Goal: Task Accomplishment & Management: Complete application form

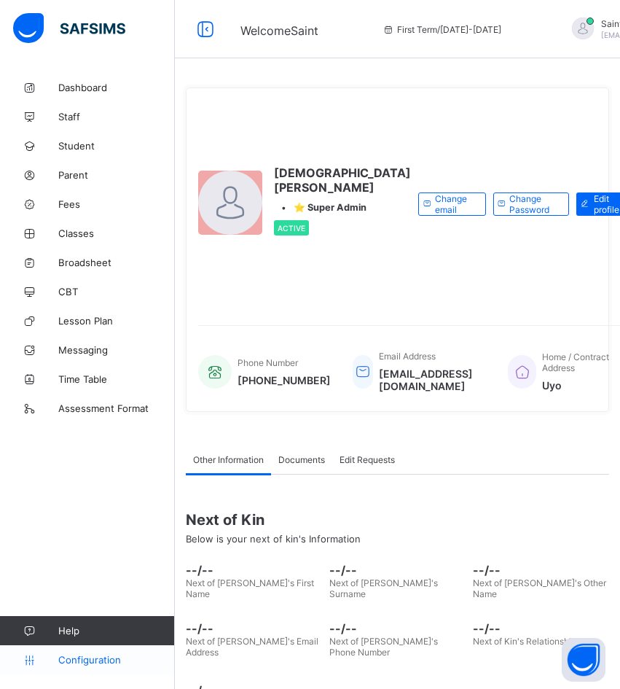
click at [103, 660] on span "Configuration" at bounding box center [116, 660] width 116 height 12
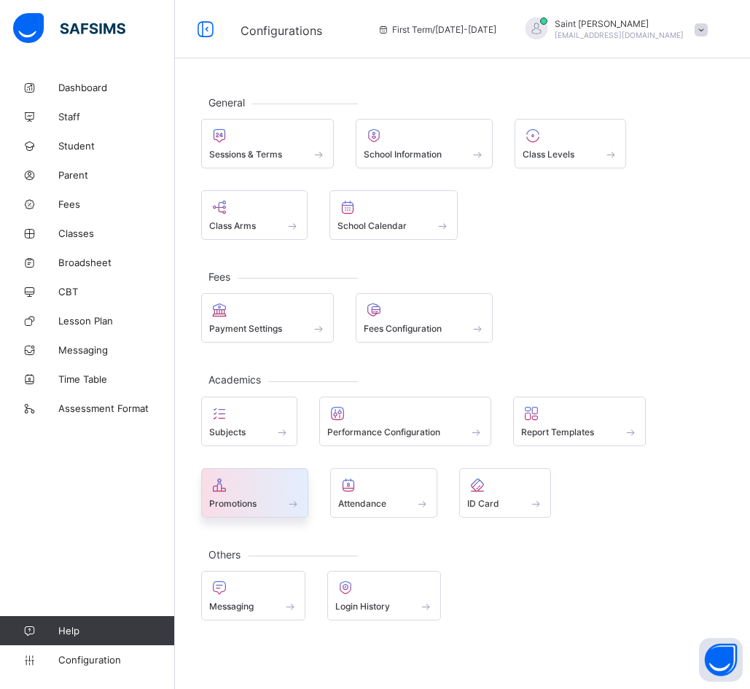
click at [233, 500] on span "Promotions" at bounding box center [232, 503] width 47 height 11
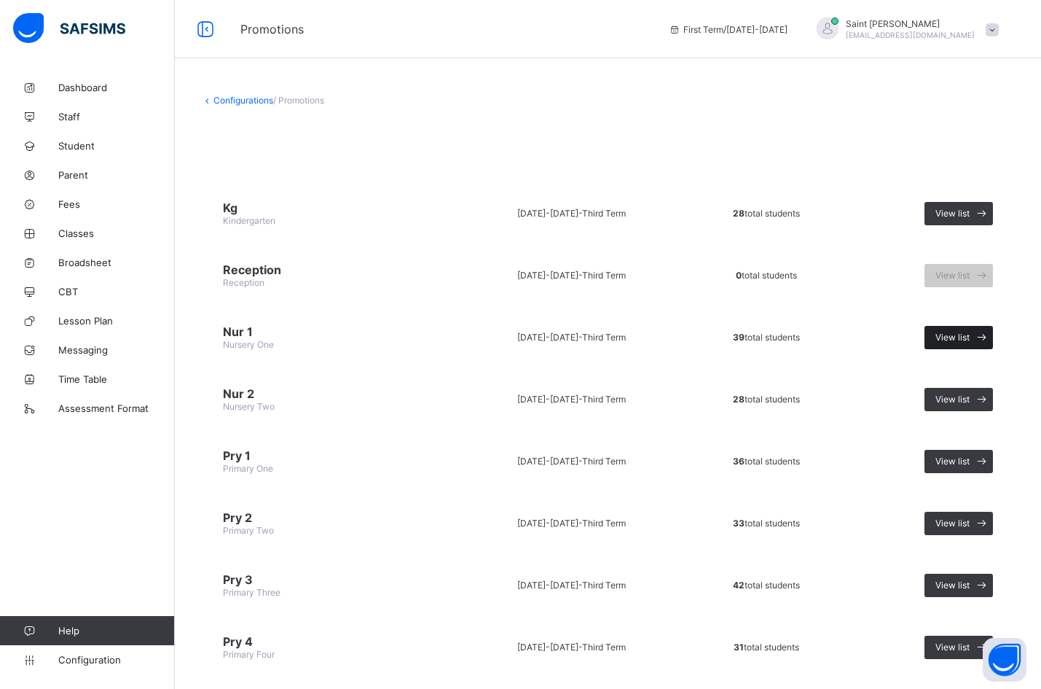
click at [619, 337] on span "View list" at bounding box center [953, 337] width 34 height 11
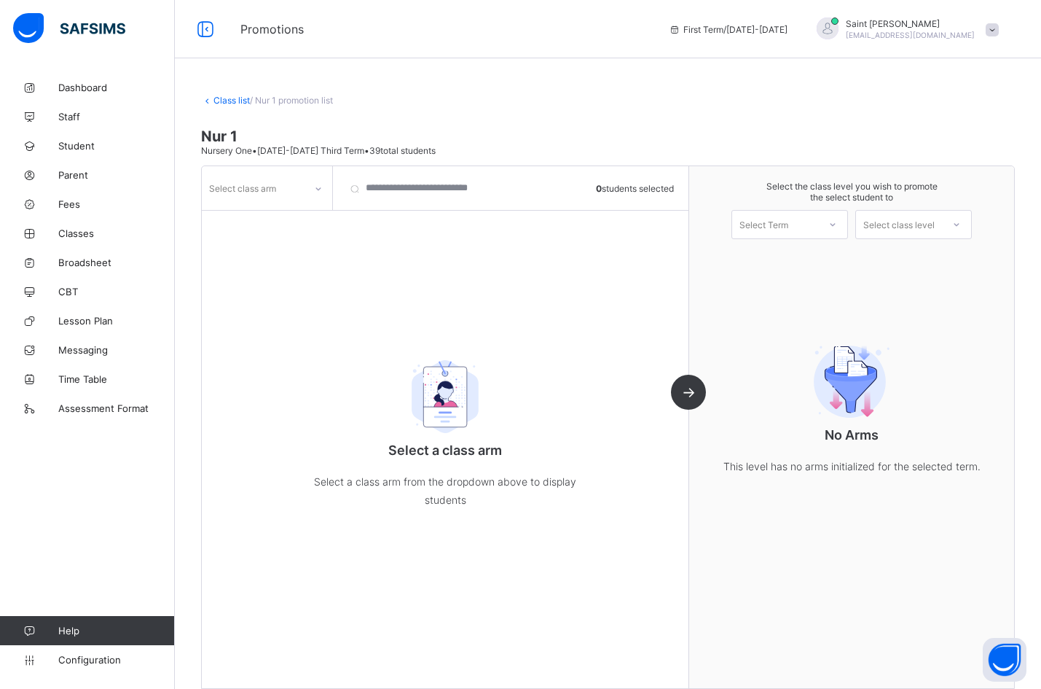
click at [326, 179] on div at bounding box center [318, 188] width 25 height 23
click at [278, 224] on div "VIOLET" at bounding box center [267, 219] width 129 height 23
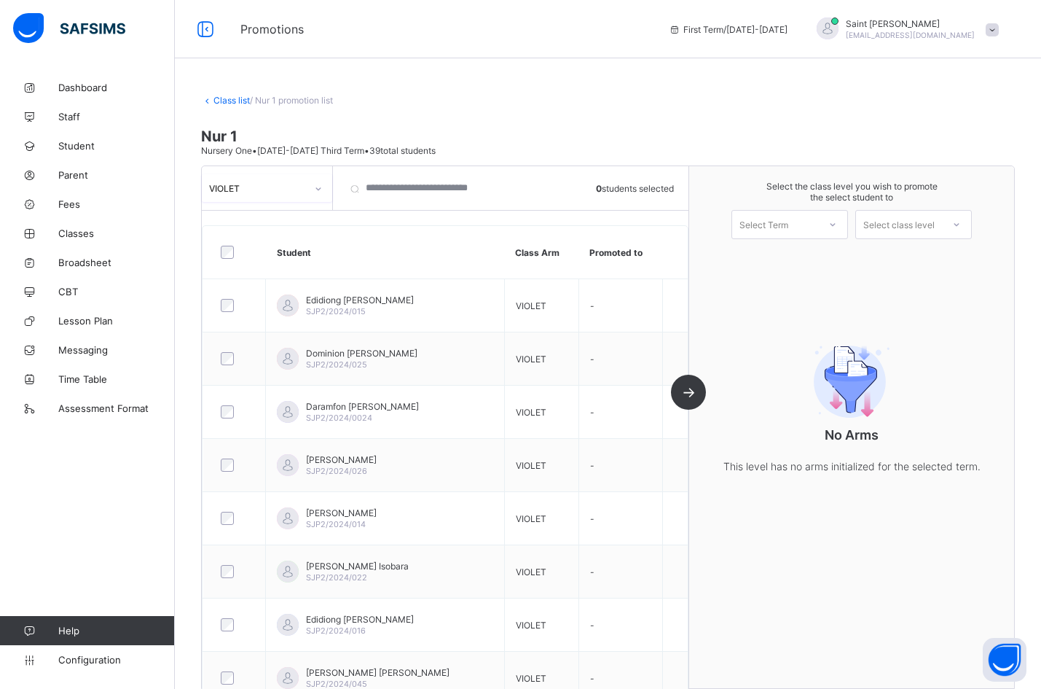
click at [619, 227] on div at bounding box center [833, 224] width 26 height 25
click at [619, 255] on div "First Term [DATE]-[DATE]" at bounding box center [789, 263] width 115 height 34
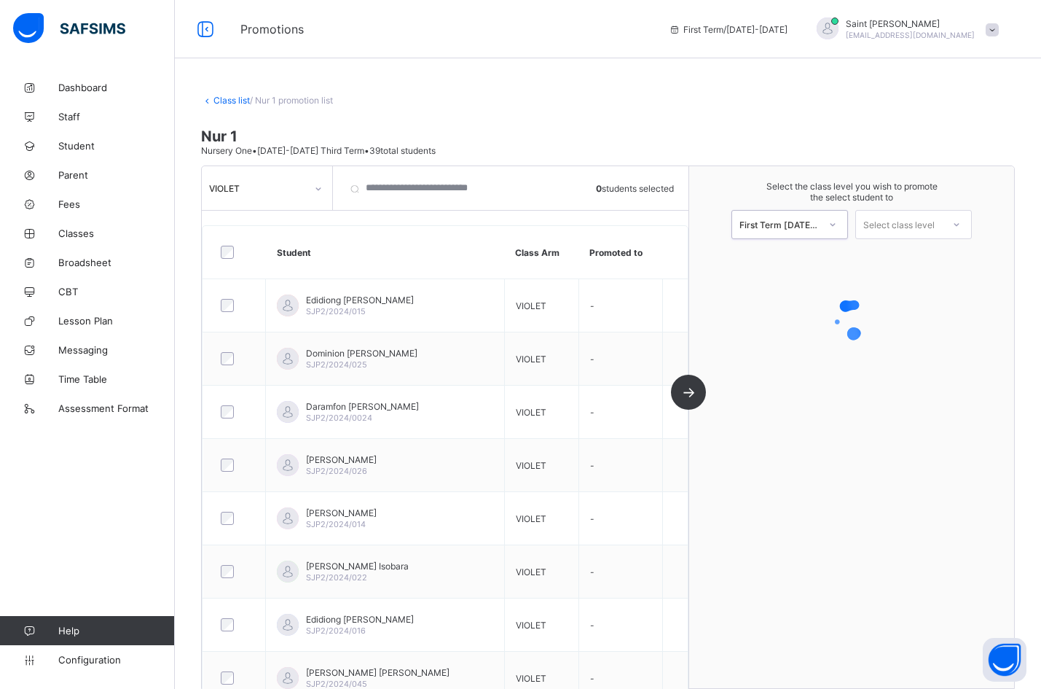
click at [619, 221] on icon at bounding box center [956, 224] width 9 height 15
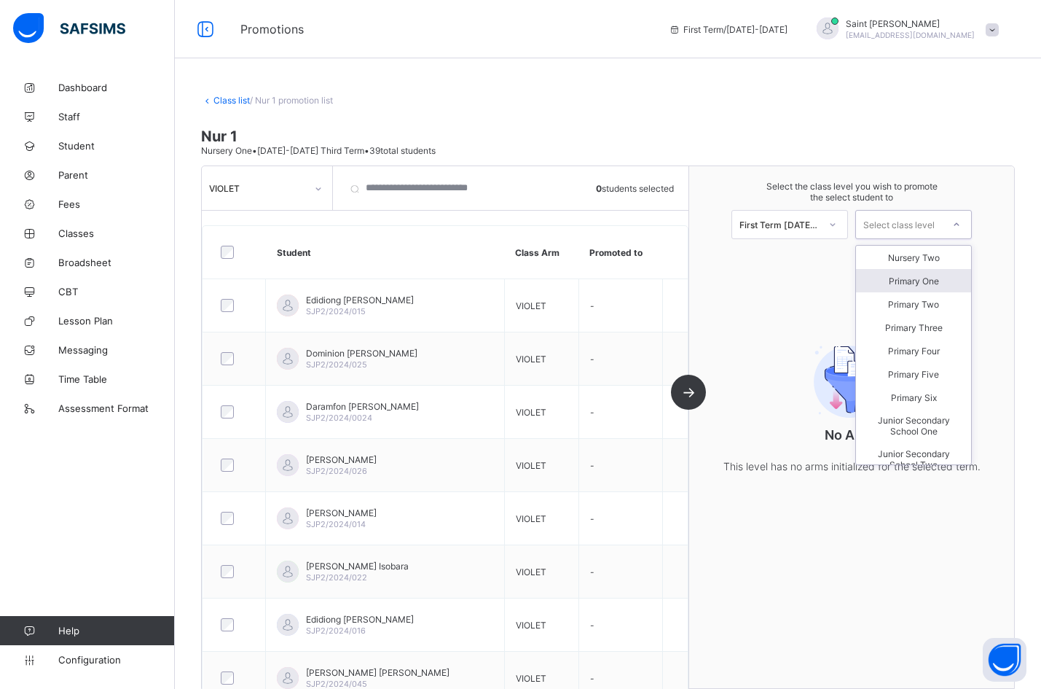
click at [619, 283] on div "Primary One" at bounding box center [913, 280] width 115 height 23
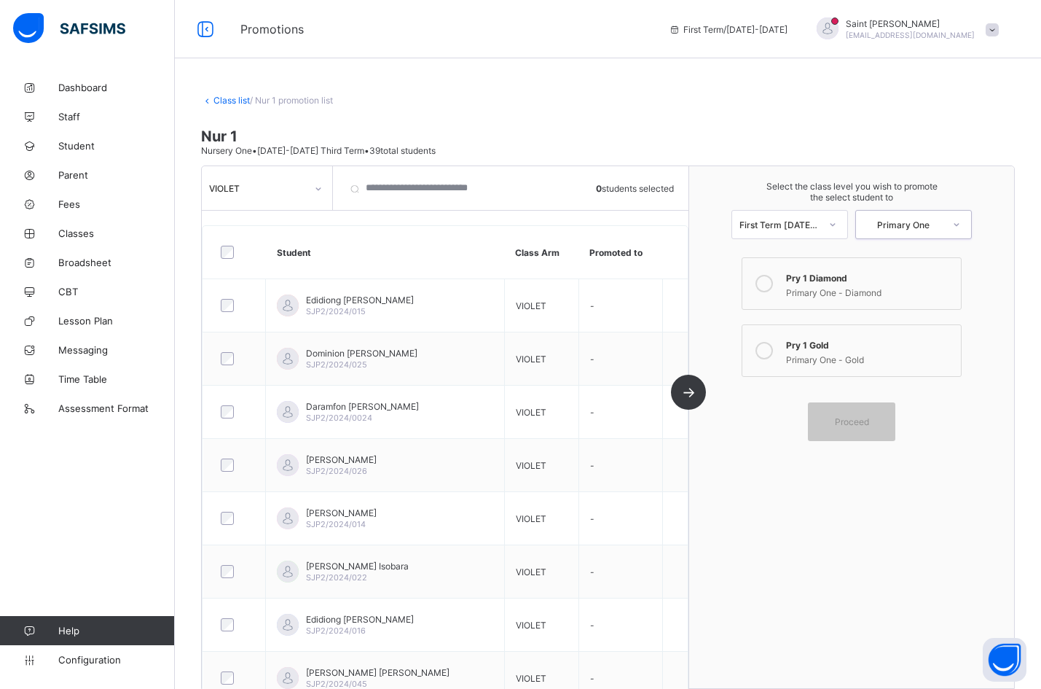
click at [324, 193] on div at bounding box center [318, 188] width 25 height 23
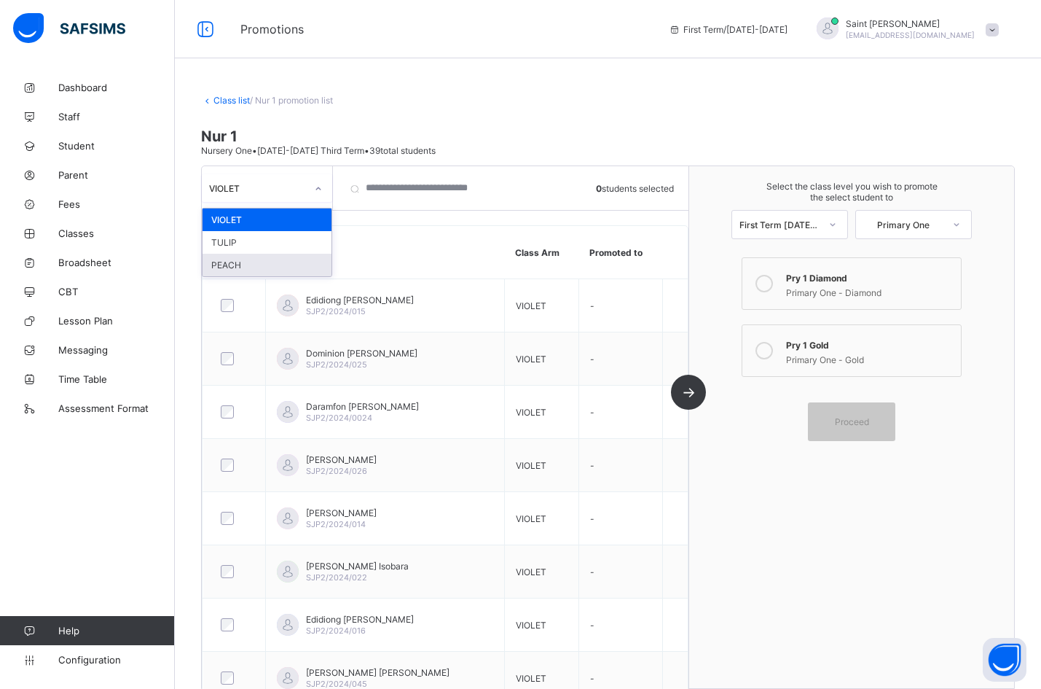
click at [284, 265] on div "PEACH" at bounding box center [267, 265] width 129 height 23
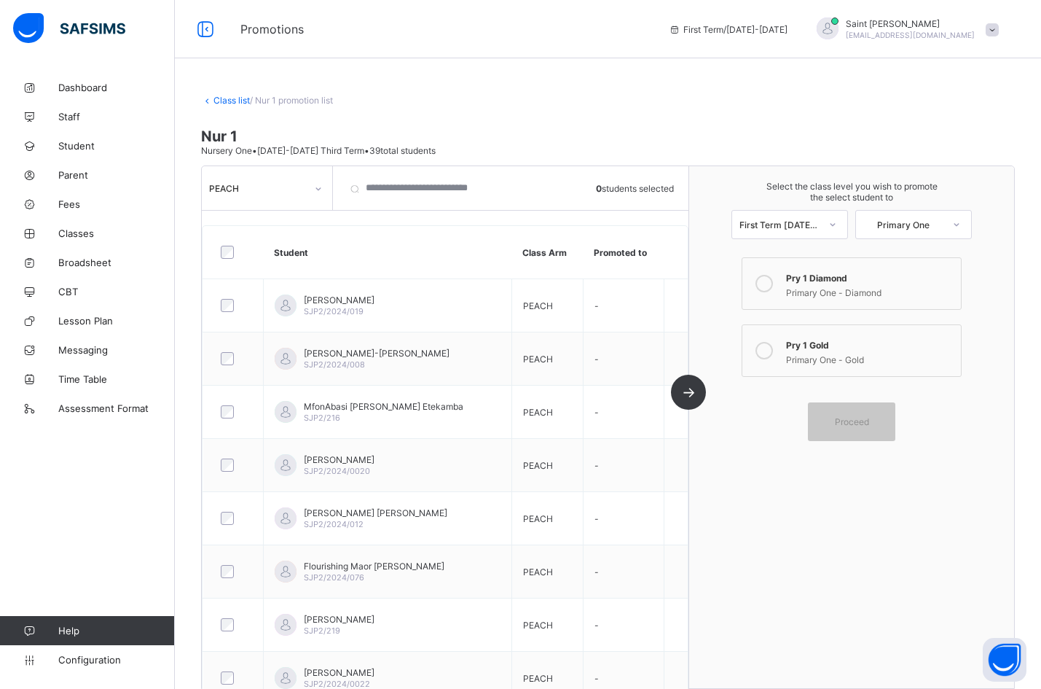
click at [236, 97] on link "Class list" at bounding box center [232, 100] width 36 height 11
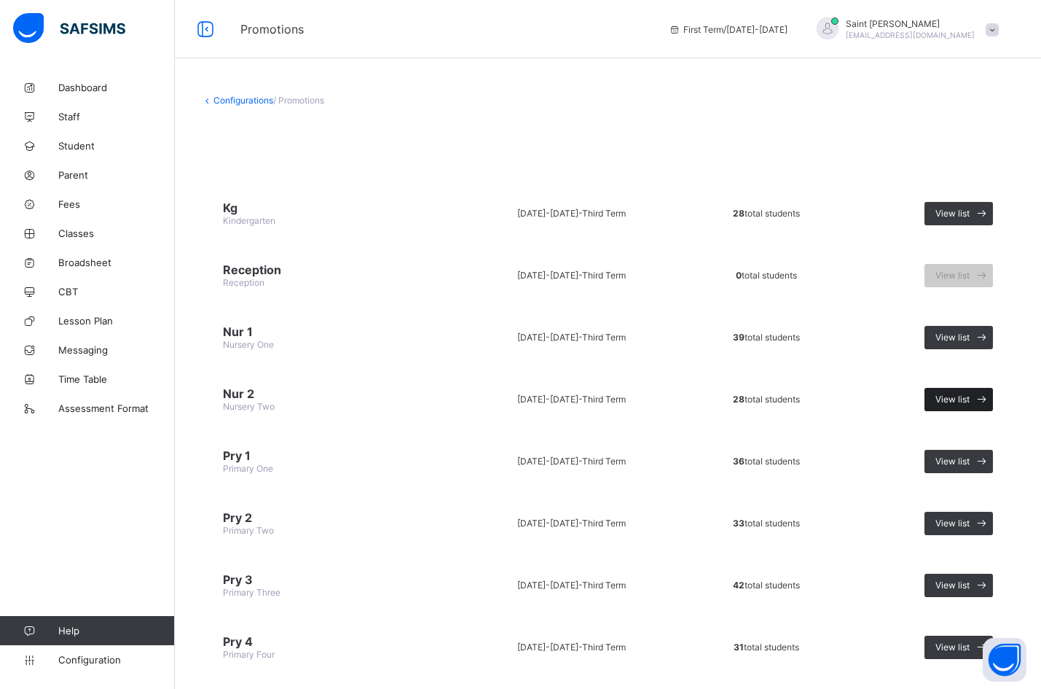
click at [619, 394] on span "View list" at bounding box center [953, 399] width 34 height 11
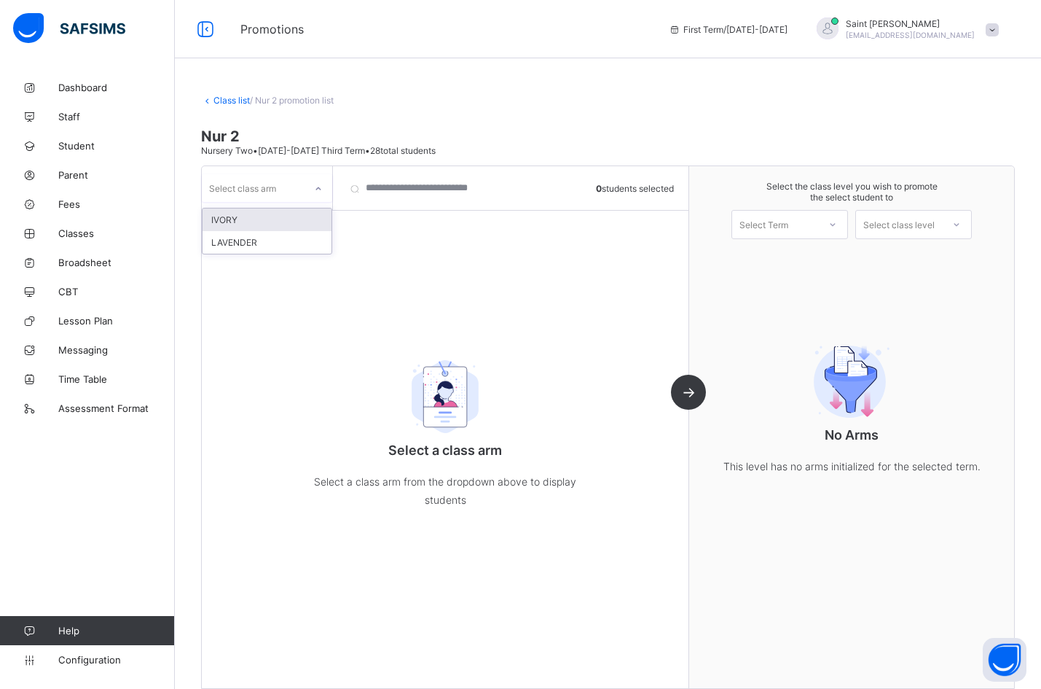
click at [316, 183] on div at bounding box center [318, 188] width 25 height 23
click at [287, 221] on div "IVORY" at bounding box center [267, 219] width 129 height 23
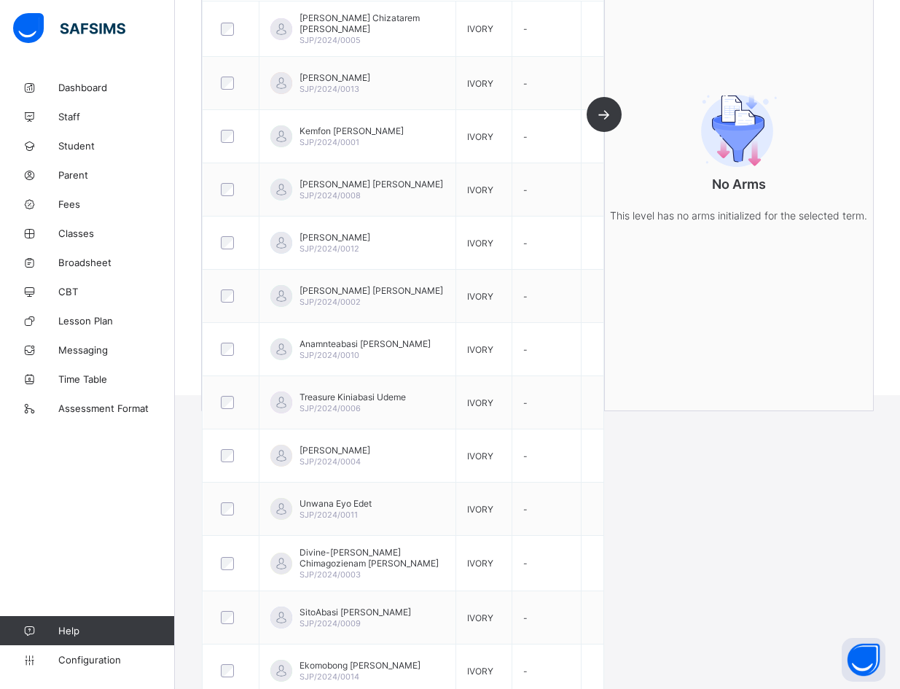
scroll to position [122, 0]
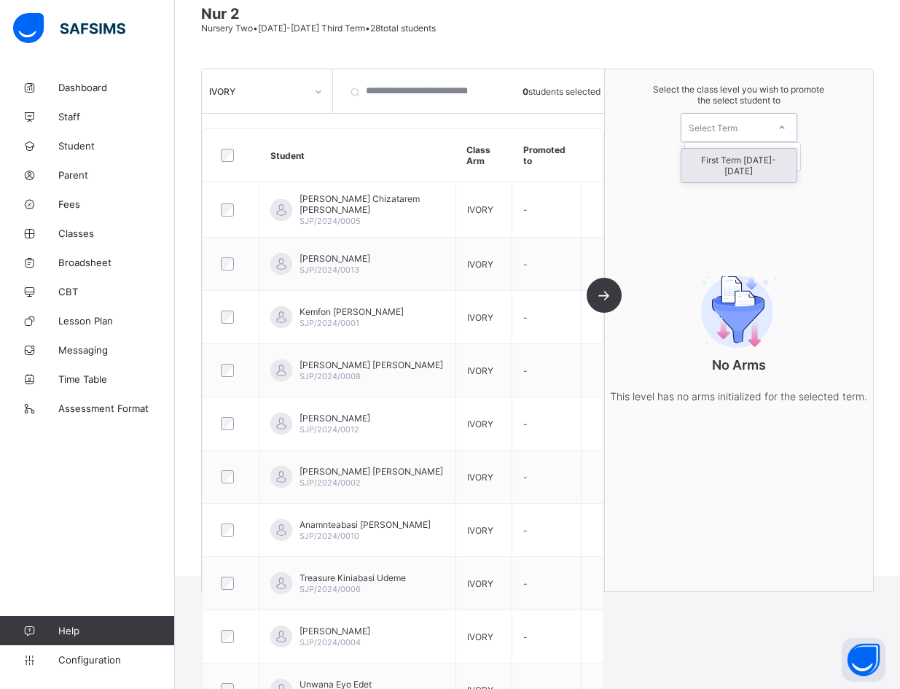
click at [619, 128] on icon at bounding box center [782, 127] width 9 height 15
click at [619, 165] on div "First Term [DATE]-[DATE]" at bounding box center [738, 166] width 115 height 34
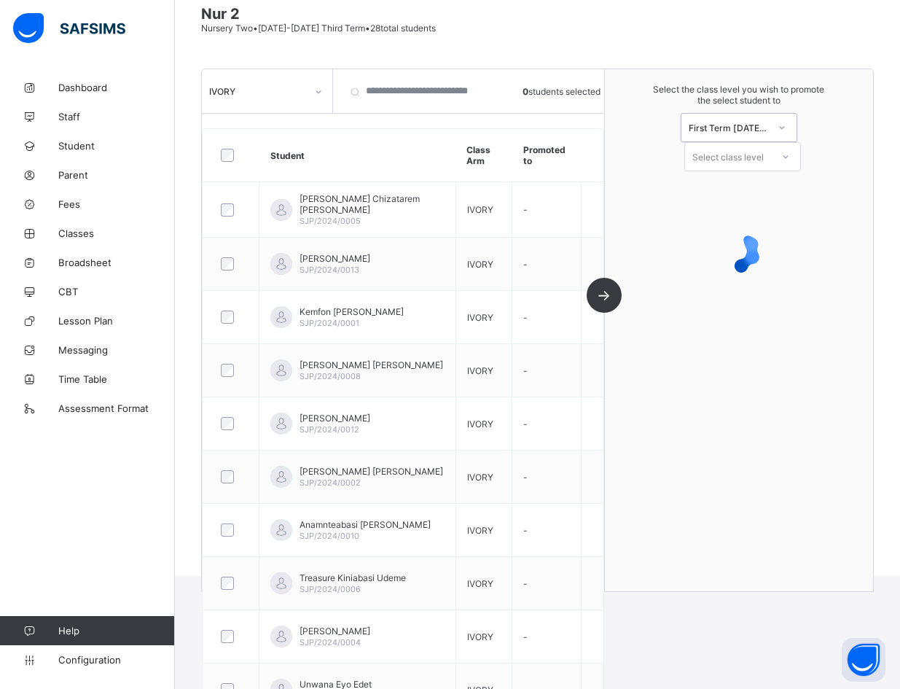
click at [619, 149] on icon at bounding box center [785, 156] width 9 height 15
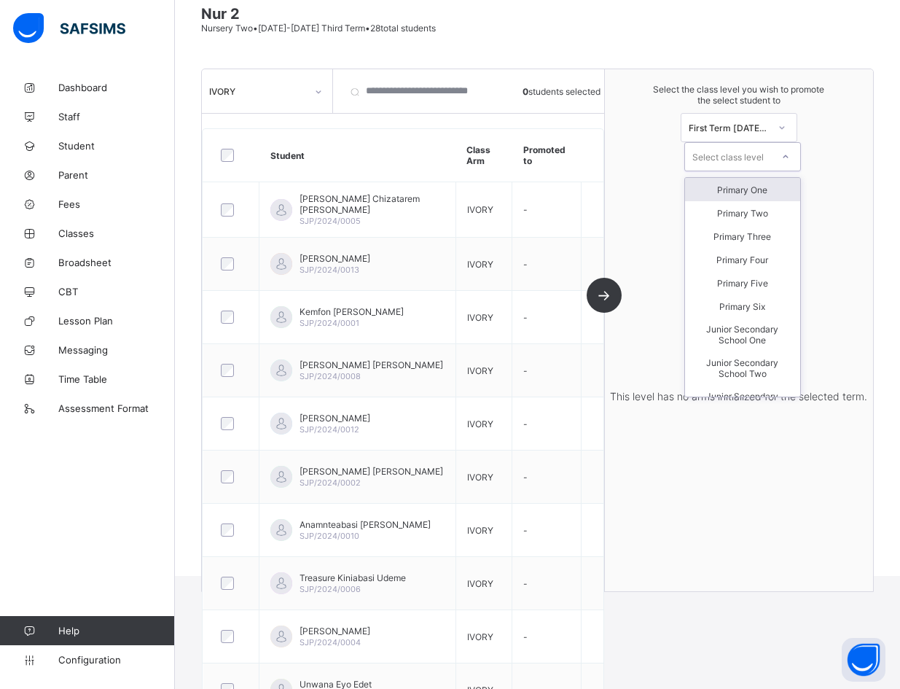
click at [619, 178] on div "Primary One" at bounding box center [742, 189] width 115 height 23
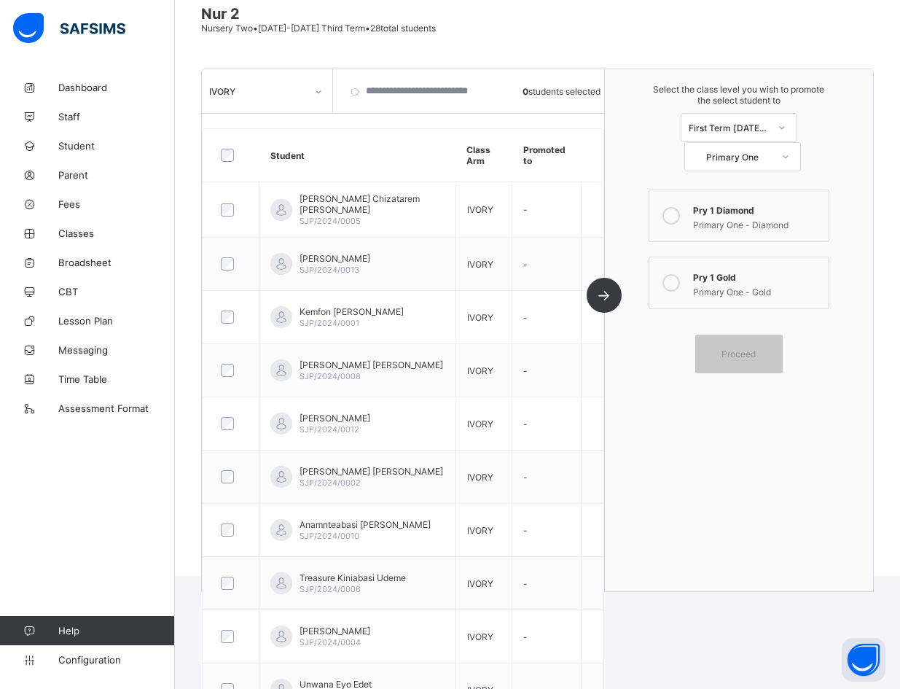
click at [619, 268] on div at bounding box center [671, 282] width 29 height 29
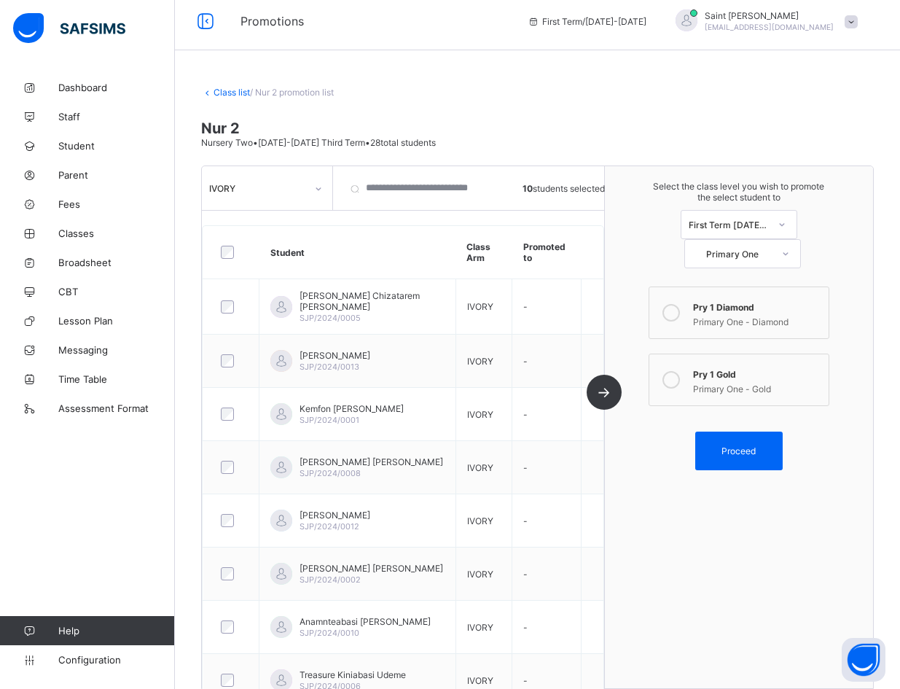
scroll to position [0, 0]
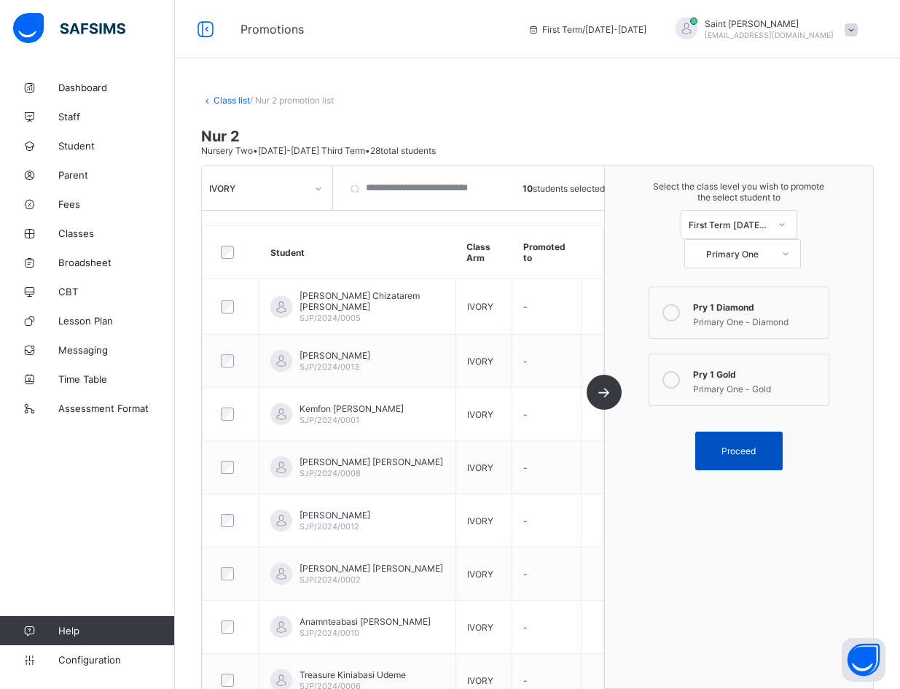
click at [619, 445] on span "Proceed" at bounding box center [738, 450] width 34 height 11
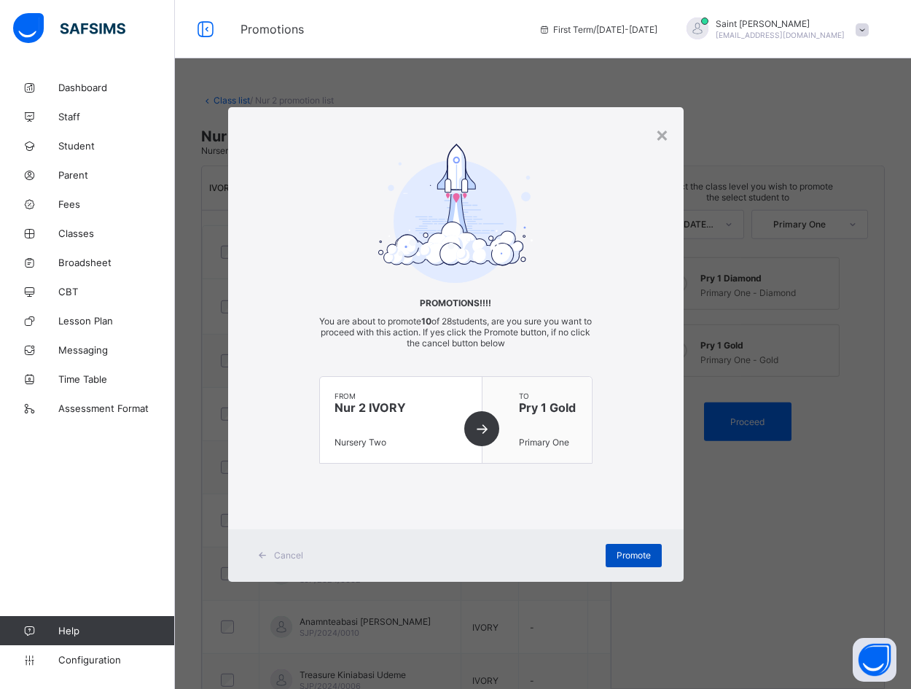
click at [619, 560] on span "Promote" at bounding box center [634, 554] width 34 height 11
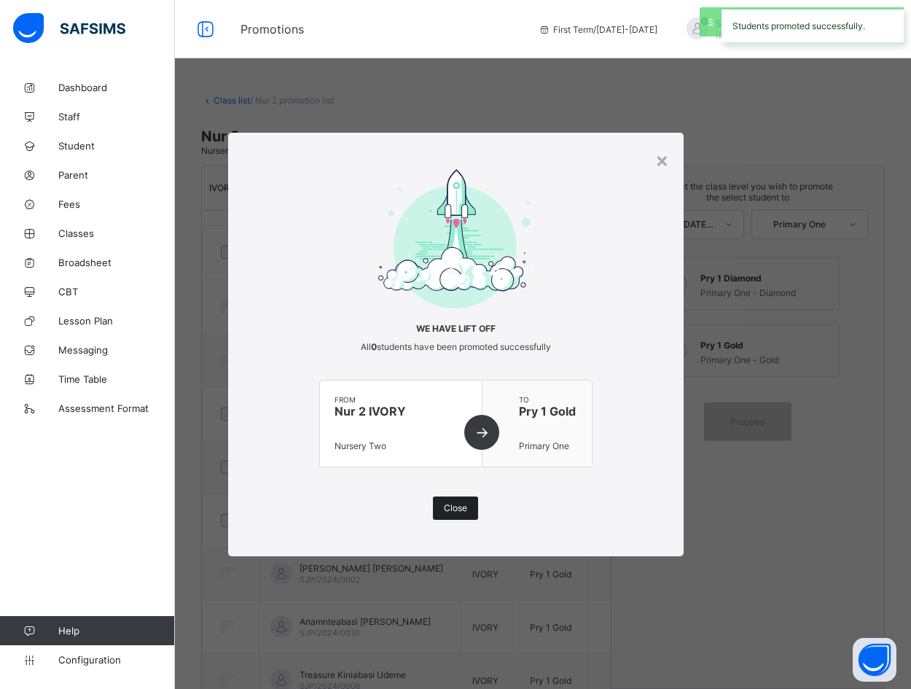
click at [461, 506] on span "Close" at bounding box center [455, 507] width 23 height 11
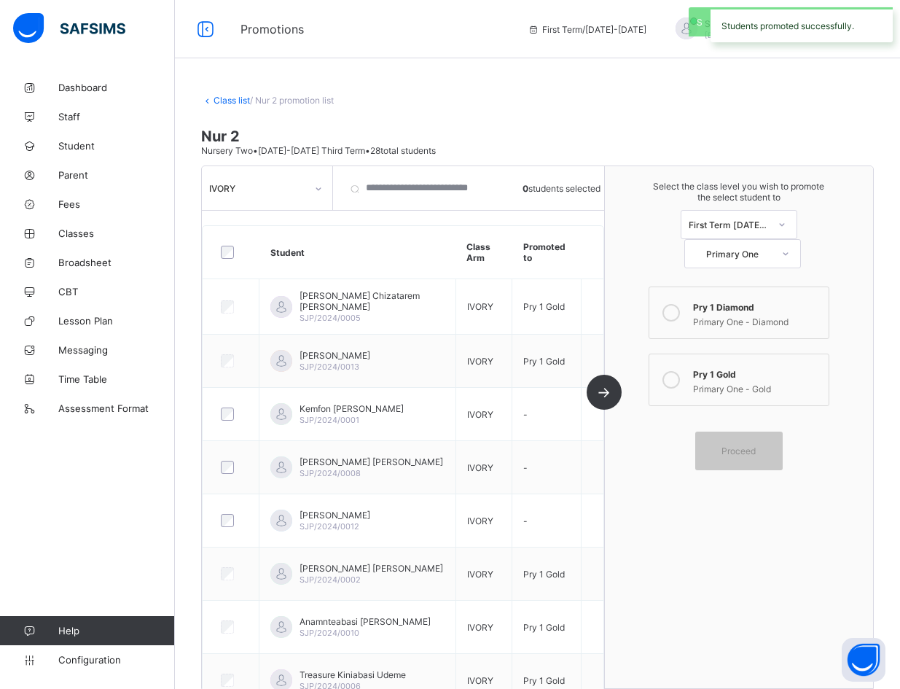
click at [319, 192] on icon at bounding box center [318, 188] width 9 height 15
click at [289, 239] on div "LAVENDER" at bounding box center [267, 242] width 129 height 23
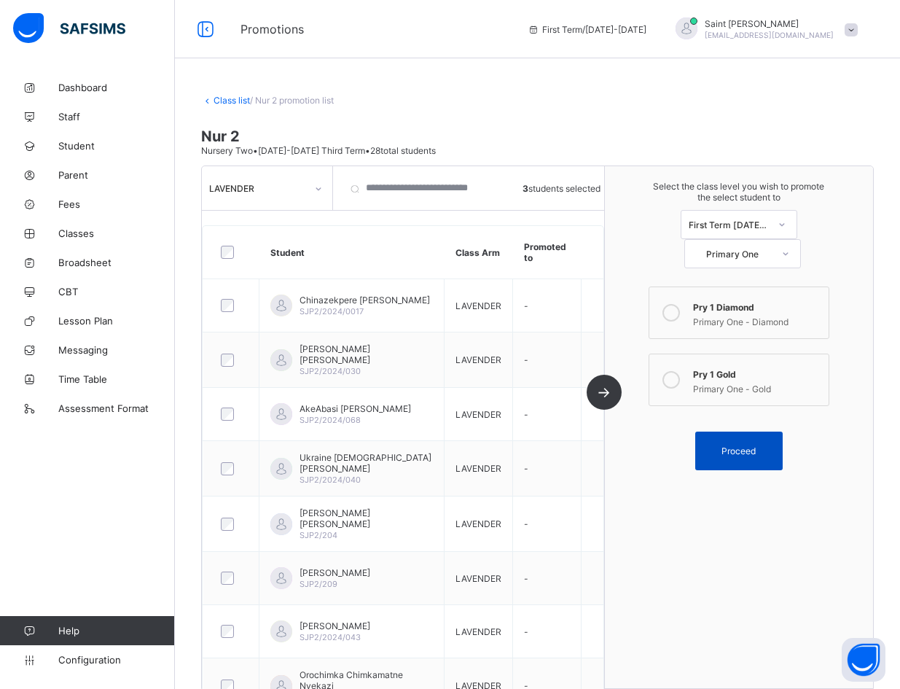
click at [619, 431] on div "Proceed" at bounding box center [738, 450] width 87 height 39
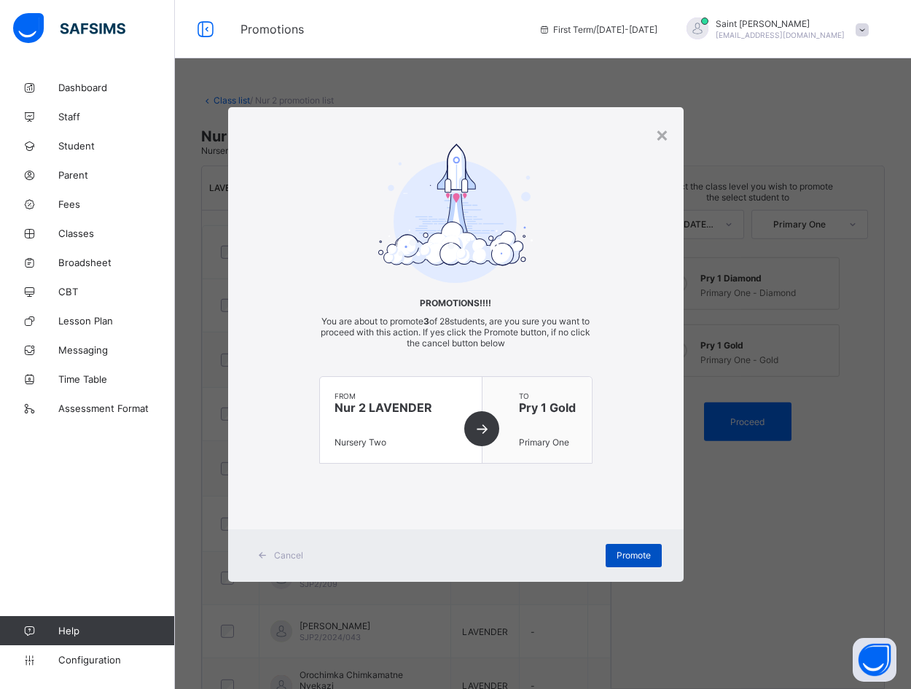
click at [619, 555] on span "Promote" at bounding box center [634, 554] width 34 height 11
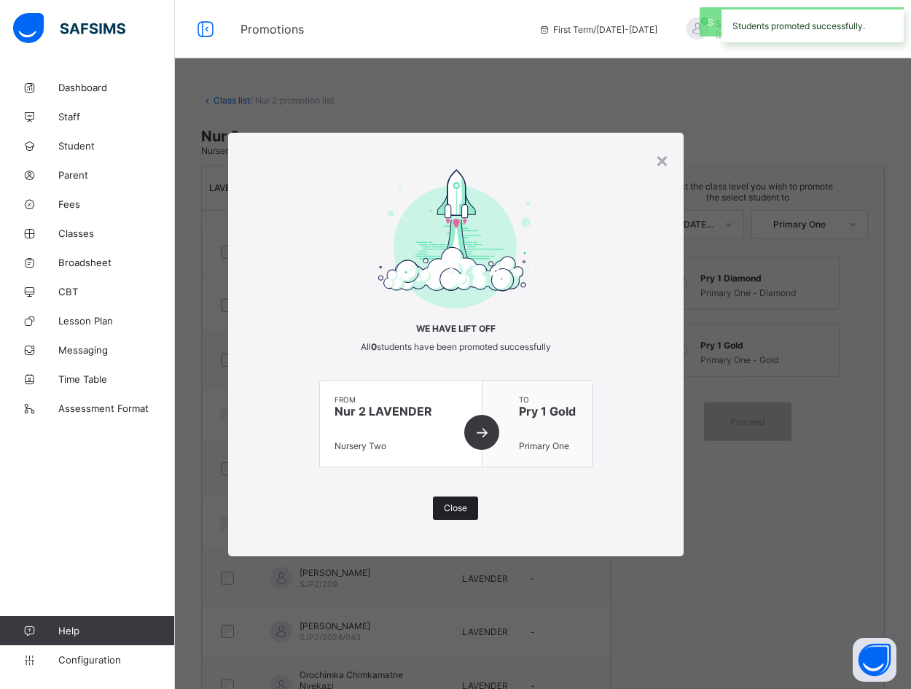
click at [453, 504] on span "Close" at bounding box center [455, 507] width 23 height 11
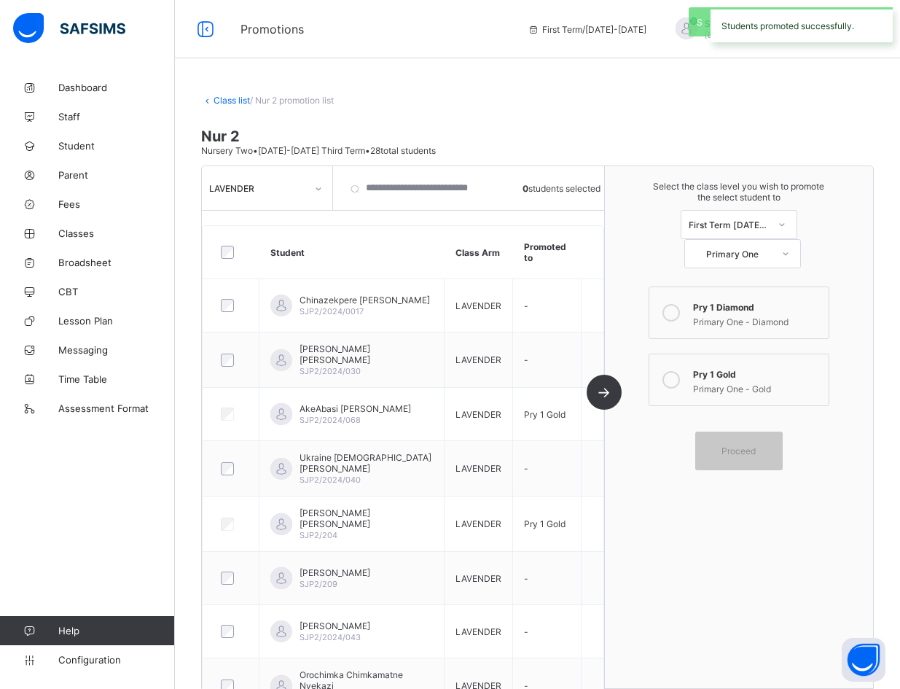
click at [619, 304] on icon at bounding box center [670, 312] width 17 height 17
click at [318, 187] on icon at bounding box center [318, 188] width 9 height 15
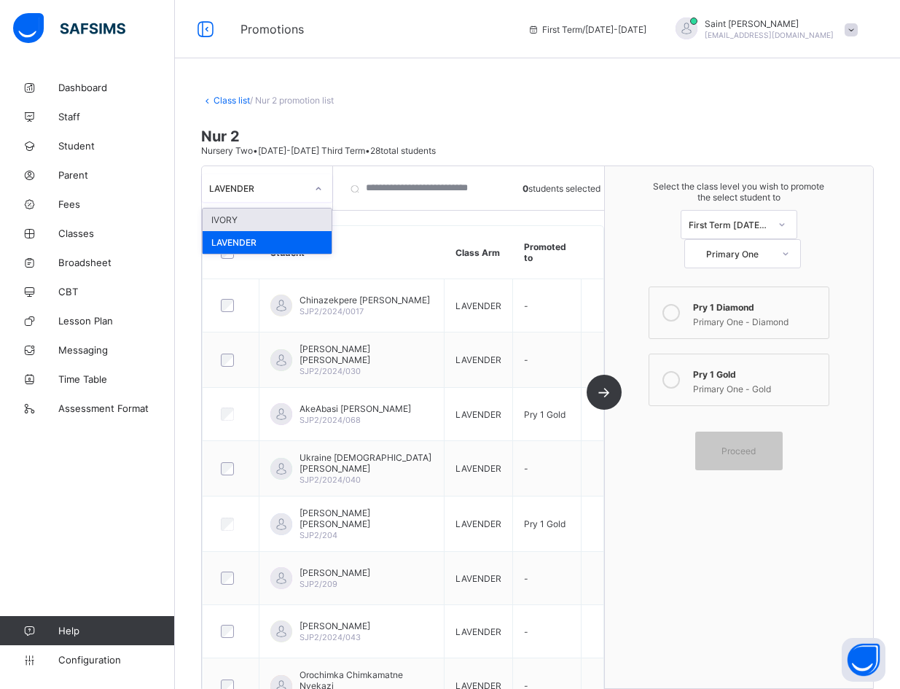
click at [283, 220] on div "IVORY" at bounding box center [267, 219] width 129 height 23
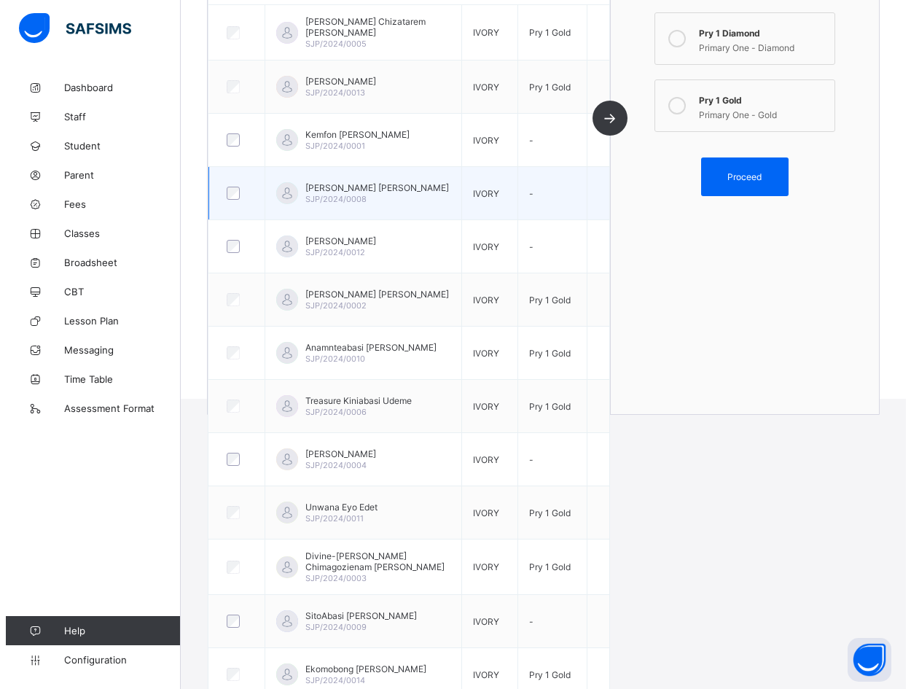
scroll to position [200, 0]
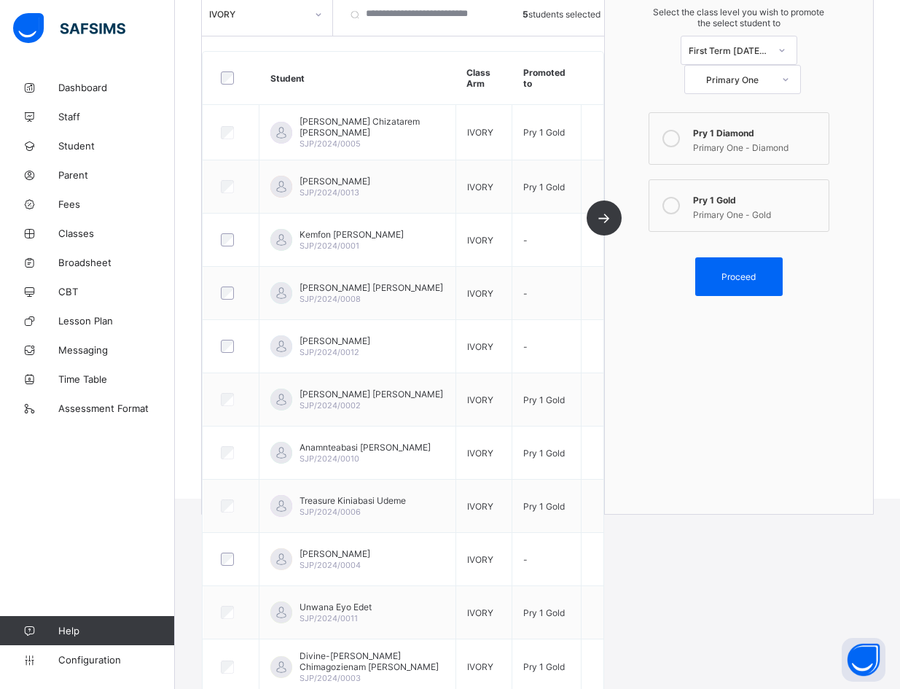
click at [619, 271] on span "Proceed" at bounding box center [739, 276] width 66 height 11
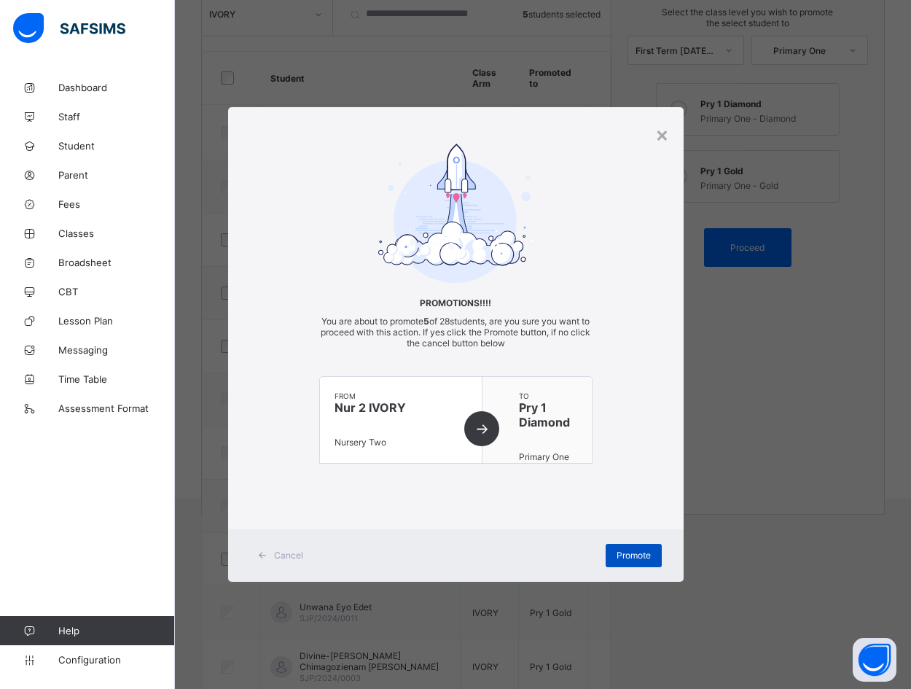
click at [619, 556] on span "Promote" at bounding box center [634, 554] width 34 height 11
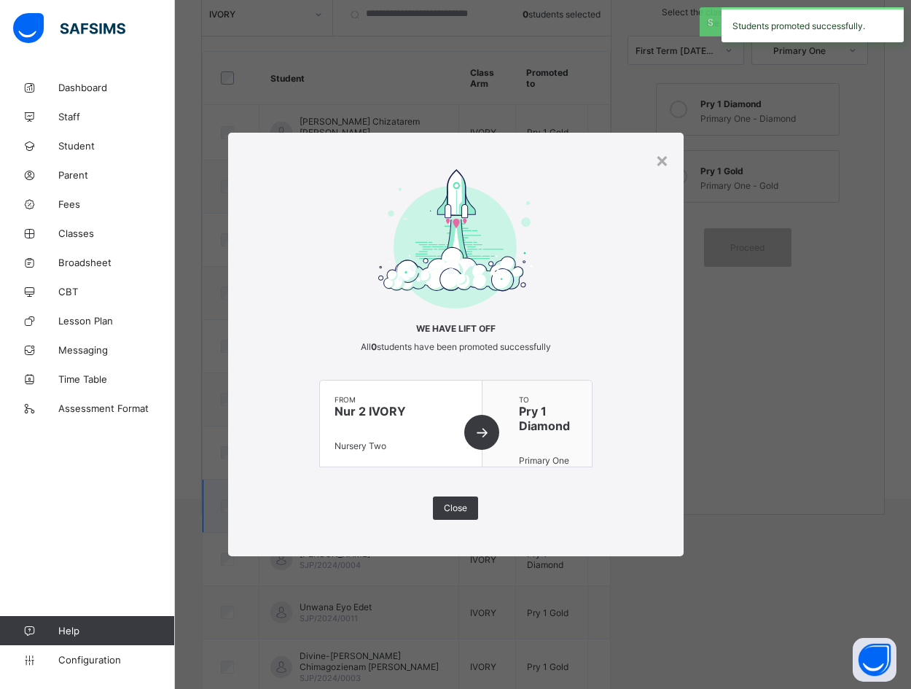
click at [446, 506] on div "Close" at bounding box center [455, 507] width 45 height 23
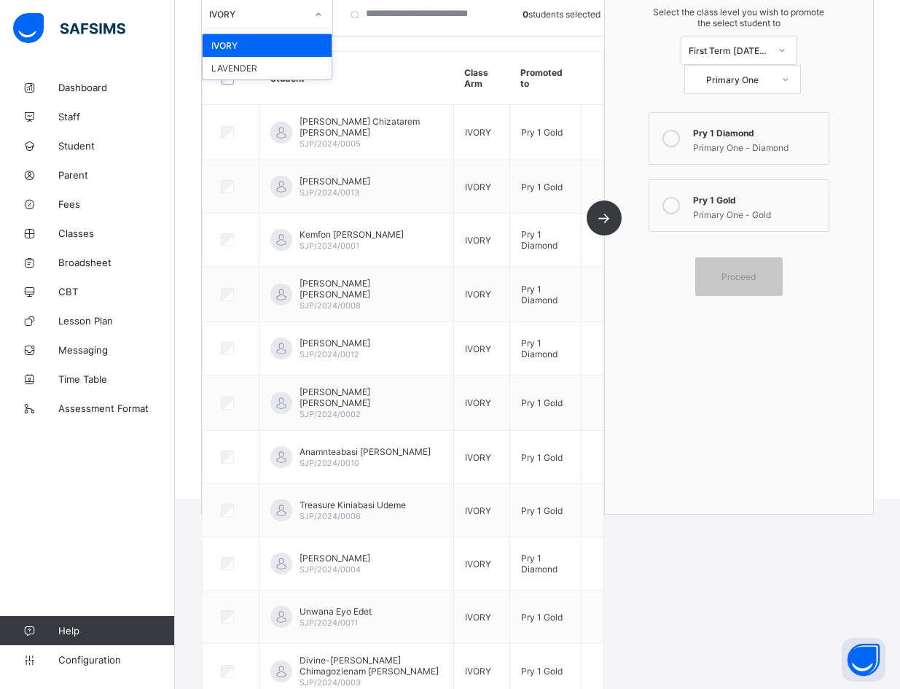
click at [316, 14] on icon at bounding box center [318, 14] width 9 height 15
click at [292, 66] on div "LAVENDER" at bounding box center [267, 68] width 129 height 23
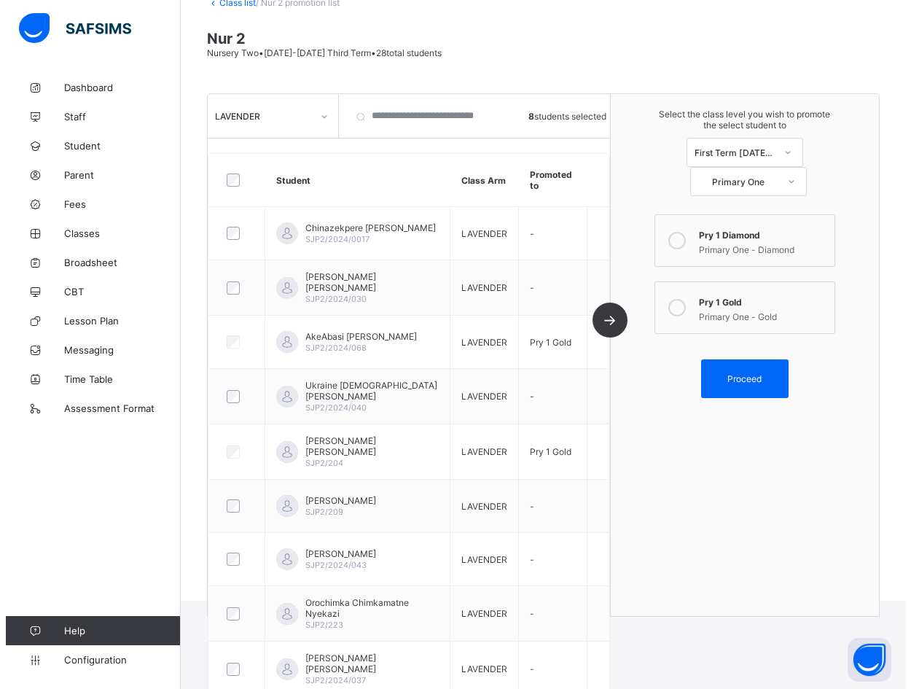
scroll to position [91, 0]
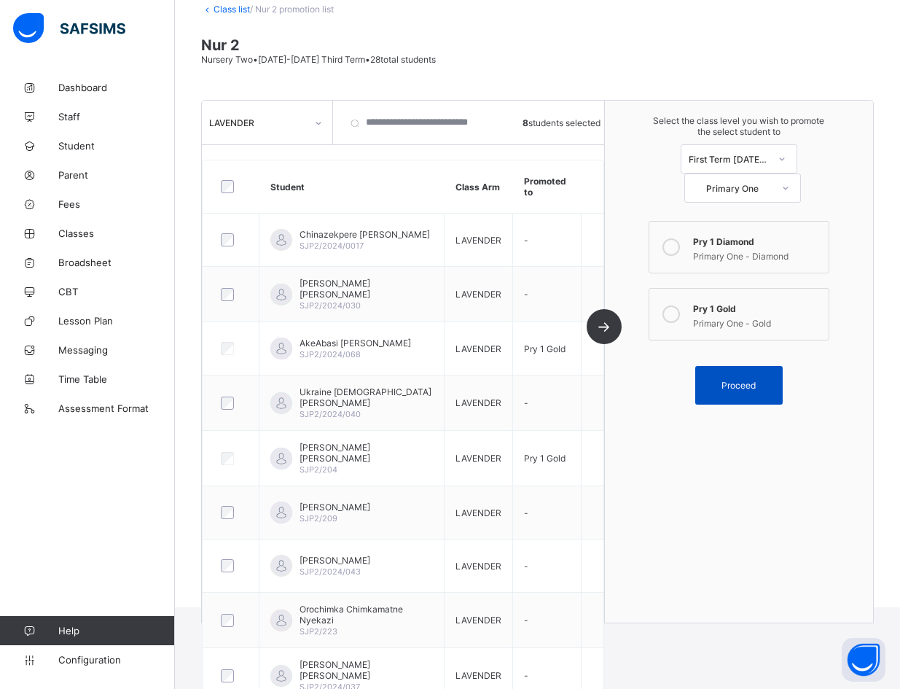
click at [619, 380] on span "Proceed" at bounding box center [738, 385] width 34 height 11
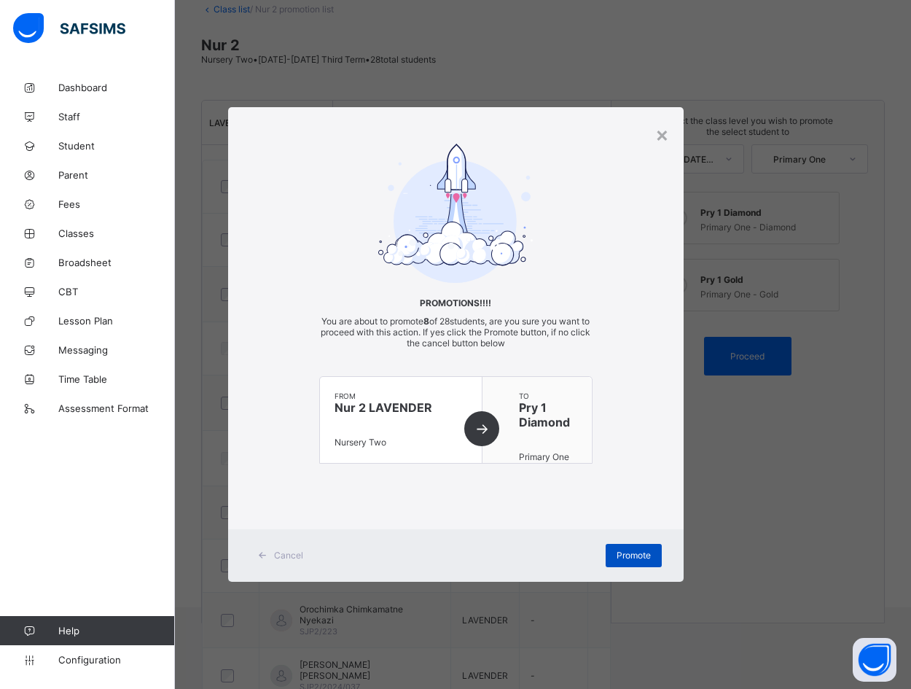
click at [619, 558] on span "Promote" at bounding box center [634, 554] width 34 height 11
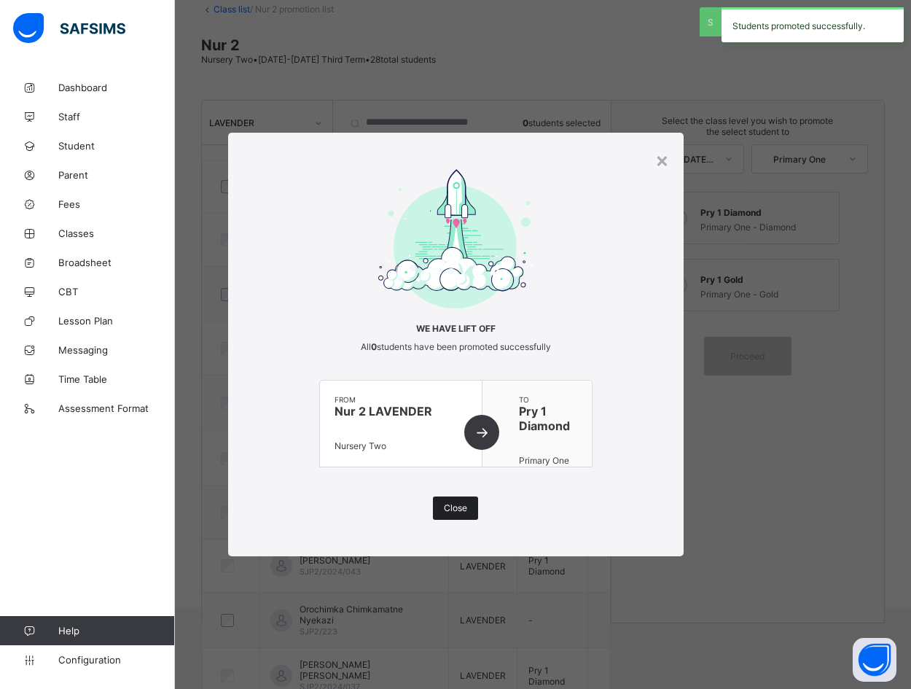
click at [446, 509] on span "Close" at bounding box center [455, 507] width 23 height 11
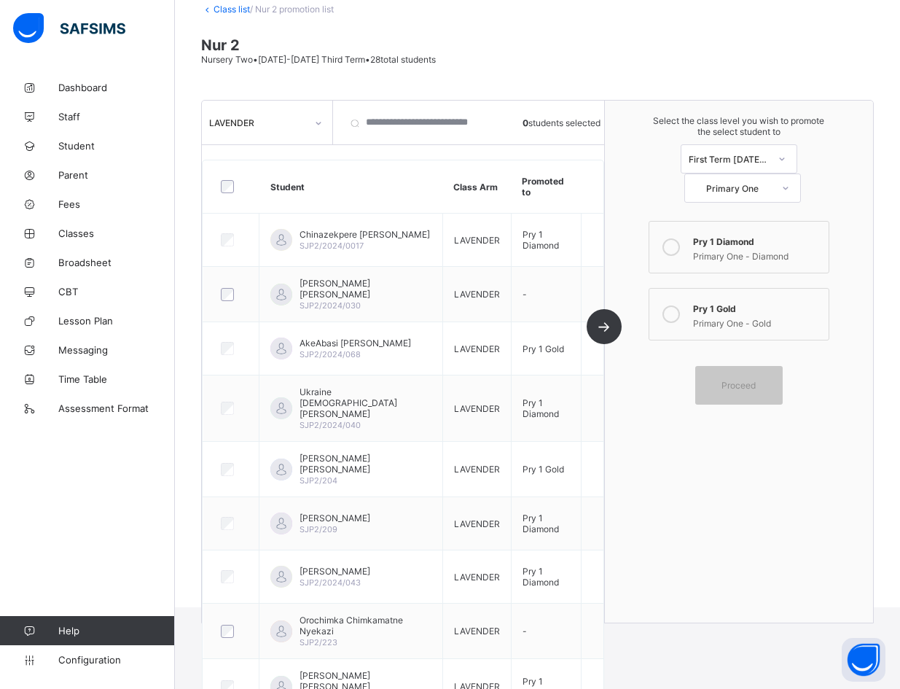
click at [619, 305] on icon at bounding box center [670, 313] width 17 height 17
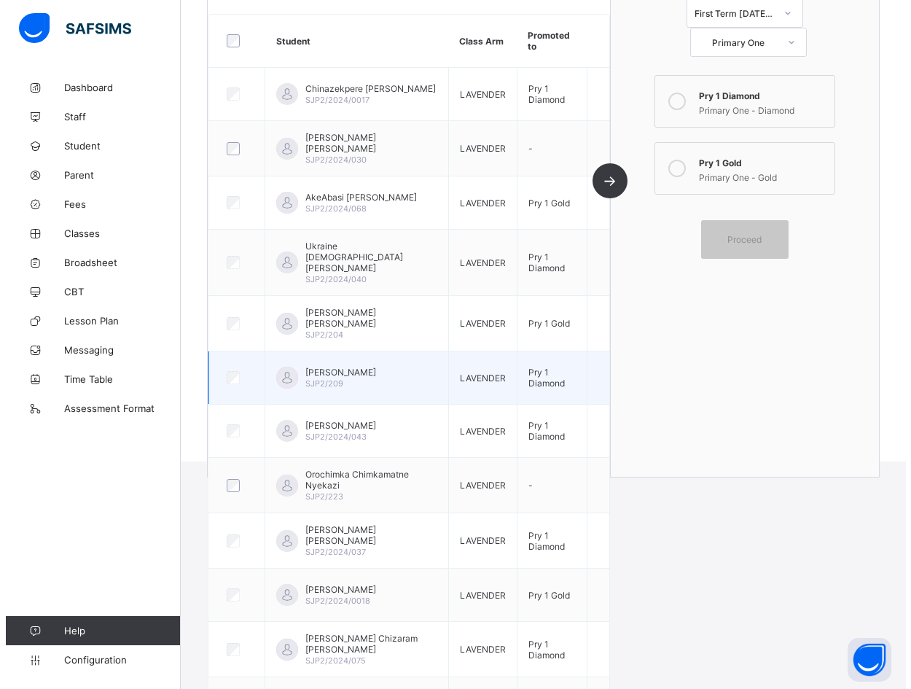
scroll to position [310, 0]
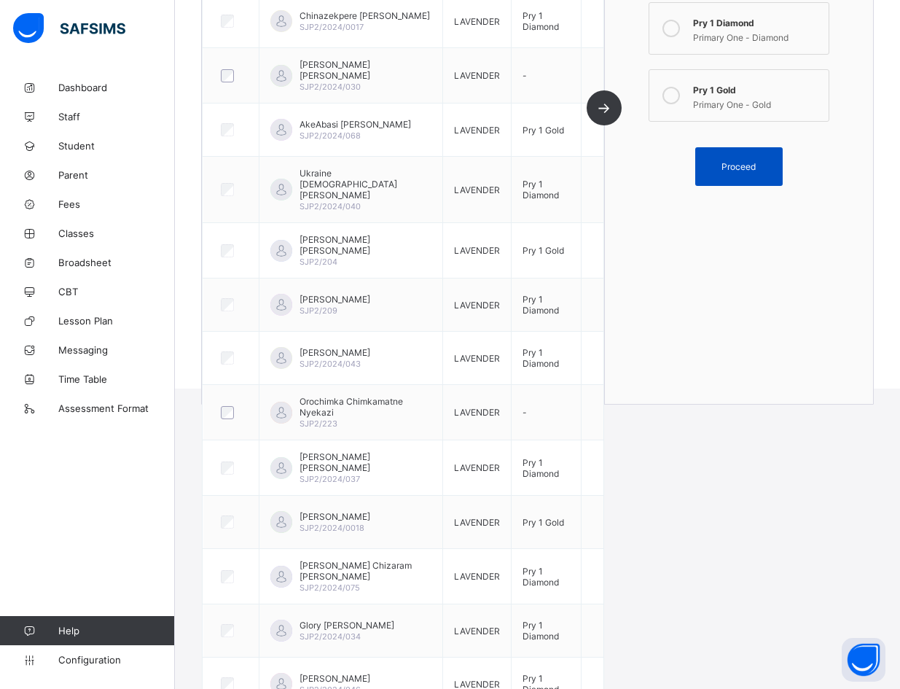
click at [619, 161] on span "Proceed" at bounding box center [738, 166] width 34 height 11
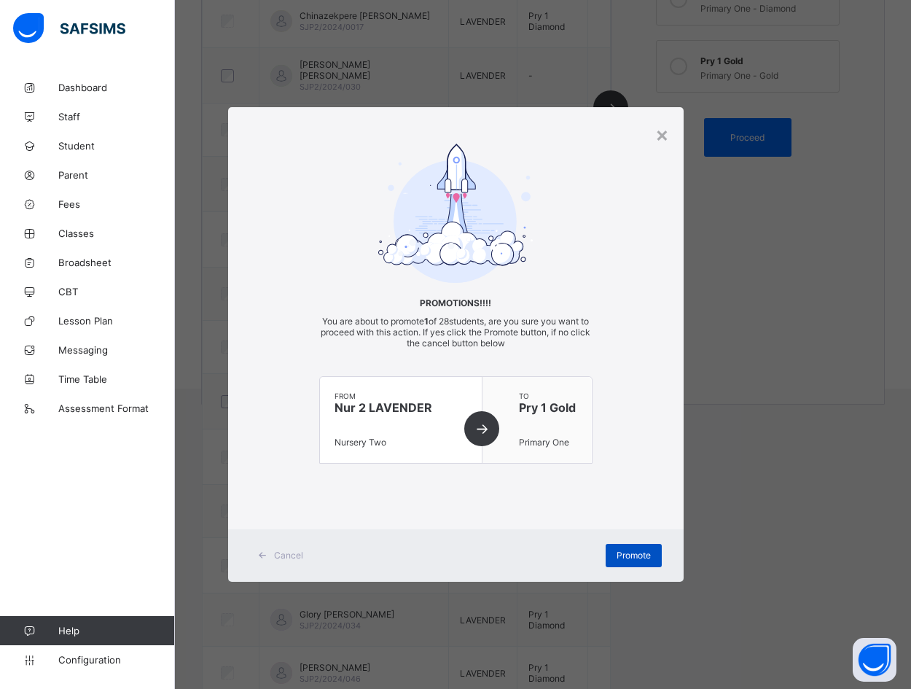
click at [619, 555] on span "Promote" at bounding box center [634, 554] width 34 height 11
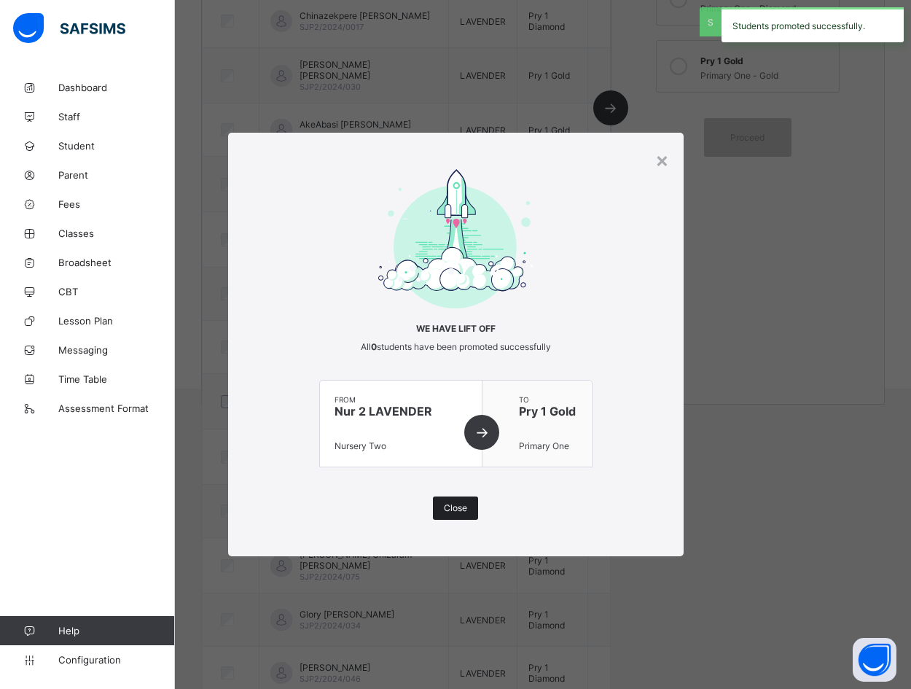
click at [464, 511] on span "Close" at bounding box center [455, 507] width 23 height 11
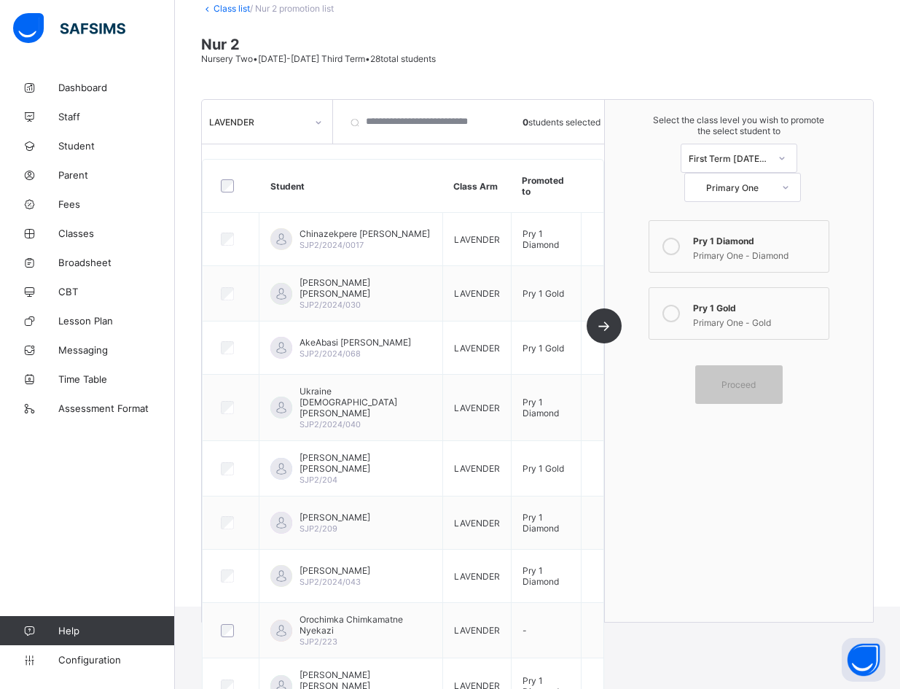
scroll to position [91, 0]
click at [321, 123] on icon at bounding box center [318, 123] width 9 height 15
click at [268, 153] on div "IVORY" at bounding box center [267, 154] width 129 height 23
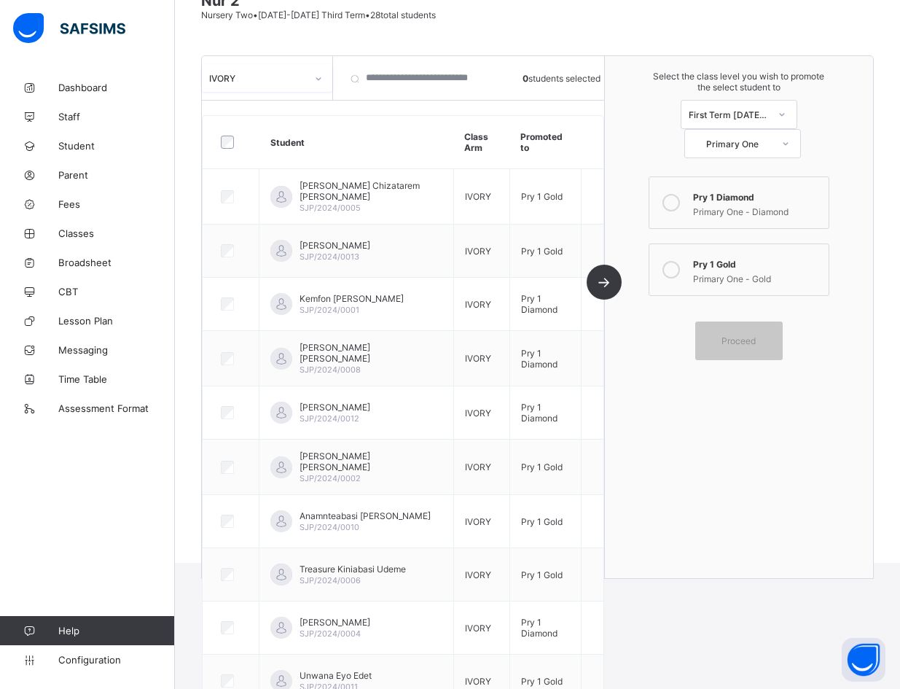
scroll to position [127, 0]
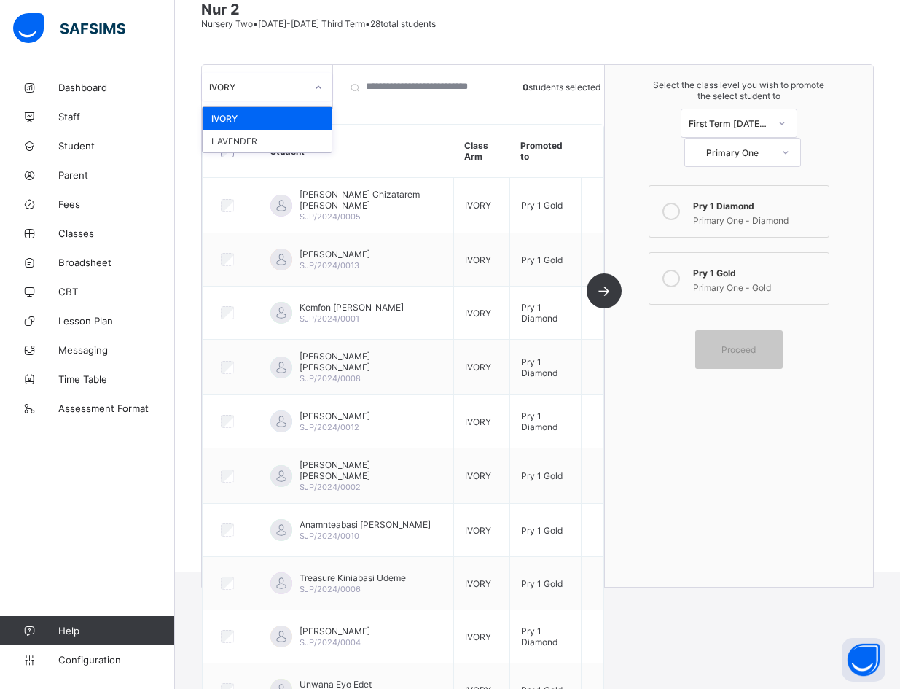
click at [319, 88] on icon at bounding box center [318, 87] width 9 height 15
click at [272, 143] on div "LAVENDER" at bounding box center [267, 141] width 129 height 23
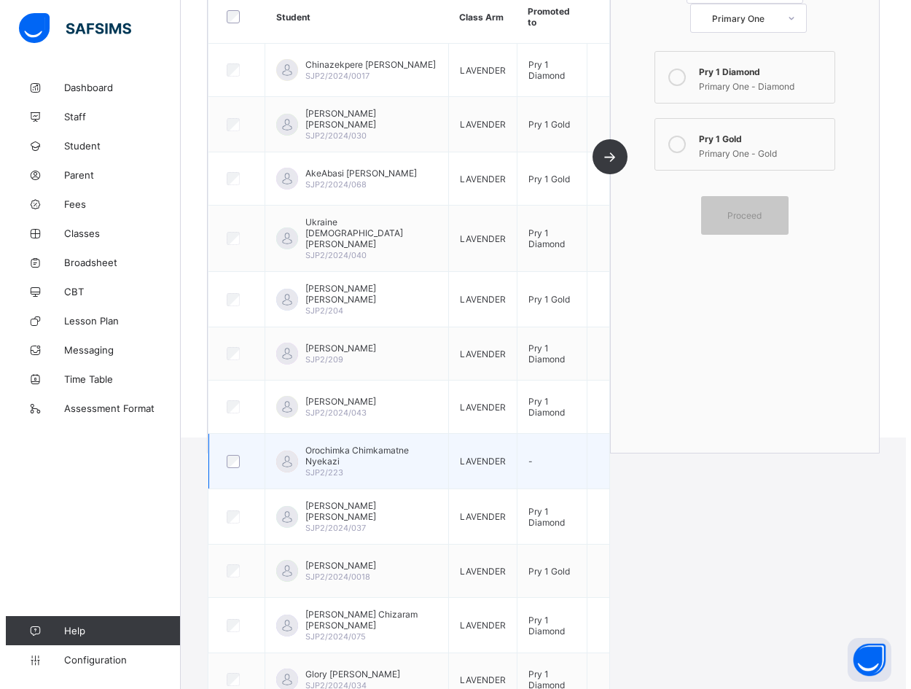
scroll to position [273, 0]
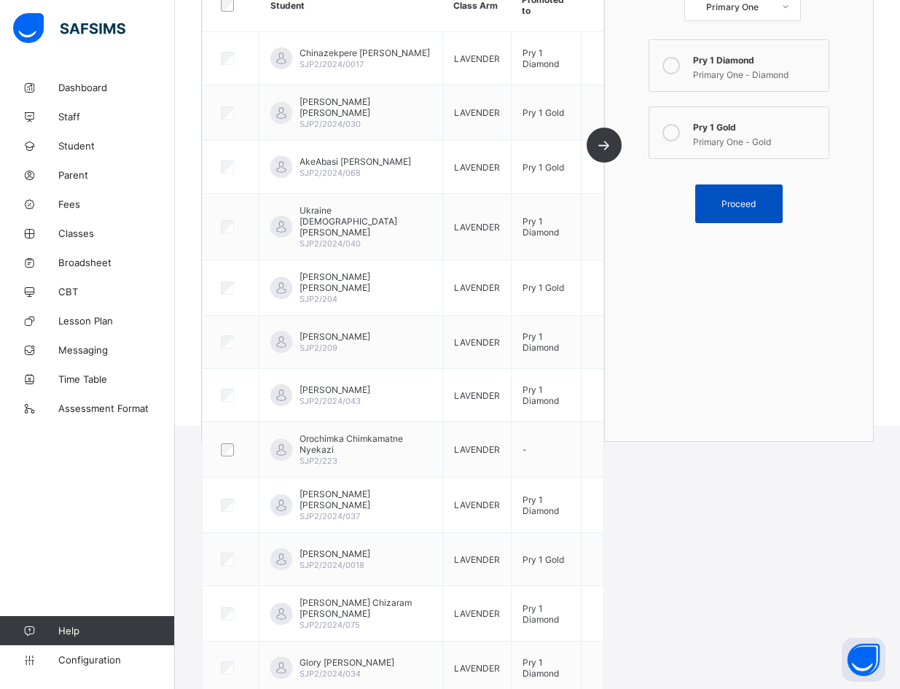
click at [619, 184] on div "Proceed" at bounding box center [738, 203] width 87 height 39
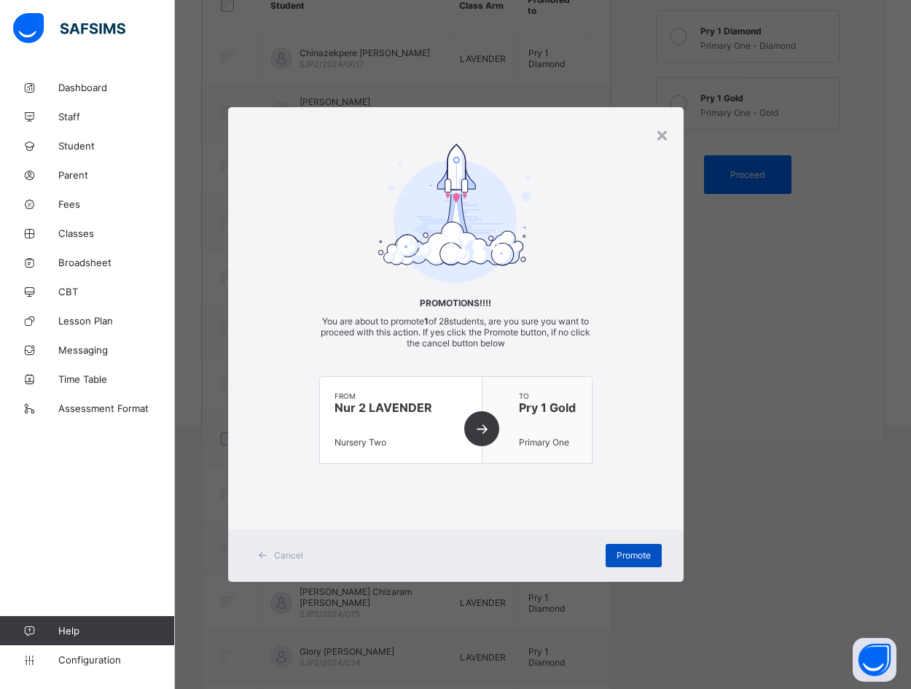
click at [619, 556] on span "Promote" at bounding box center [634, 554] width 34 height 11
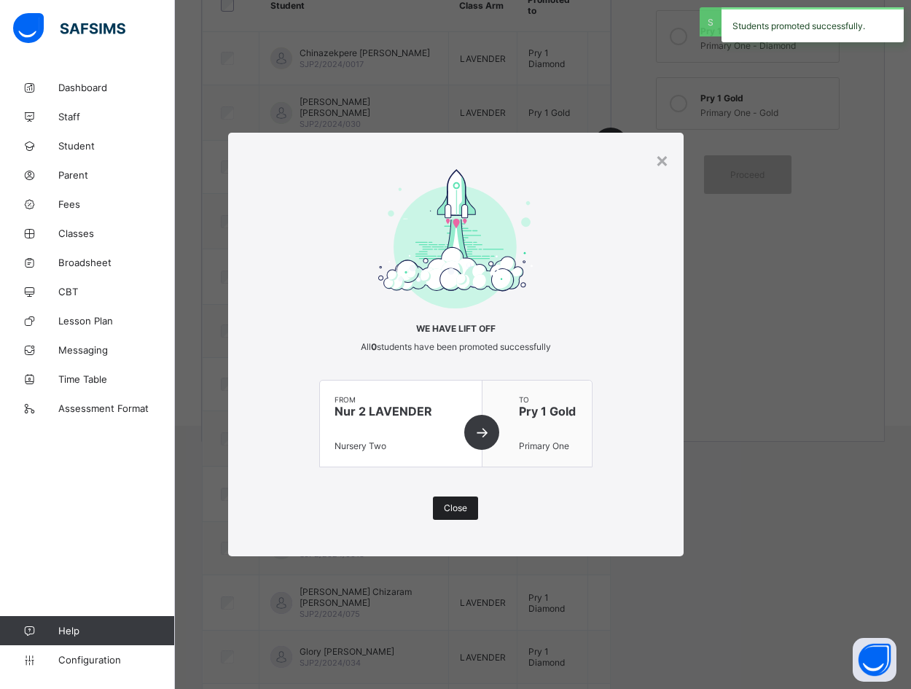
click at [471, 504] on div "Close" at bounding box center [455, 507] width 45 height 23
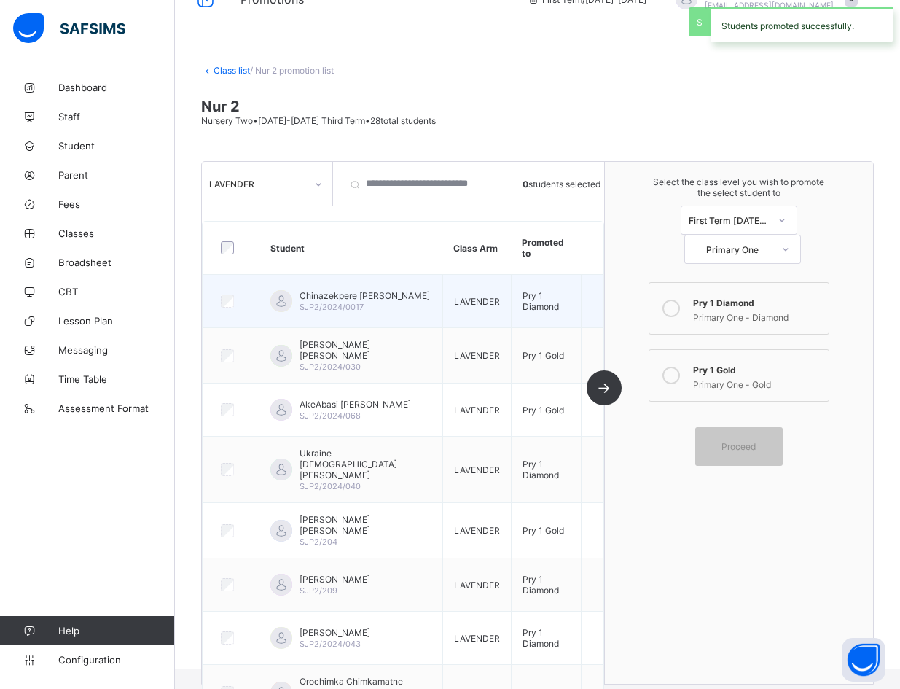
scroll to position [0, 0]
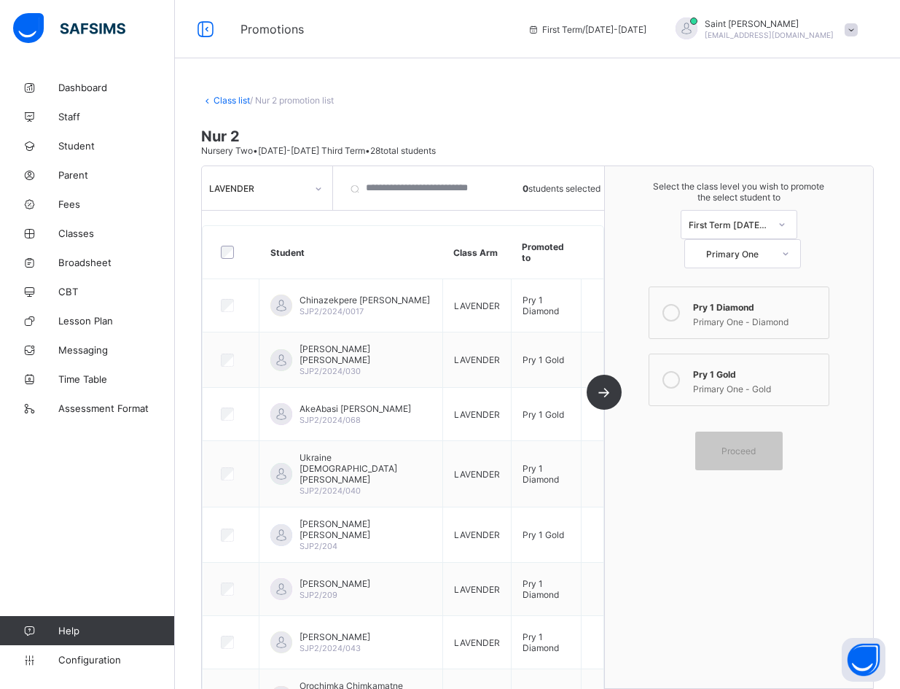
click at [619, 246] on icon at bounding box center [785, 253] width 9 height 15
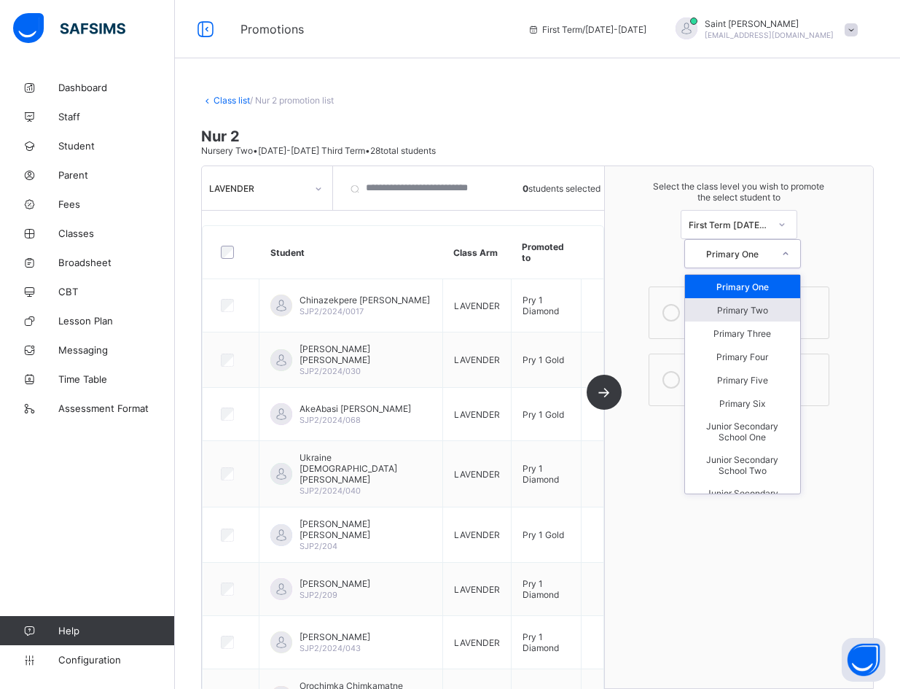
click at [619, 298] on div "Primary Two" at bounding box center [742, 309] width 115 height 23
click at [619, 246] on icon at bounding box center [785, 253] width 9 height 15
click at [619, 275] on div "Primary One" at bounding box center [742, 286] width 115 height 23
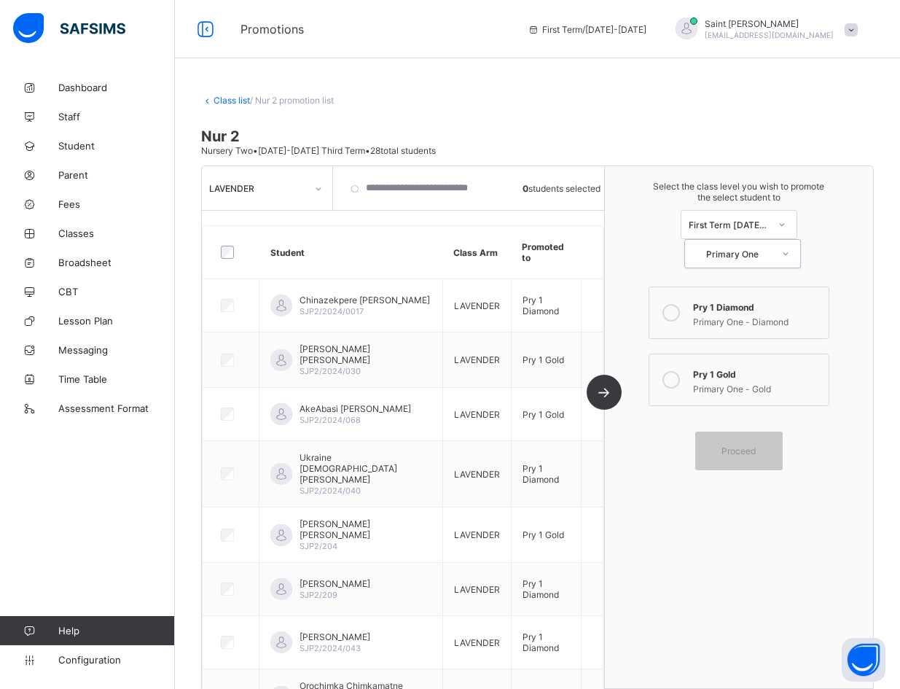
click at [619, 226] on icon at bounding box center [782, 224] width 9 height 15
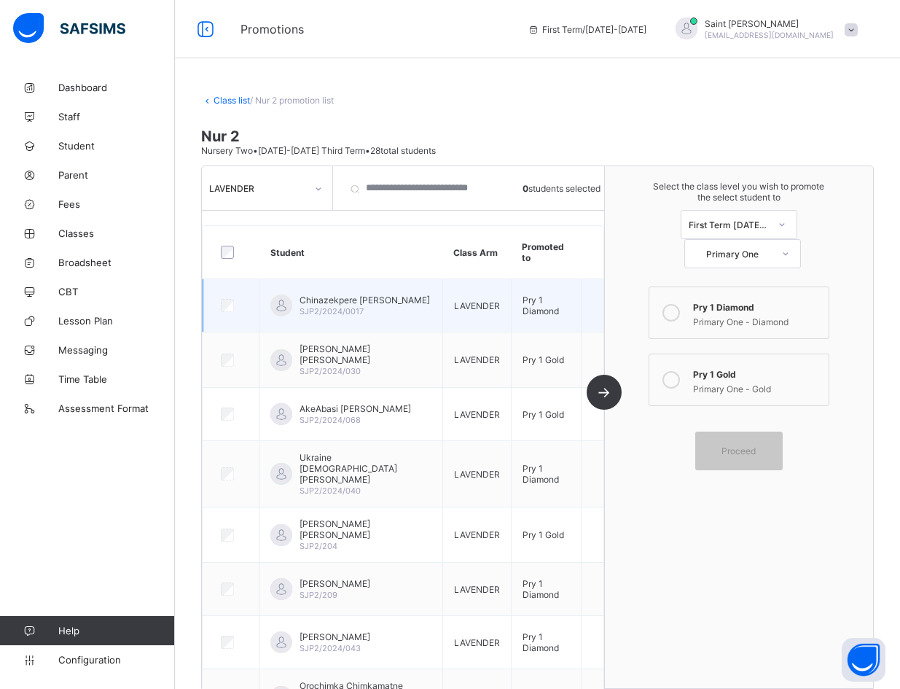
click at [539, 315] on span "Pry 1 Diamond" at bounding box center [541, 305] width 36 height 22
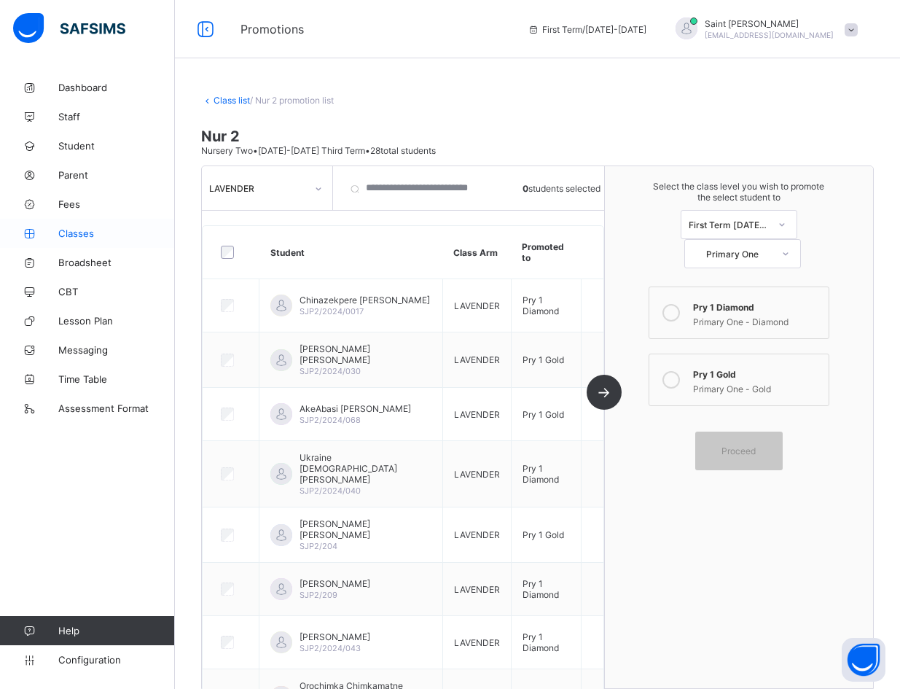
click at [102, 237] on span "Classes" at bounding box center [116, 233] width 117 height 12
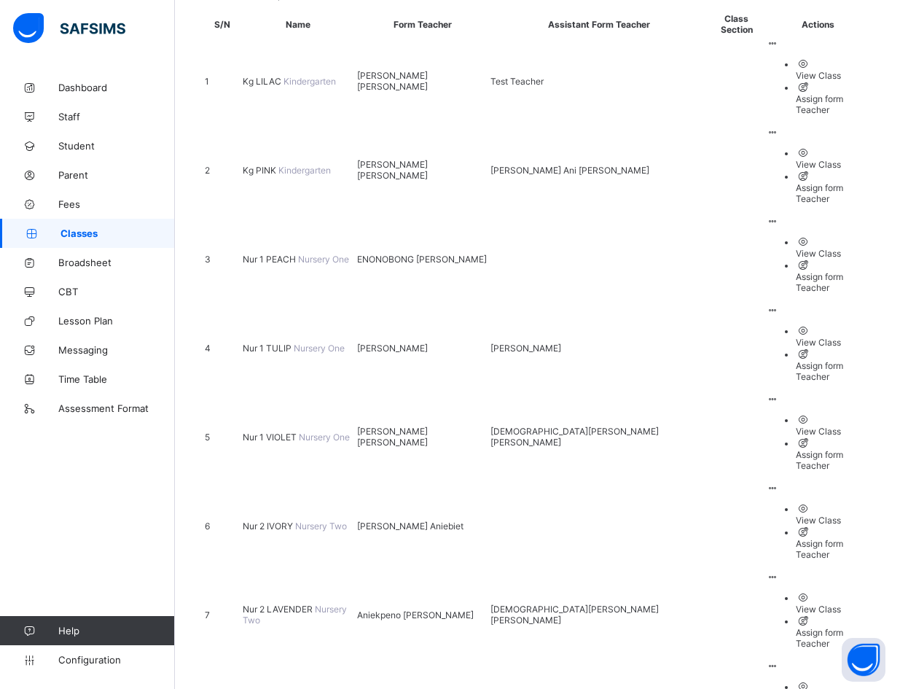
scroll to position [281, 0]
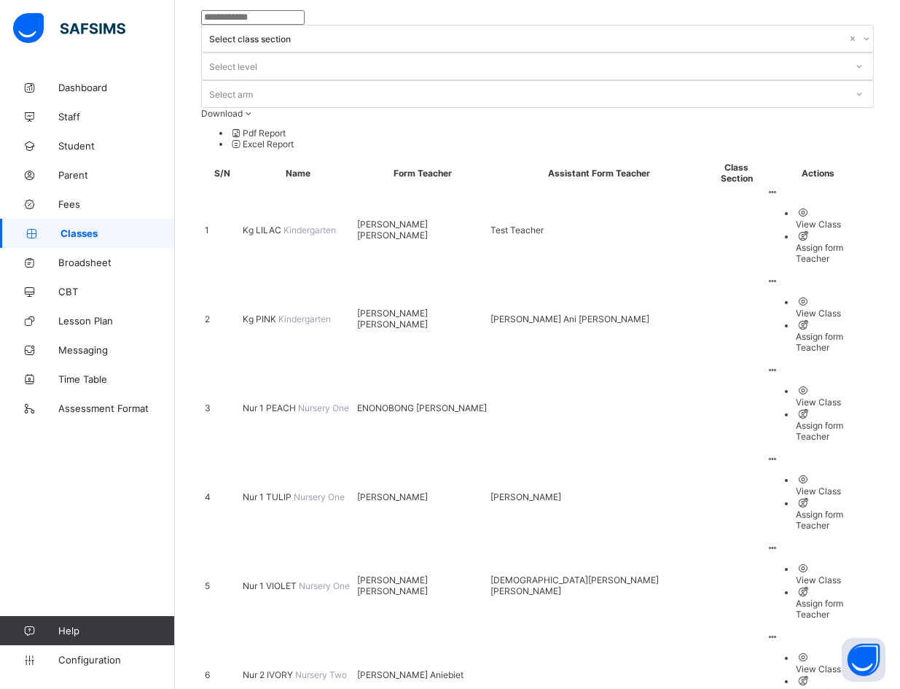
scroll to position [219, 0]
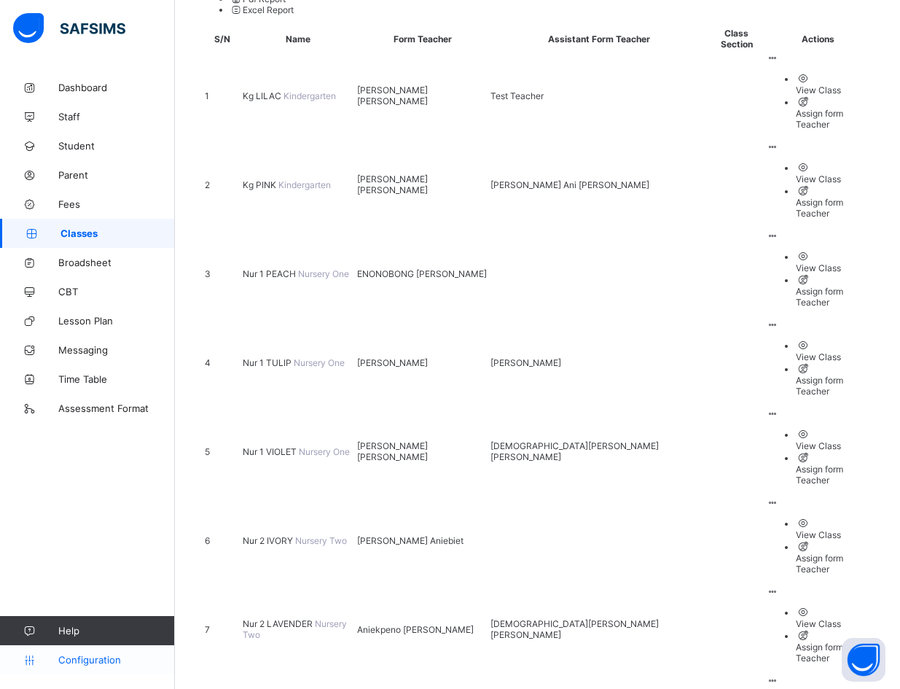
click at [94, 656] on span "Configuration" at bounding box center [116, 660] width 116 height 12
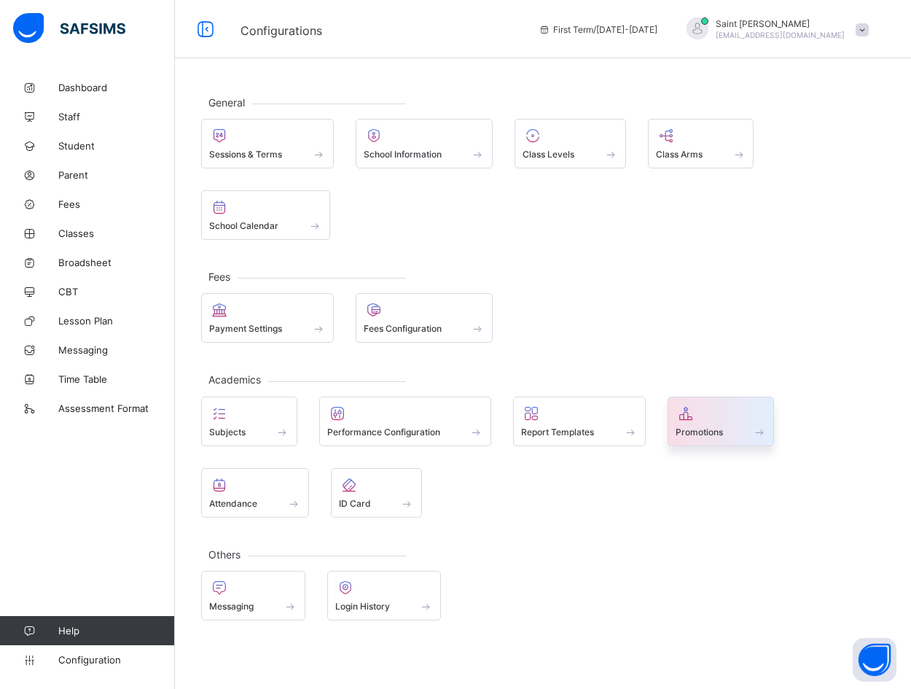
click at [619, 418] on div at bounding box center [721, 412] width 91 height 17
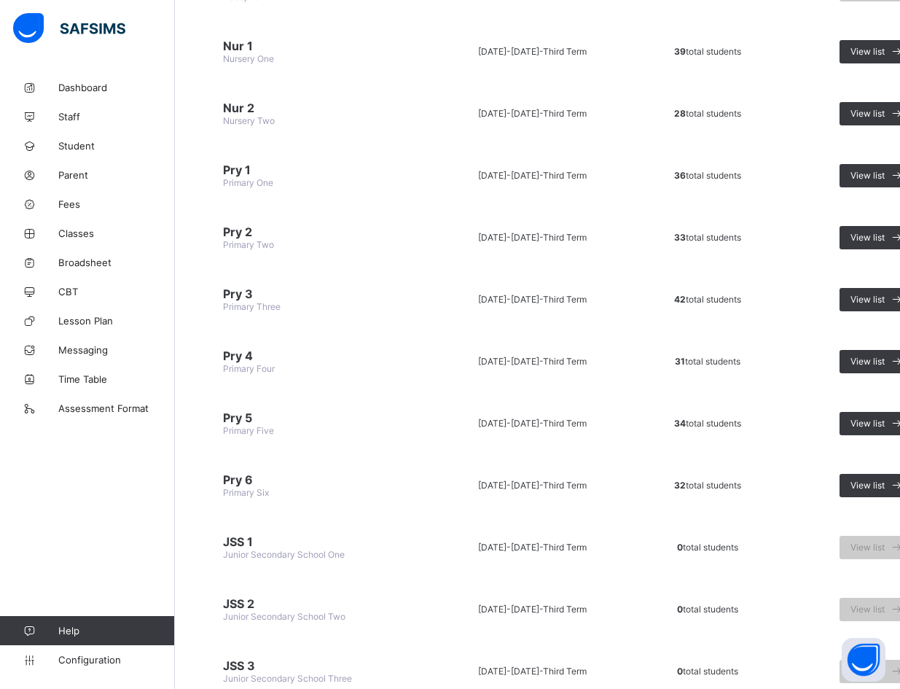
scroll to position [292, 0]
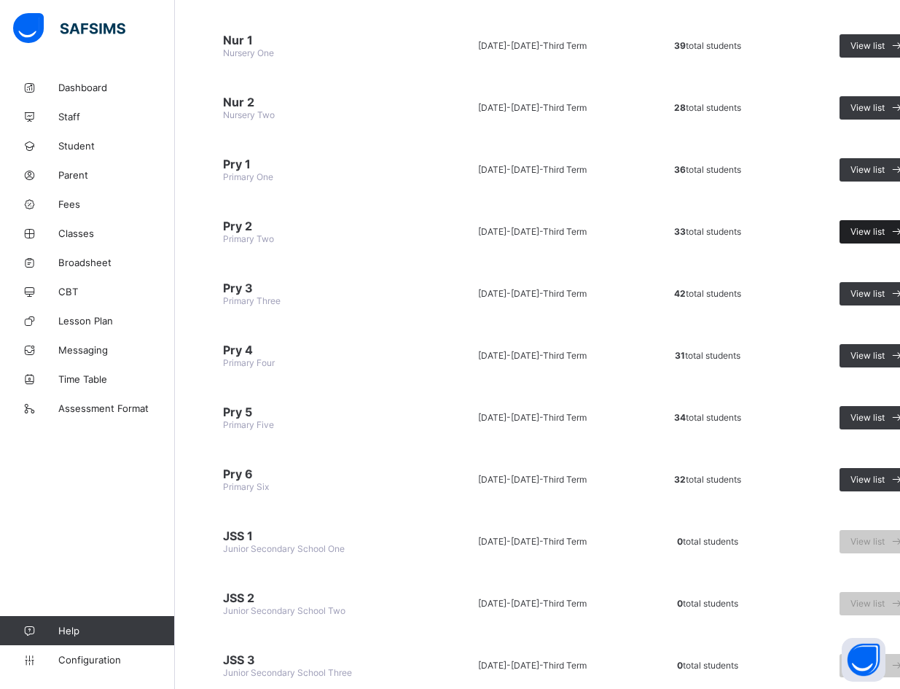
click at [619, 232] on span "View list" at bounding box center [867, 231] width 34 height 11
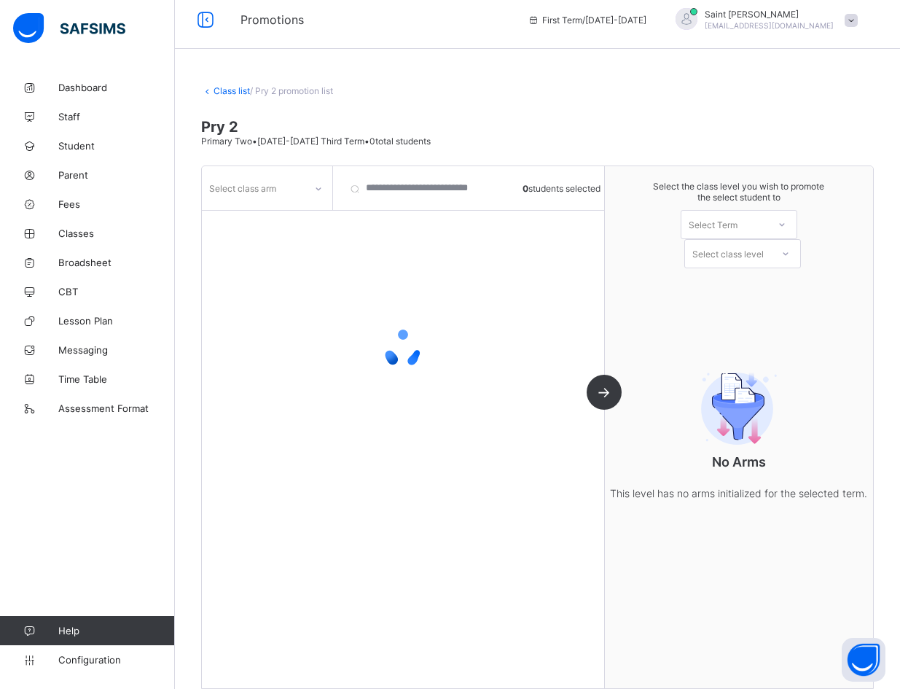
scroll to position [26, 0]
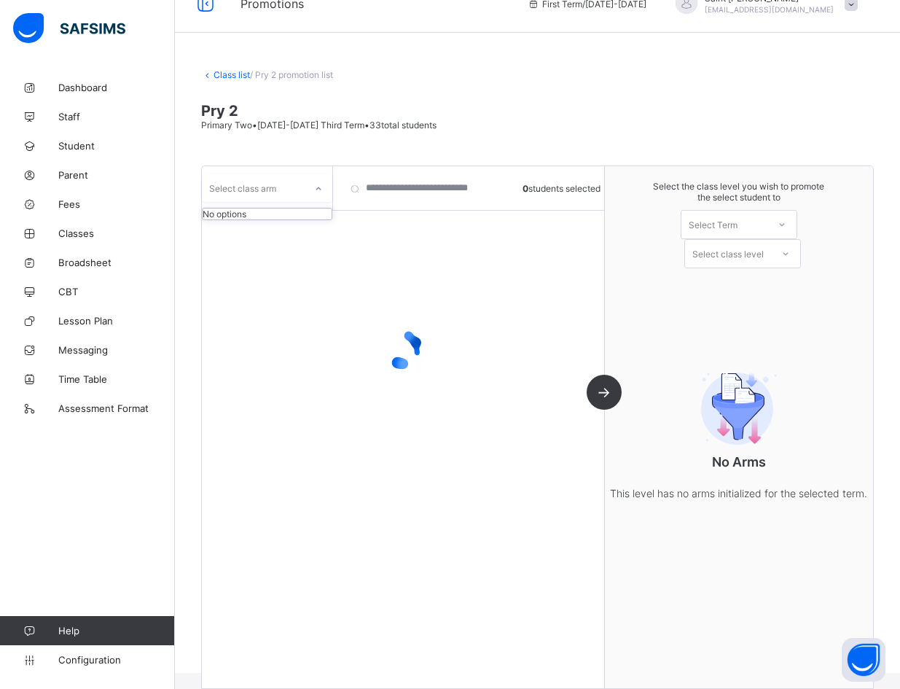
click at [310, 182] on div at bounding box center [318, 188] width 25 height 23
click at [423, 286] on div at bounding box center [403, 349] width 402 height 277
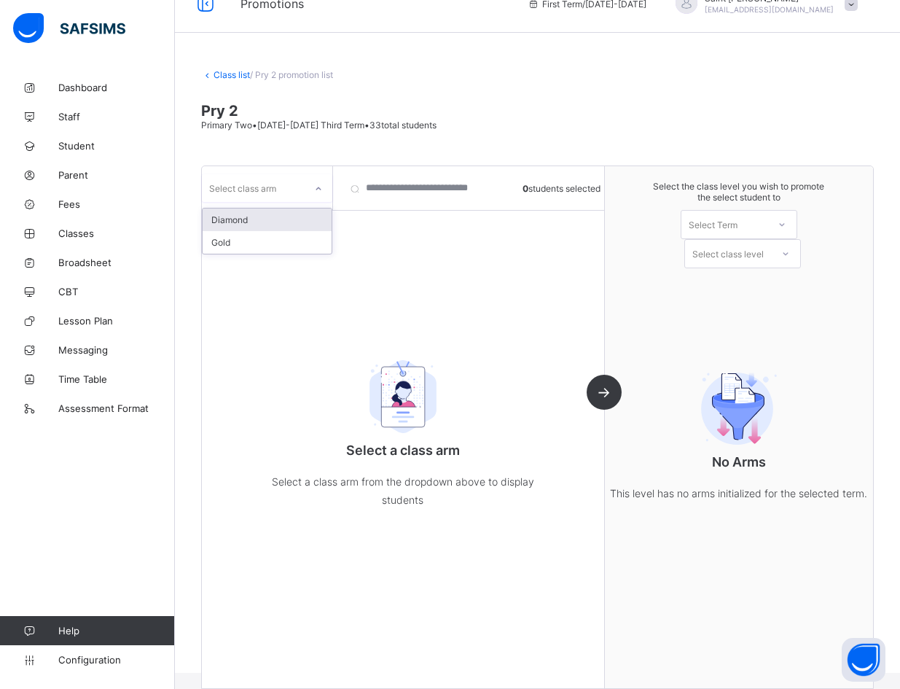
click at [318, 185] on icon at bounding box center [318, 188] width 9 height 15
click at [310, 218] on div "Diamond" at bounding box center [267, 219] width 129 height 23
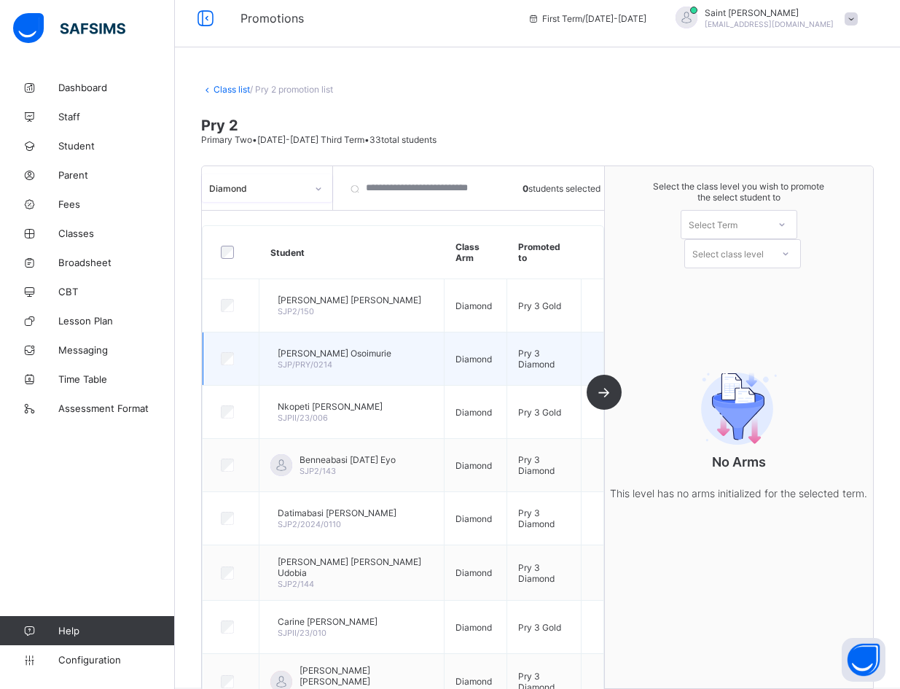
scroll to position [0, 0]
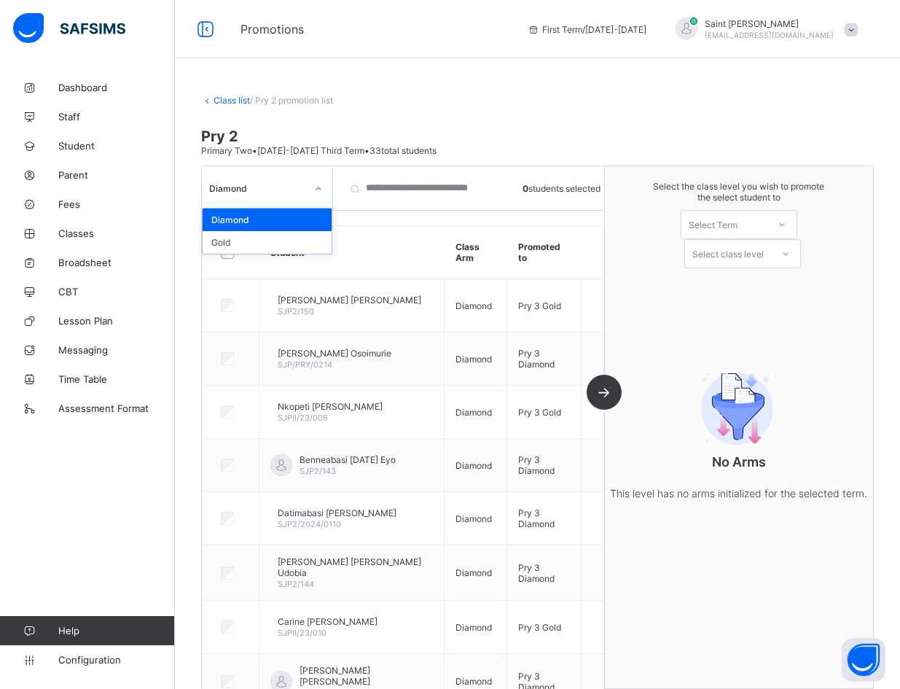
click at [317, 183] on div at bounding box center [318, 188] width 25 height 23
click at [302, 240] on div "Gold" at bounding box center [267, 242] width 129 height 23
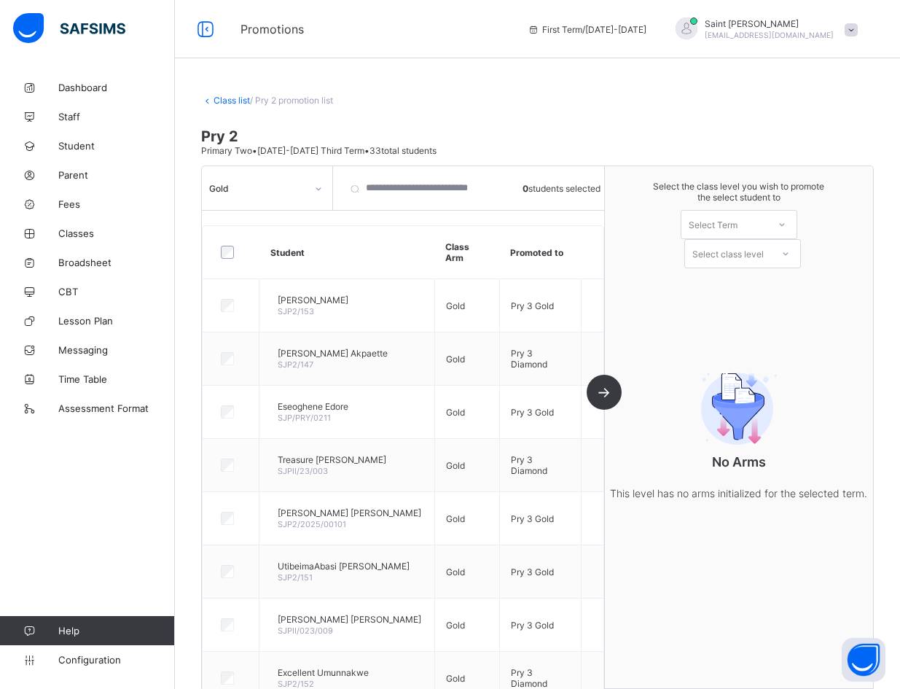
click at [242, 101] on link "Class list" at bounding box center [232, 100] width 36 height 11
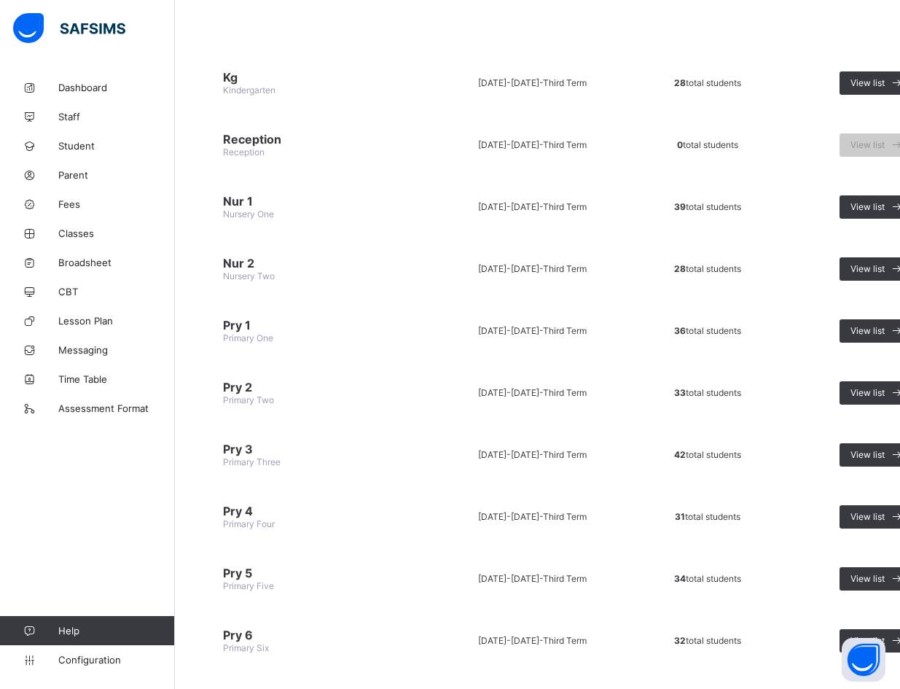
scroll to position [292, 0]
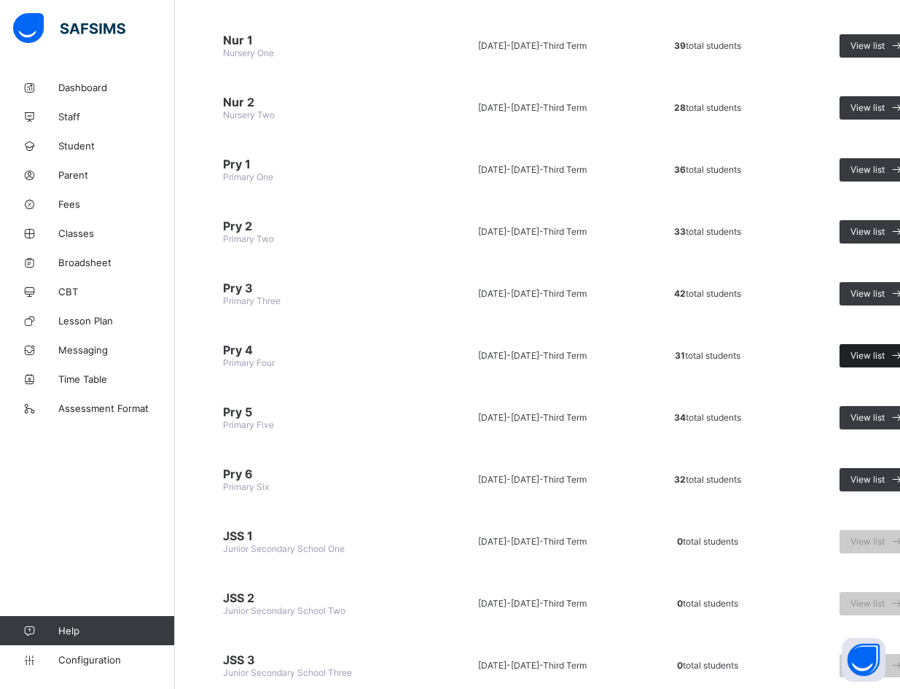
click at [619, 356] on span "View list" at bounding box center [867, 355] width 34 height 11
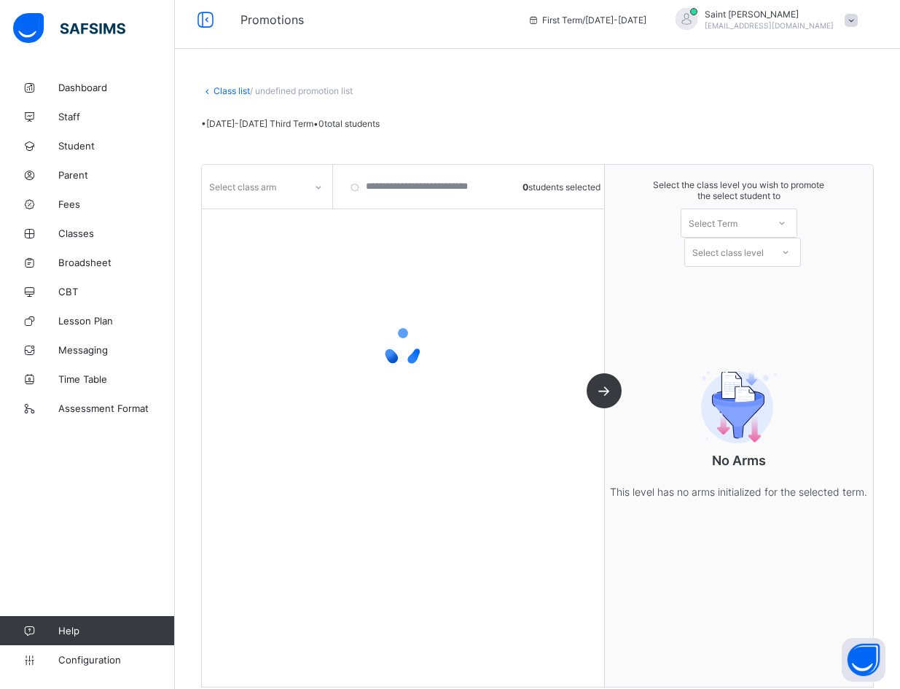
scroll to position [26, 0]
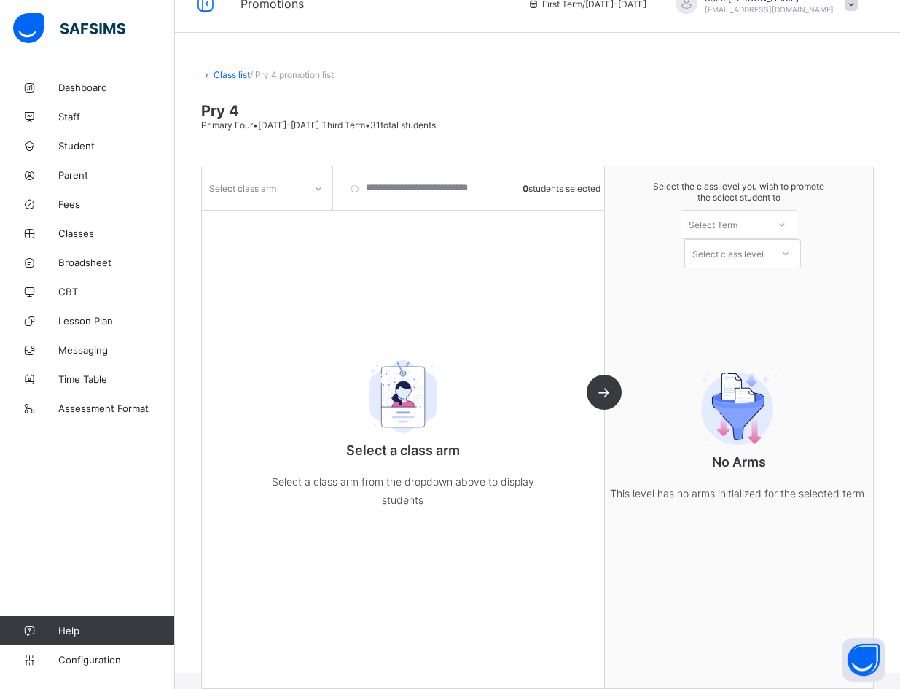
click at [322, 196] on div at bounding box center [318, 188] width 25 height 23
click at [289, 214] on div "Diamond" at bounding box center [267, 219] width 129 height 23
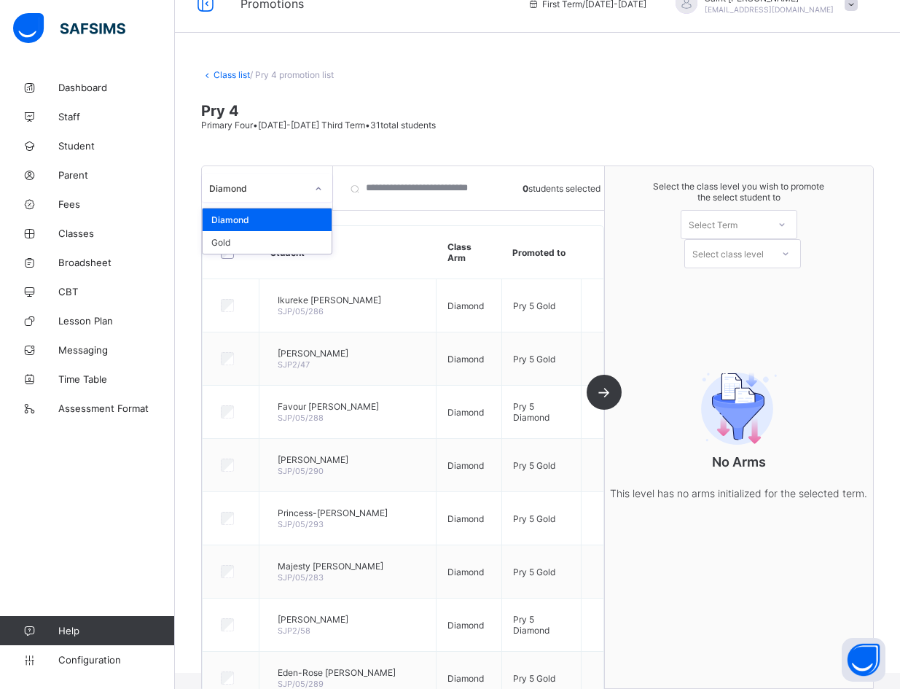
click at [321, 193] on icon at bounding box center [318, 188] width 9 height 15
click at [291, 240] on div "Gold" at bounding box center [267, 242] width 129 height 23
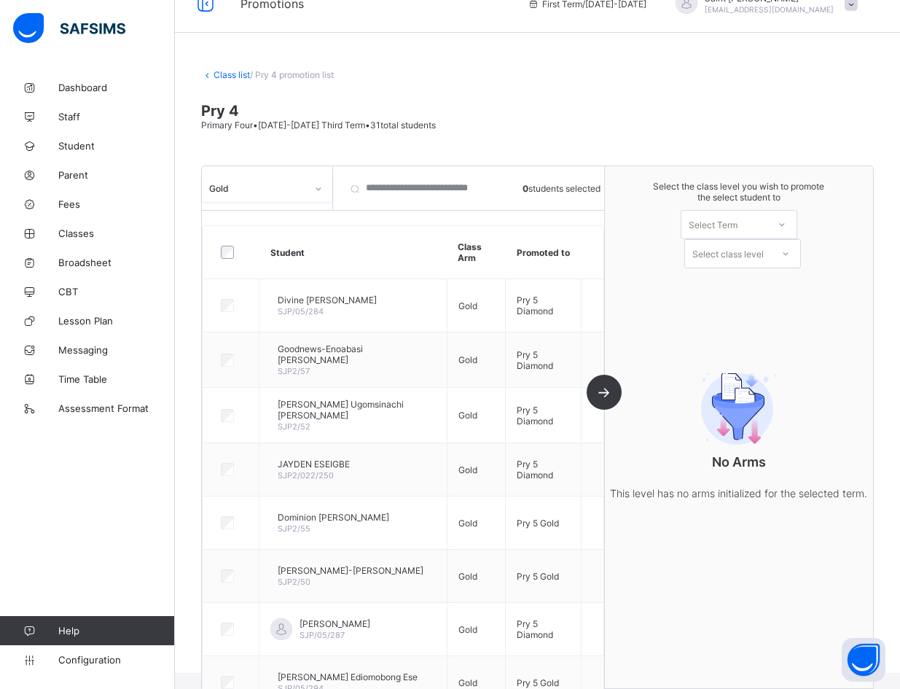
click at [243, 80] on div "Class list / Pry 4 promotion list Pry 4 Primary Four • [DATE]-[DATE] Third Term…" at bounding box center [537, 359] width 725 height 625
click at [247, 72] on link "Class list" at bounding box center [232, 74] width 36 height 11
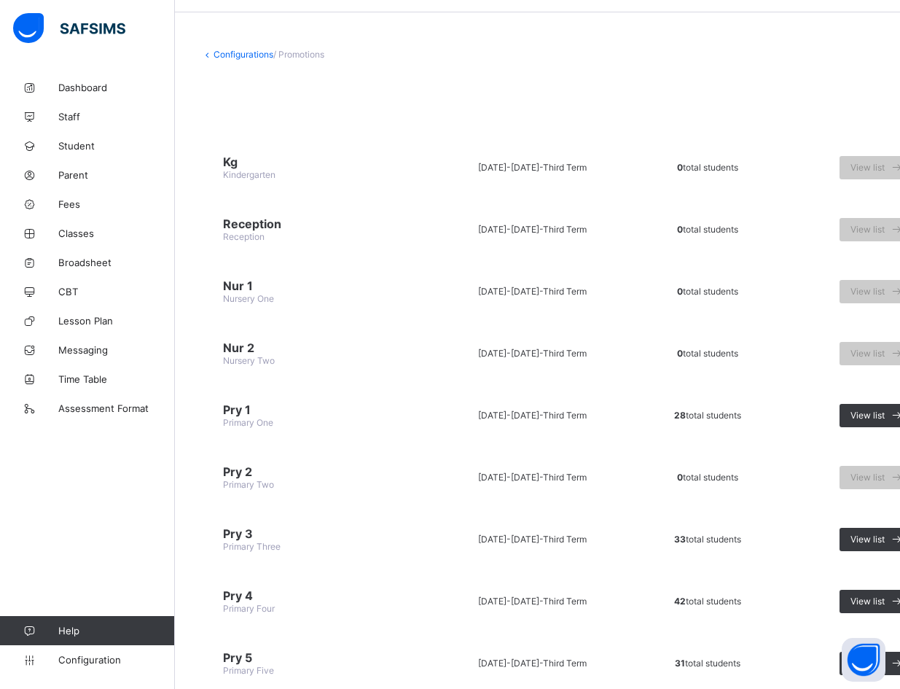
scroll to position [219, 0]
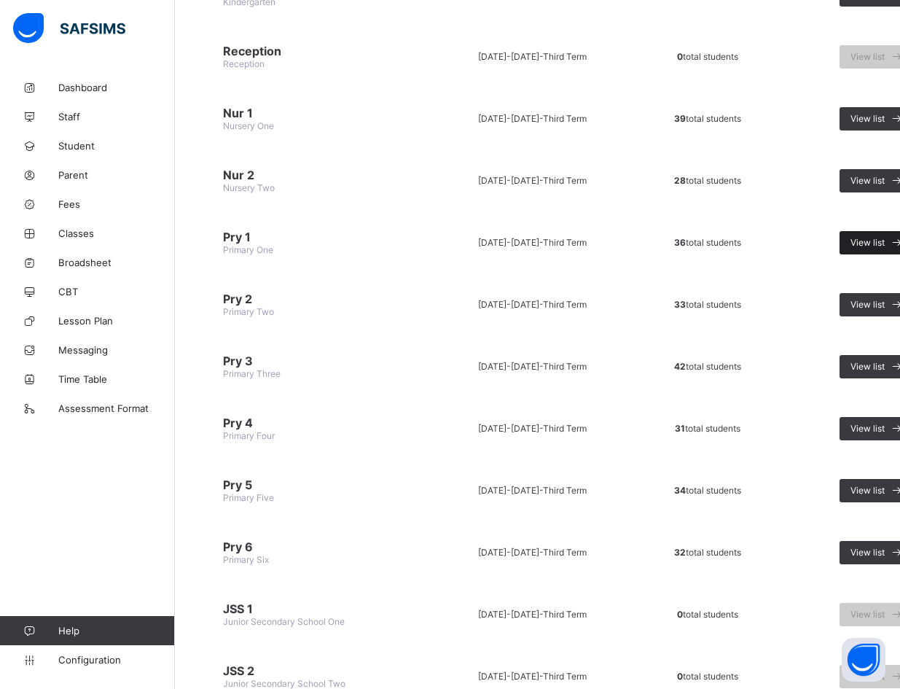
click at [619, 240] on span "View list" at bounding box center [867, 242] width 34 height 11
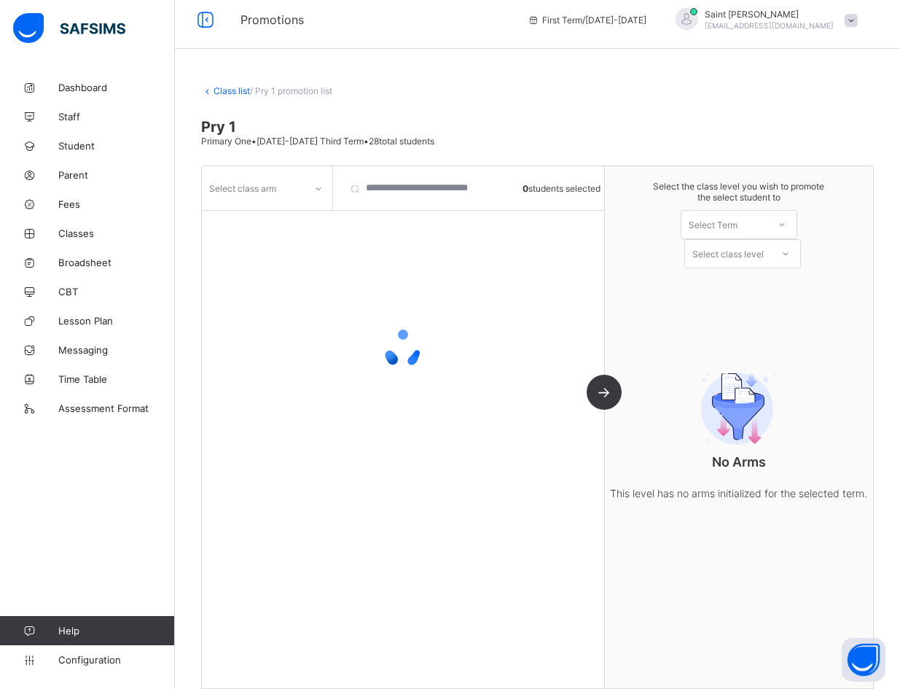
scroll to position [26, 0]
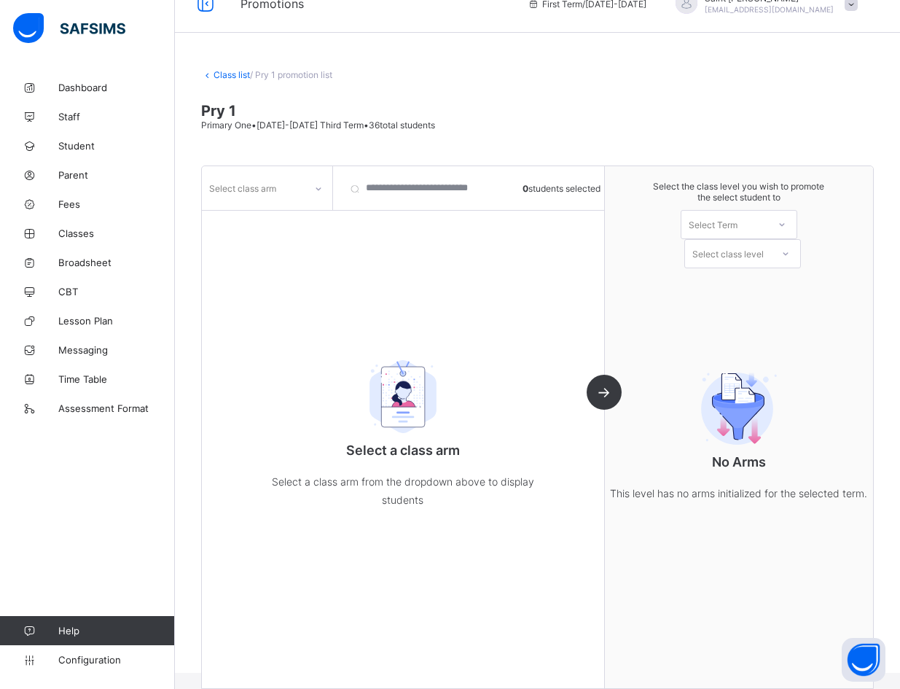
click at [312, 187] on div at bounding box center [318, 188] width 25 height 23
click at [300, 216] on div "Diamond" at bounding box center [267, 219] width 129 height 23
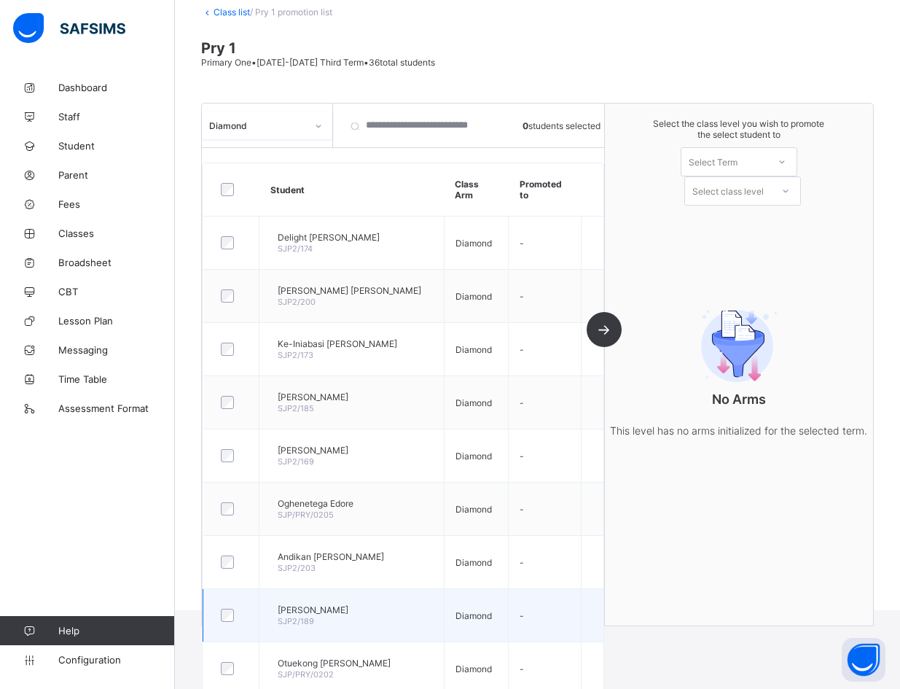
scroll to position [83, 0]
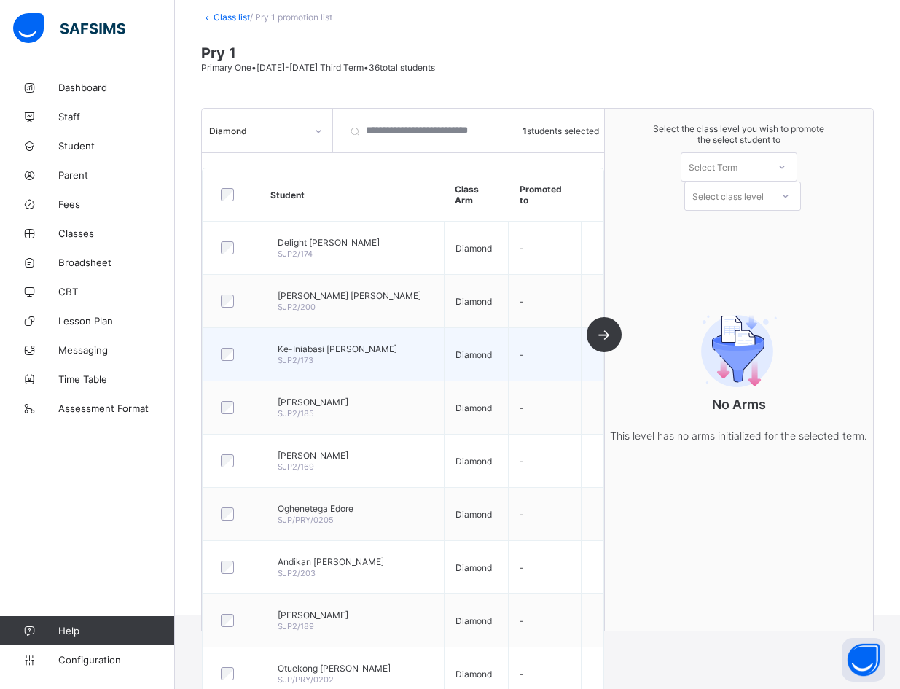
click at [219, 357] on div at bounding box center [231, 354] width 26 height 13
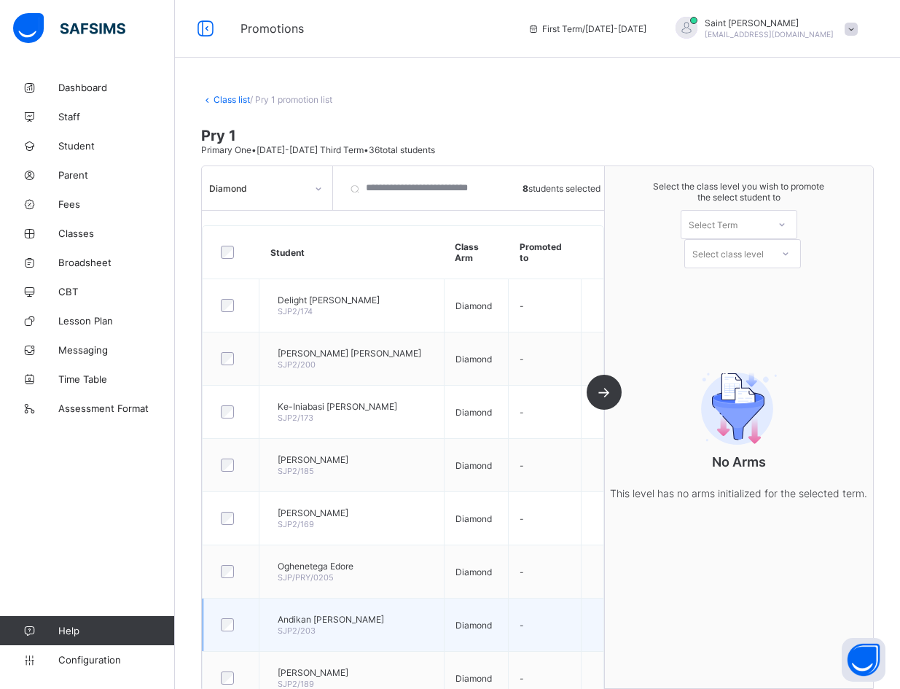
scroll to position [0, 0]
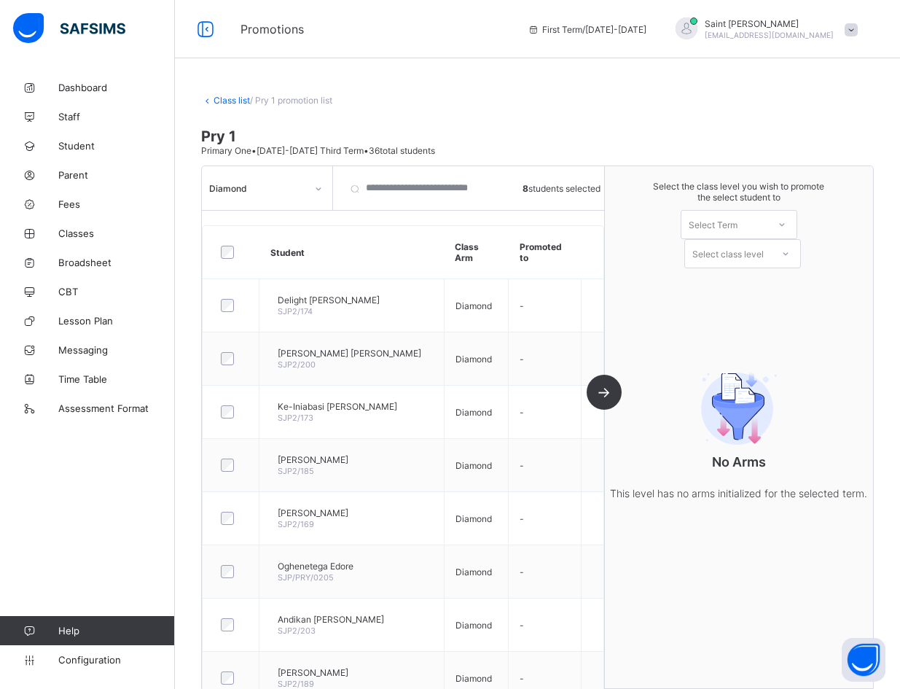
click at [619, 246] on icon at bounding box center [785, 253] width 9 height 15
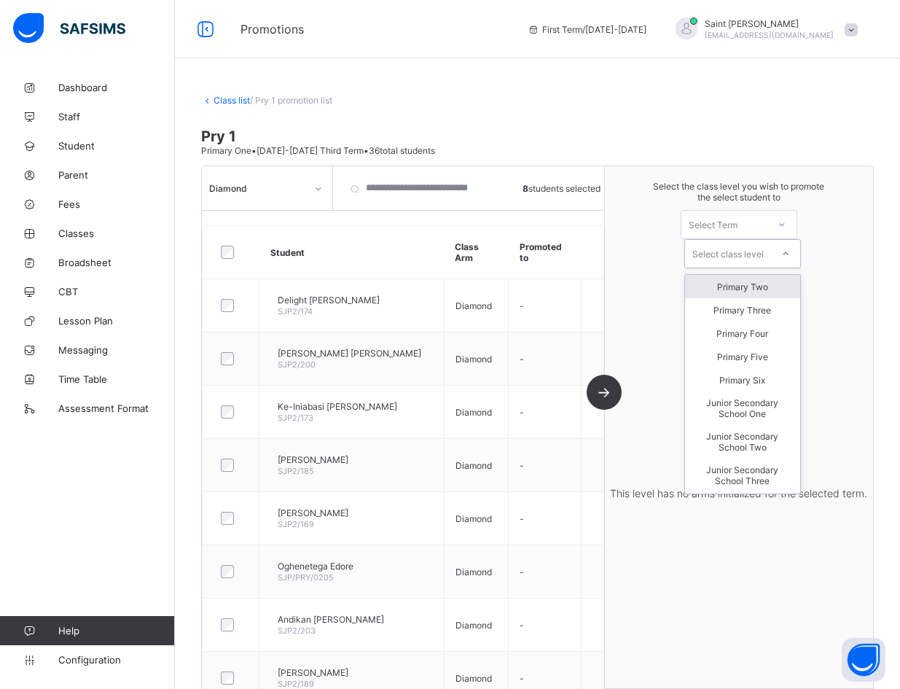
click at [619, 275] on div "Primary Two" at bounding box center [742, 286] width 115 height 23
click at [619, 246] on icon at bounding box center [785, 253] width 9 height 15
click at [619, 275] on div "Primary Two" at bounding box center [742, 286] width 115 height 23
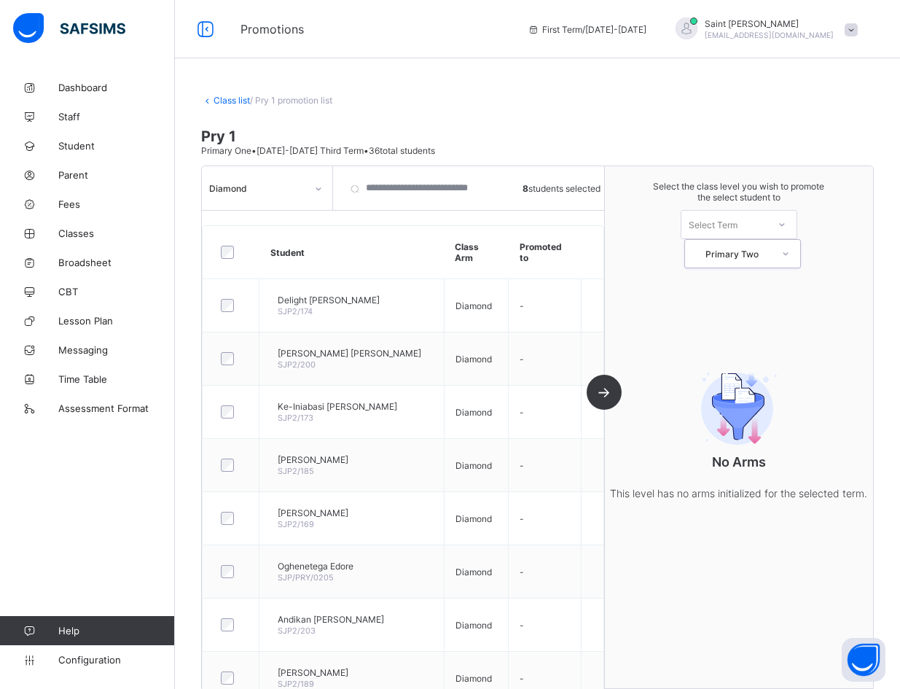
click at [619, 224] on icon at bounding box center [782, 224] width 9 height 15
click at [619, 259] on div "First Term [DATE]-[DATE]" at bounding box center [738, 263] width 115 height 34
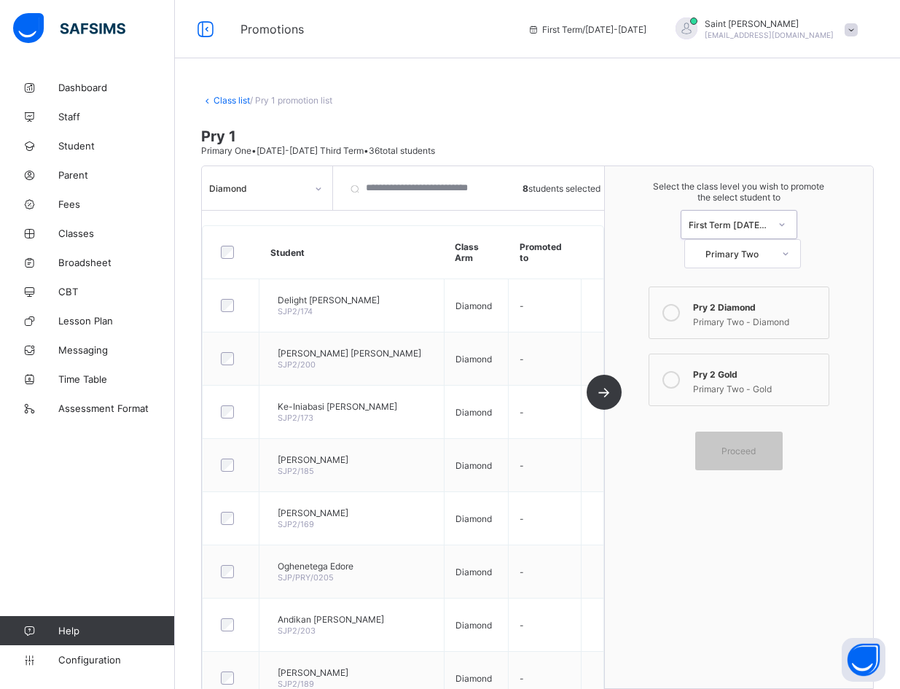
click at [619, 371] on icon at bounding box center [670, 379] width 17 height 17
click at [619, 445] on span "Proceed" at bounding box center [738, 450] width 34 height 11
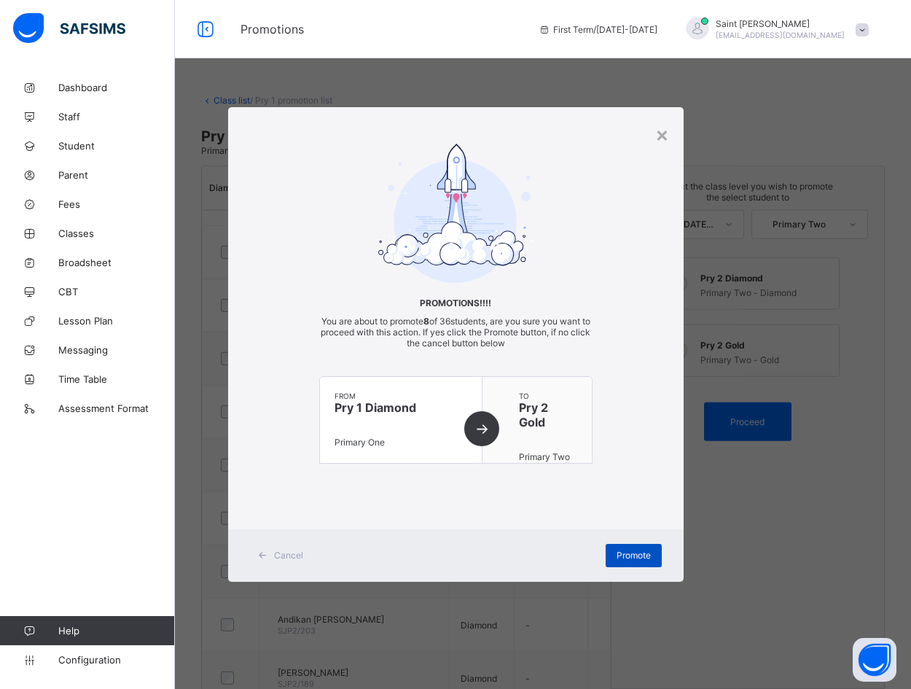
click at [619, 555] on span "Promote" at bounding box center [634, 554] width 34 height 11
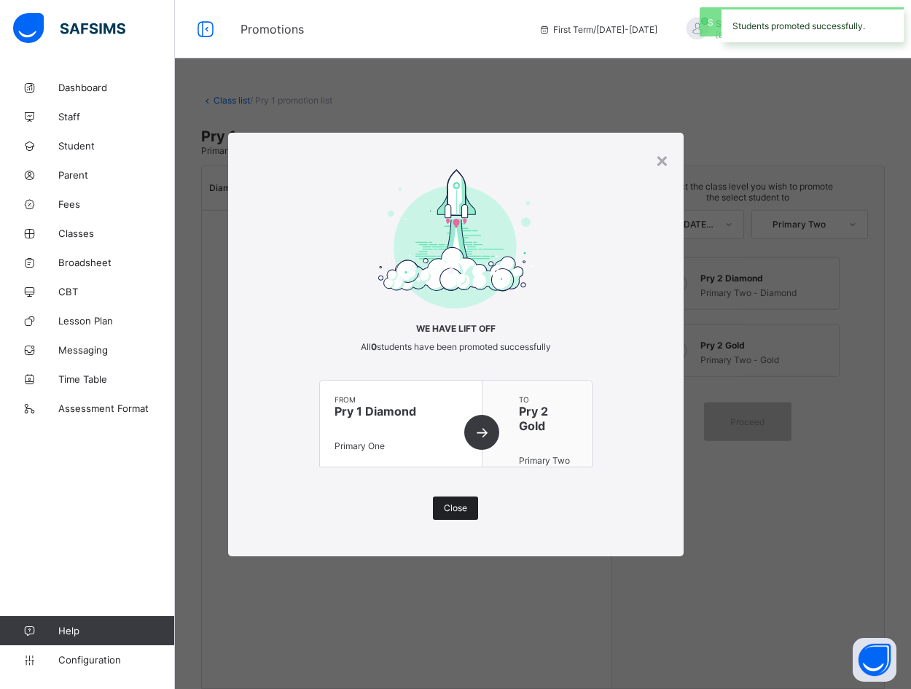
click at [447, 510] on span "Close" at bounding box center [455, 507] width 23 height 11
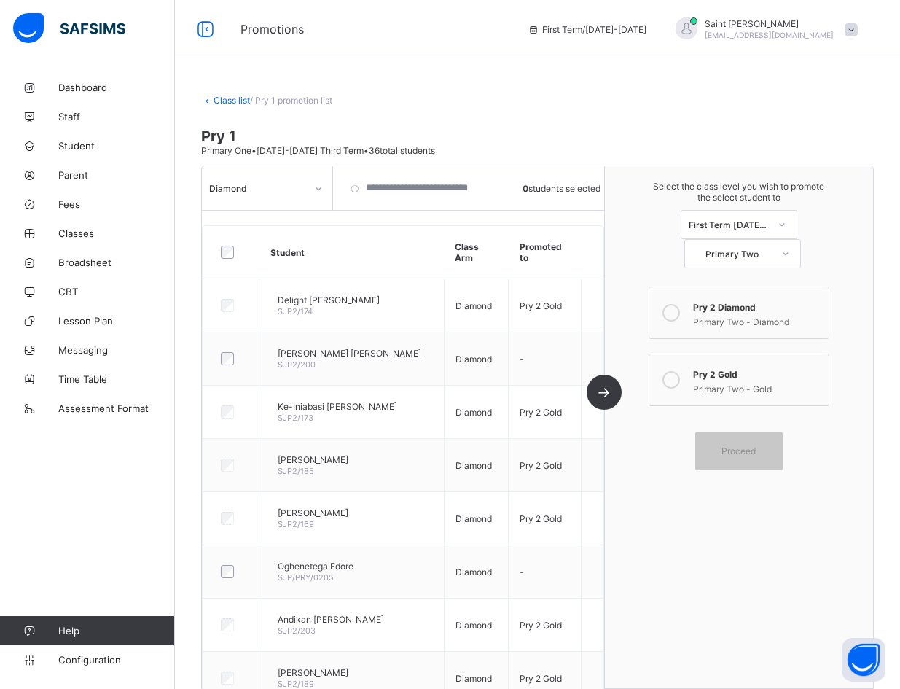
click at [619, 304] on icon at bounding box center [670, 312] width 17 height 17
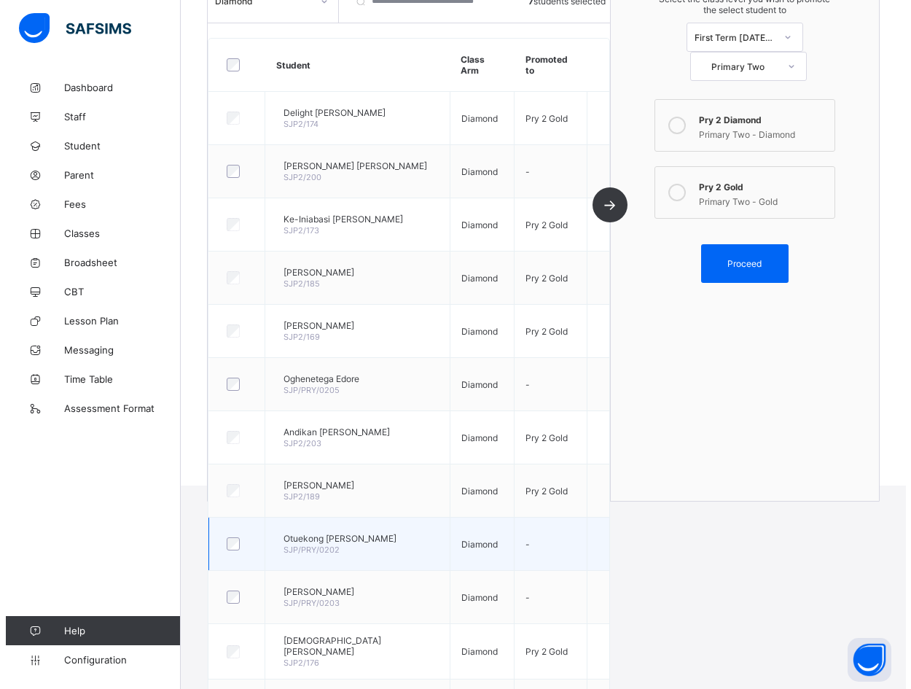
scroll to position [156, 0]
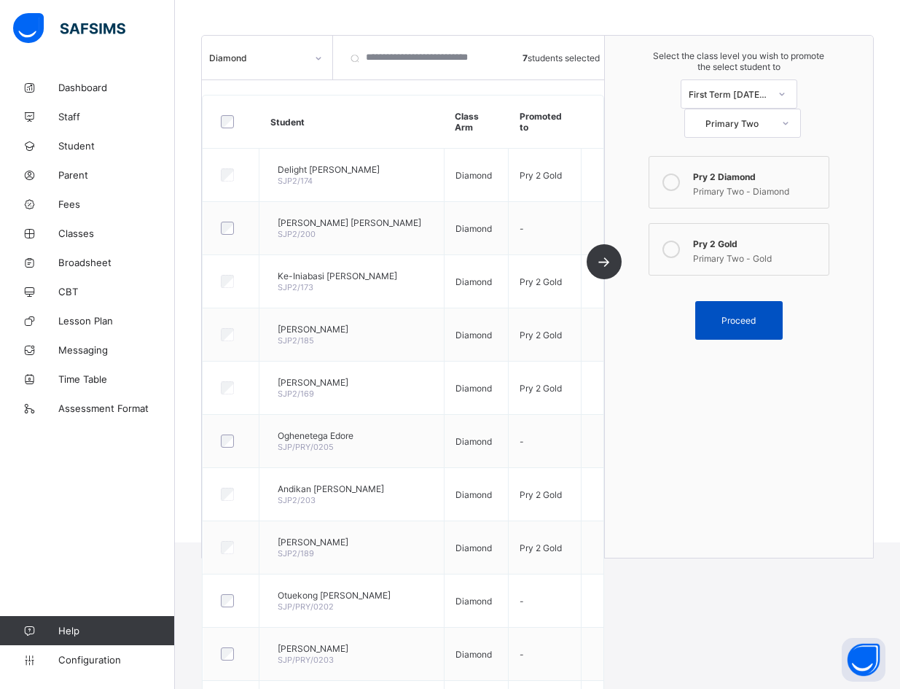
click at [619, 315] on span "Proceed" at bounding box center [738, 320] width 34 height 11
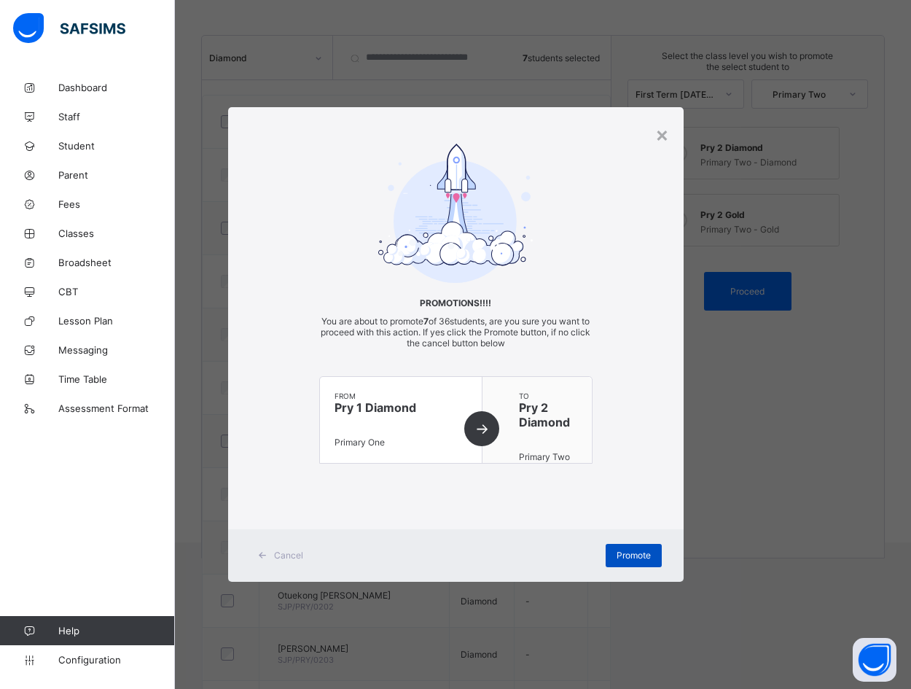
click at [619, 549] on span "Promote" at bounding box center [634, 554] width 34 height 11
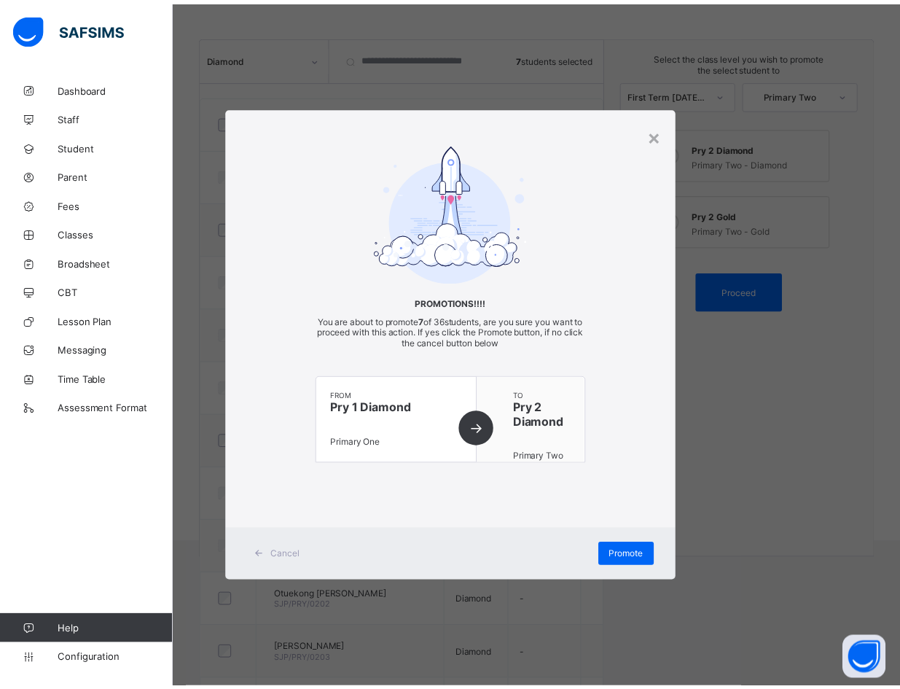
scroll to position [26, 0]
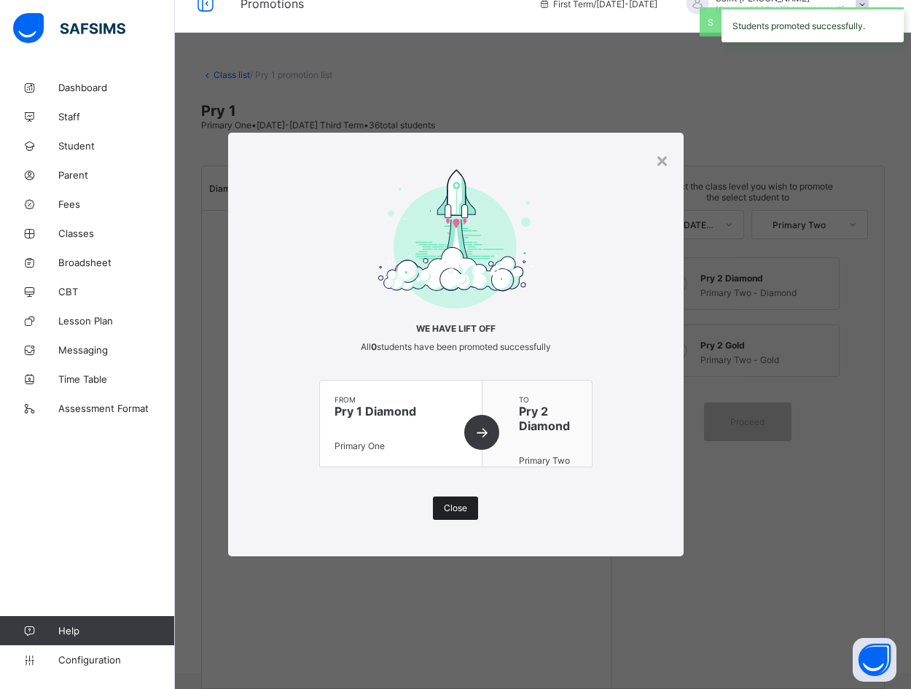
click at [445, 507] on span "Close" at bounding box center [455, 507] width 23 height 11
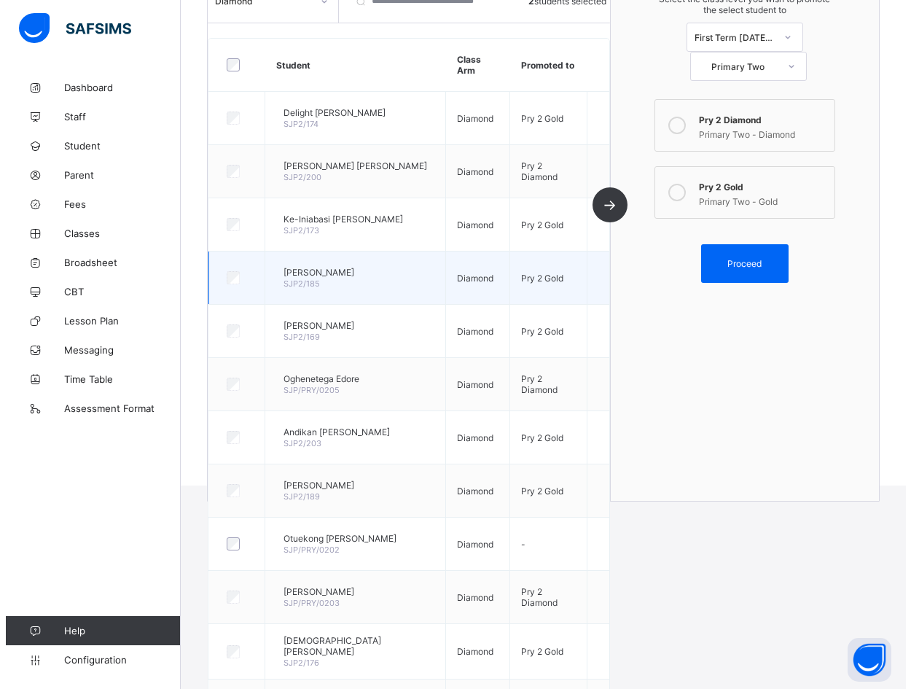
scroll to position [87, 0]
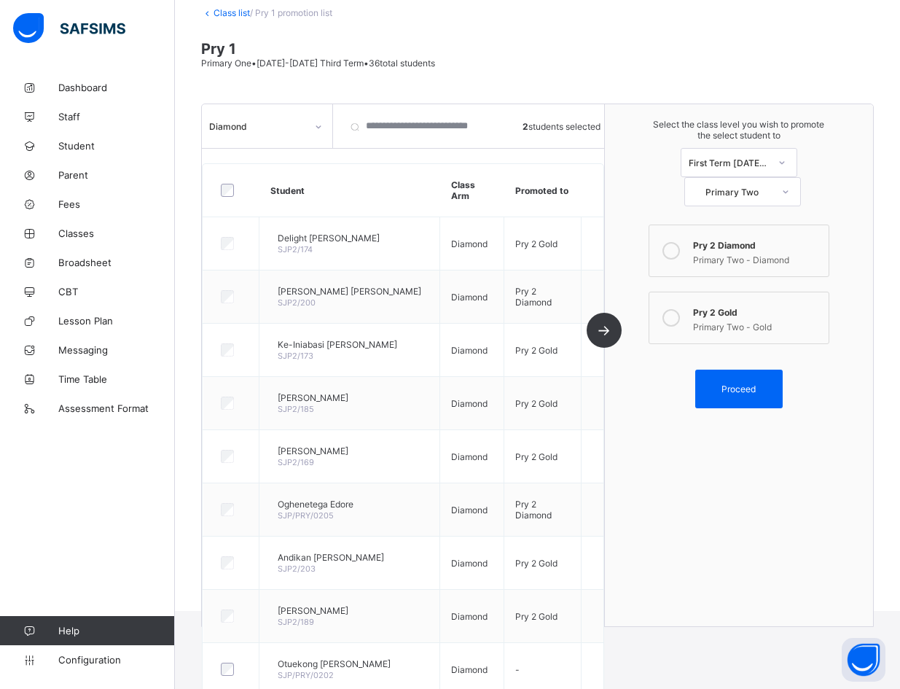
click at [619, 309] on icon at bounding box center [670, 317] width 17 height 17
click at [619, 383] on span "Proceed" at bounding box center [739, 388] width 66 height 11
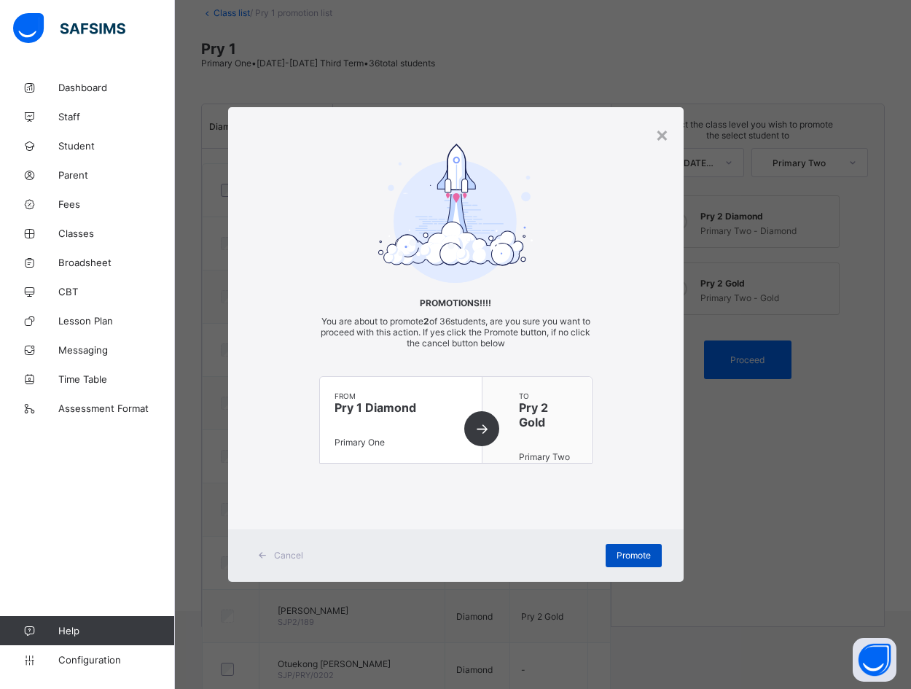
click at [619, 550] on span "Promote" at bounding box center [634, 554] width 34 height 11
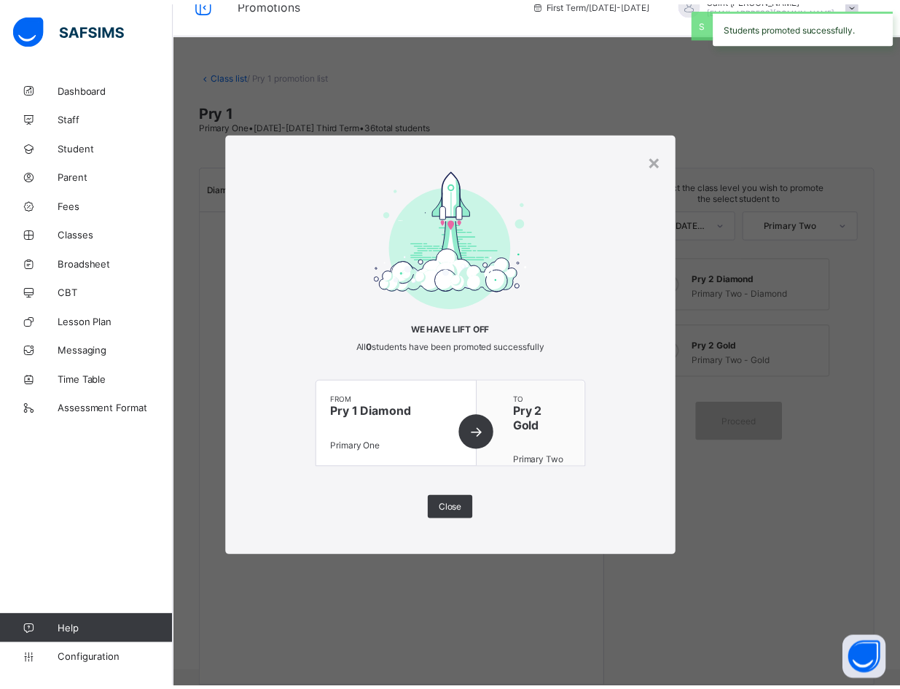
scroll to position [26, 0]
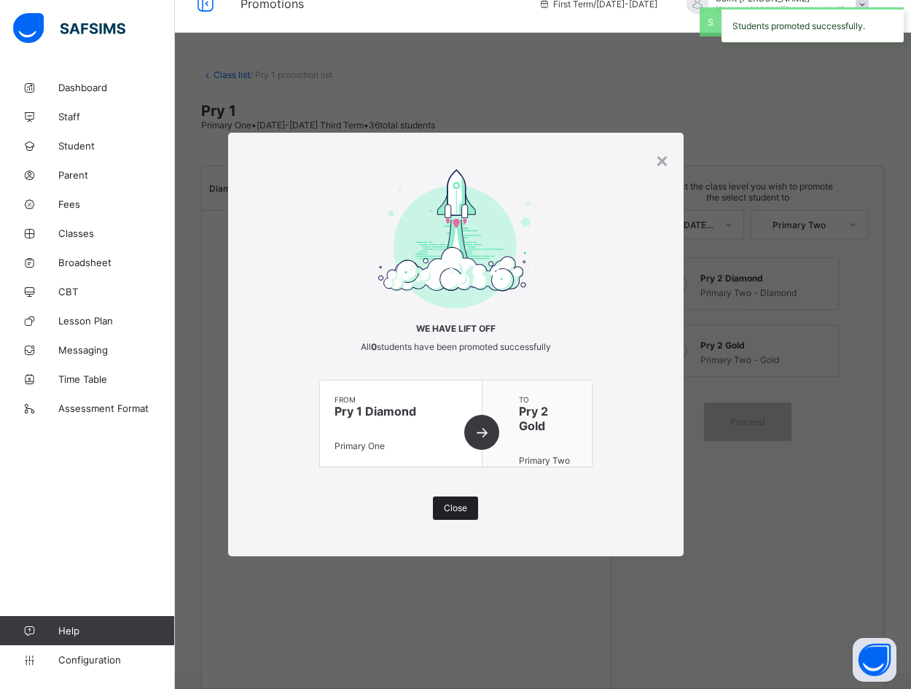
click at [451, 513] on span "Close" at bounding box center [455, 507] width 23 height 11
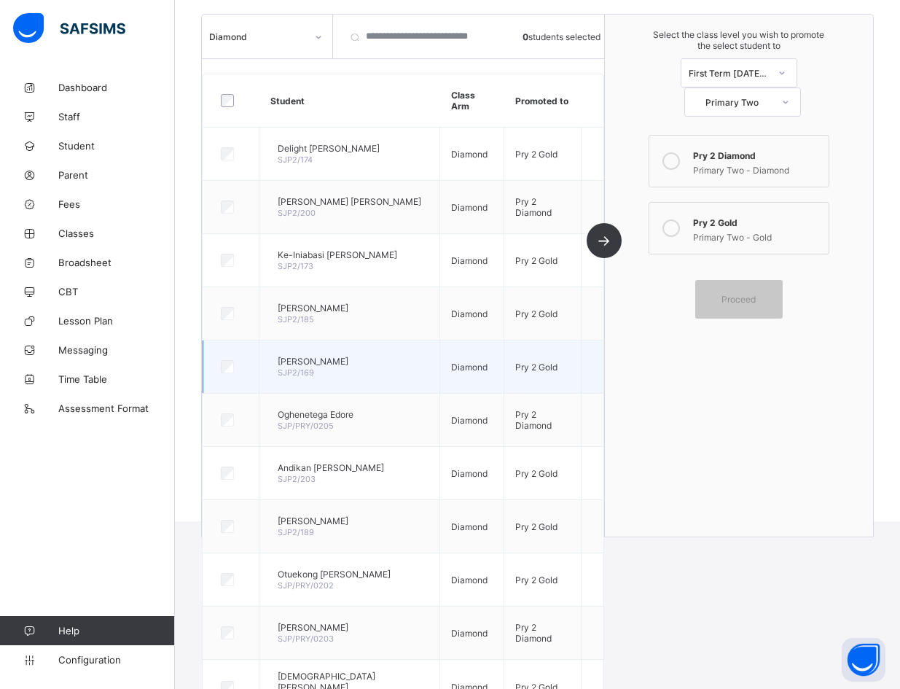
scroll to position [15, 0]
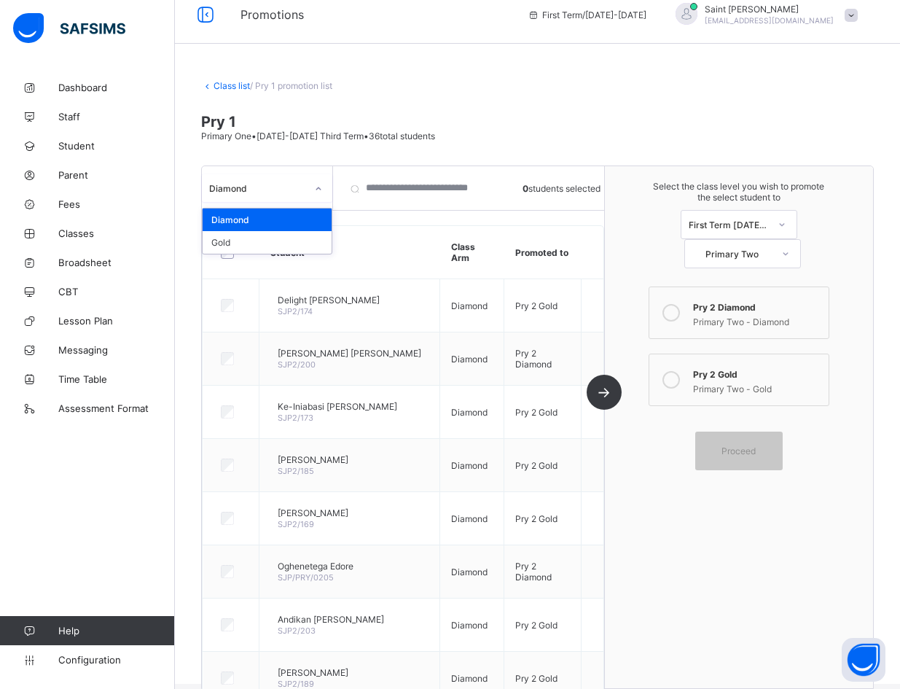
click at [317, 189] on icon at bounding box center [318, 188] width 9 height 15
click at [273, 243] on div "Gold" at bounding box center [267, 242] width 129 height 23
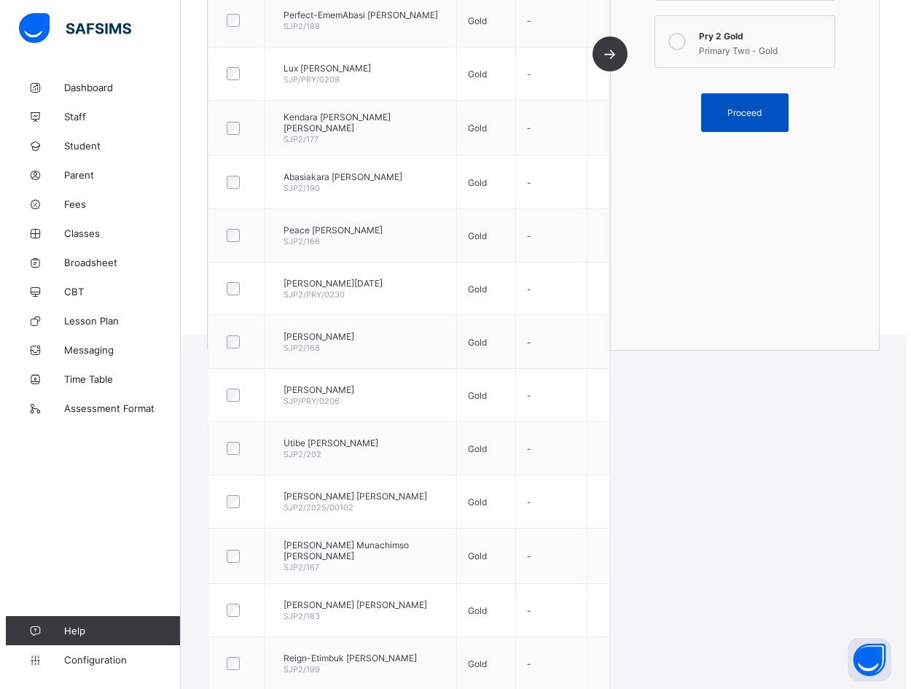
scroll to position [194, 0]
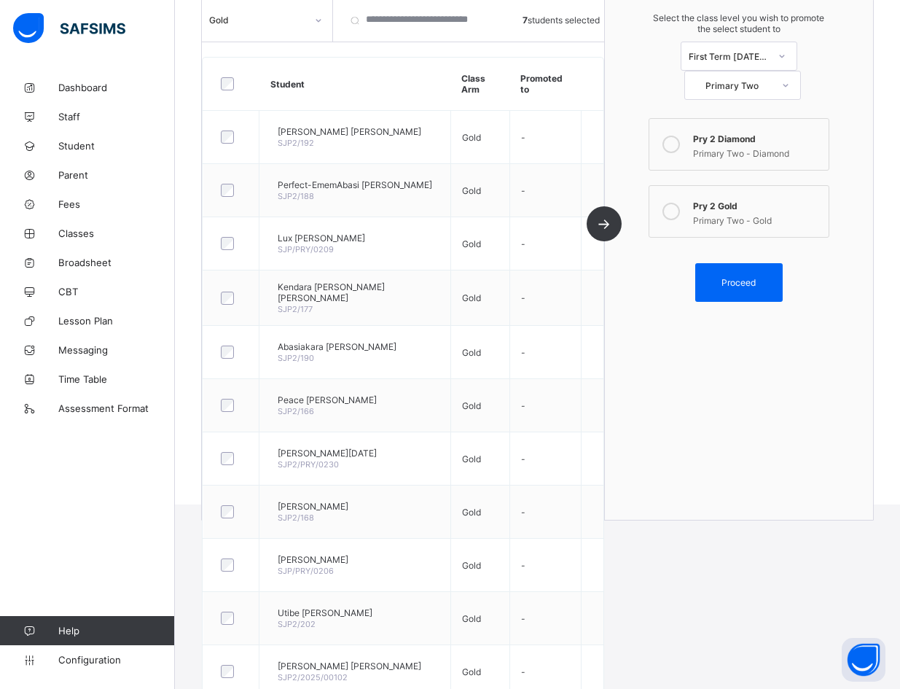
drag, startPoint x: 740, startPoint y: 254, endPoint x: 723, endPoint y: 242, distance: 21.0
click at [619, 277] on span "Proceed" at bounding box center [738, 282] width 34 height 11
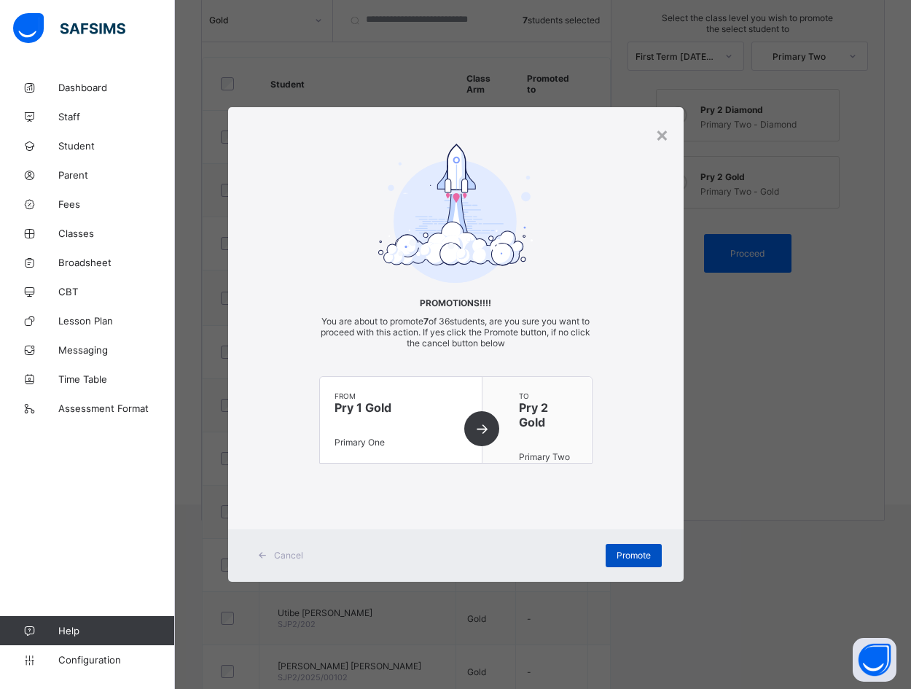
click at [619, 552] on span "Promote" at bounding box center [634, 554] width 34 height 11
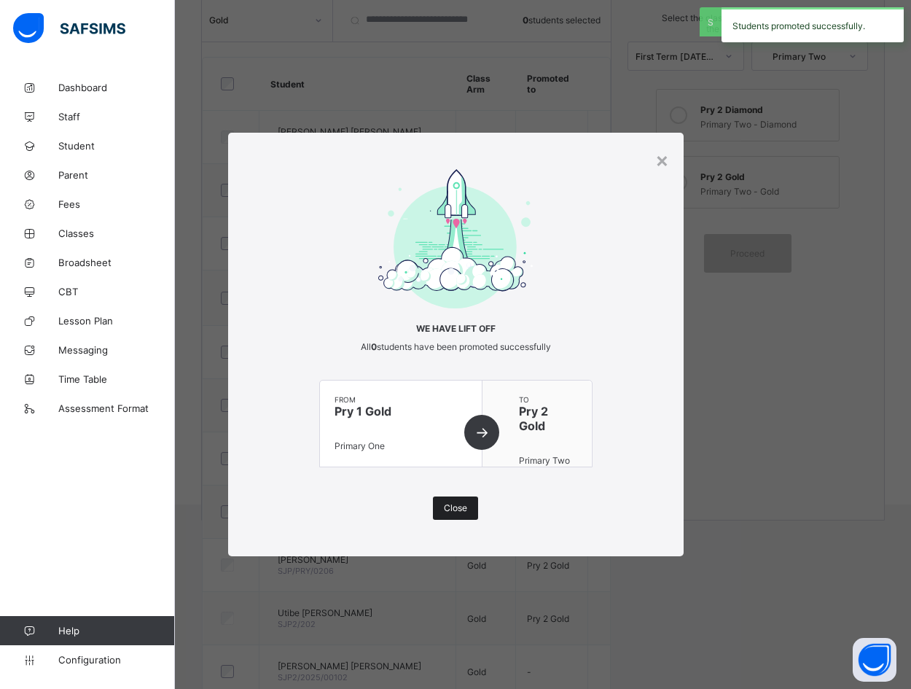
click at [460, 503] on span "Close" at bounding box center [455, 507] width 23 height 11
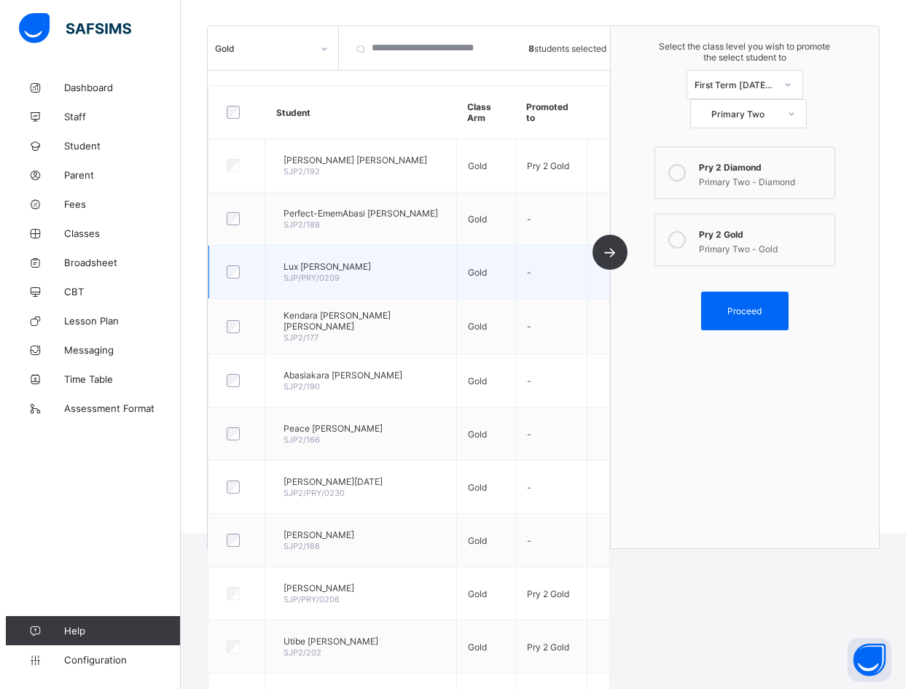
scroll to position [121, 0]
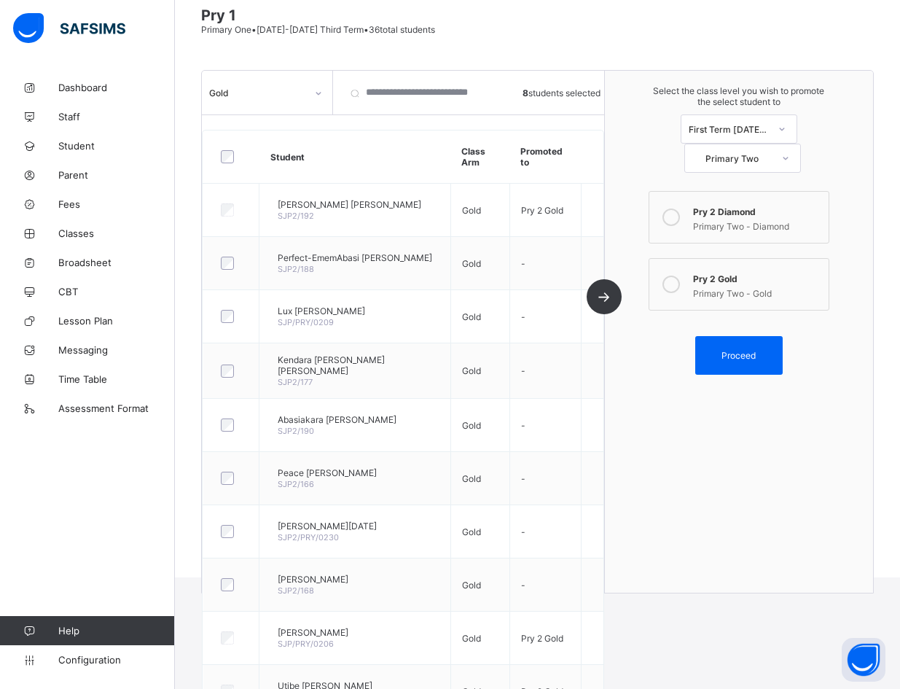
click at [619, 208] on icon at bounding box center [670, 216] width 17 height 17
click at [619, 340] on div "Proceed" at bounding box center [738, 355] width 87 height 39
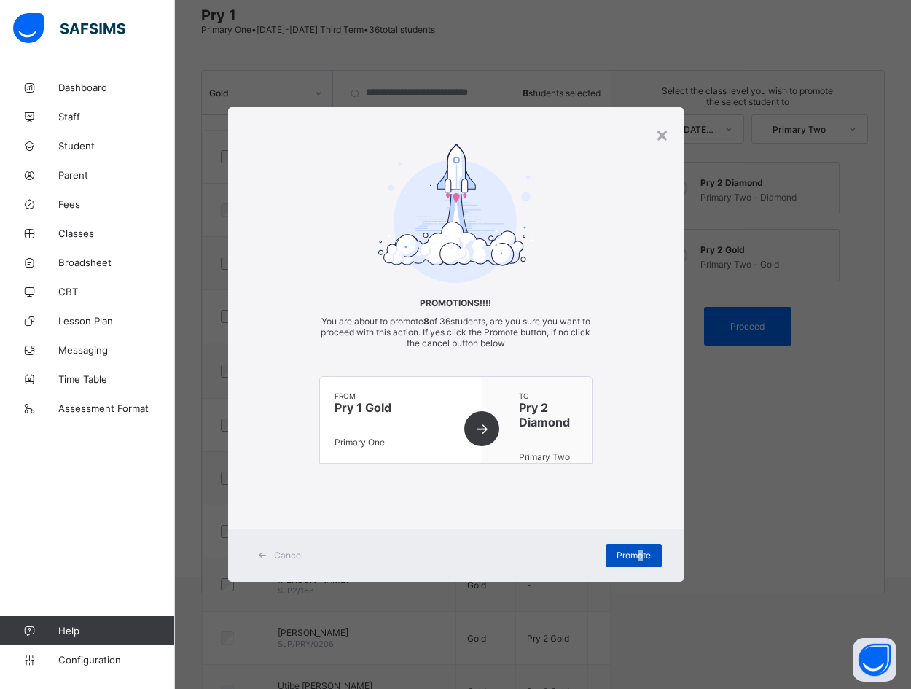
click at [619, 549] on div "Promote" at bounding box center [634, 555] width 56 height 23
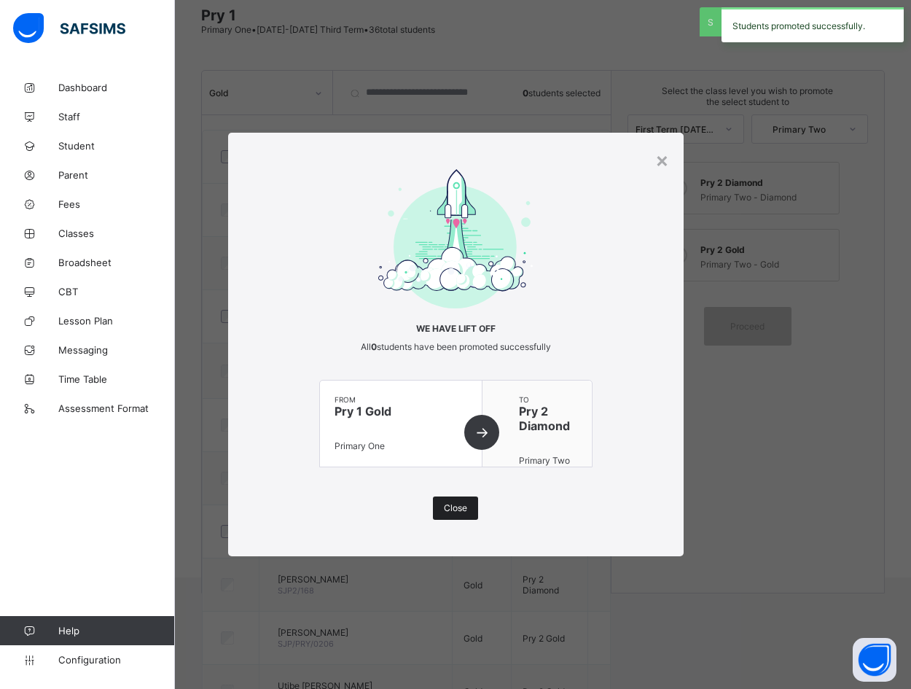
click at [436, 508] on div "Close" at bounding box center [455, 507] width 45 height 23
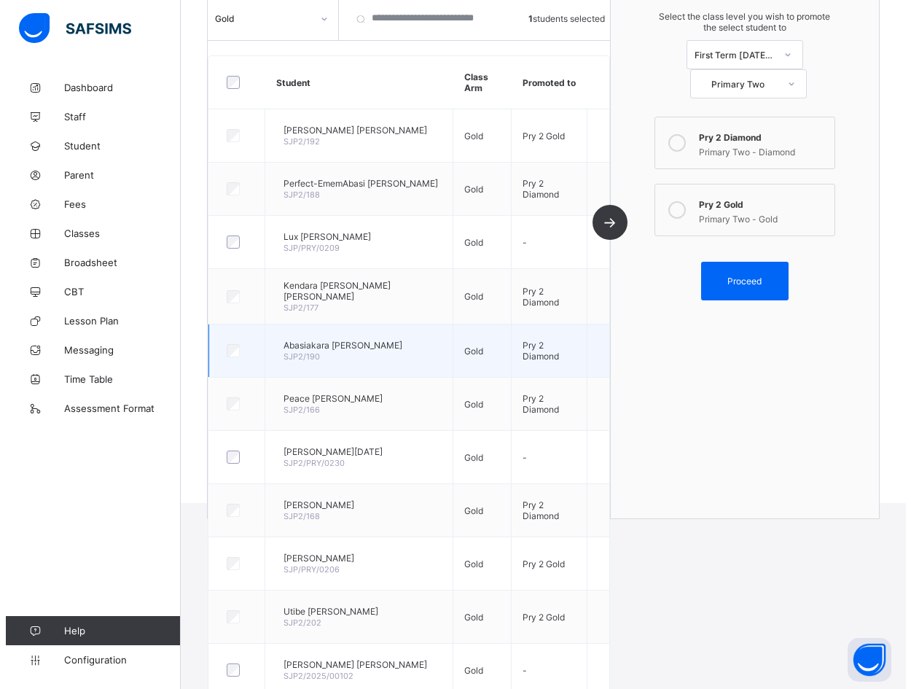
scroll to position [194, 0]
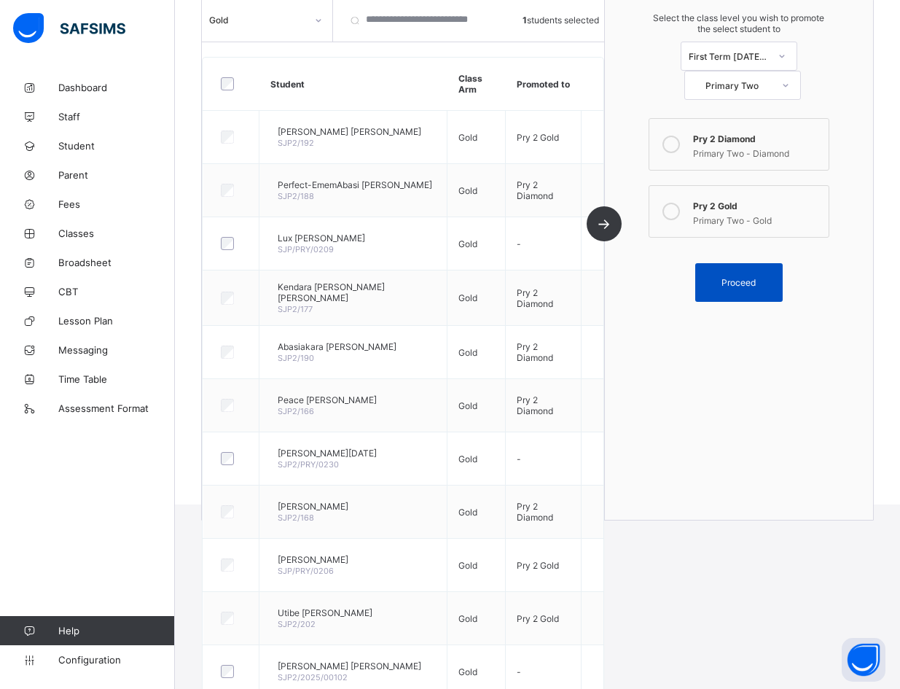
click at [619, 263] on div "Proceed" at bounding box center [738, 282] width 87 height 39
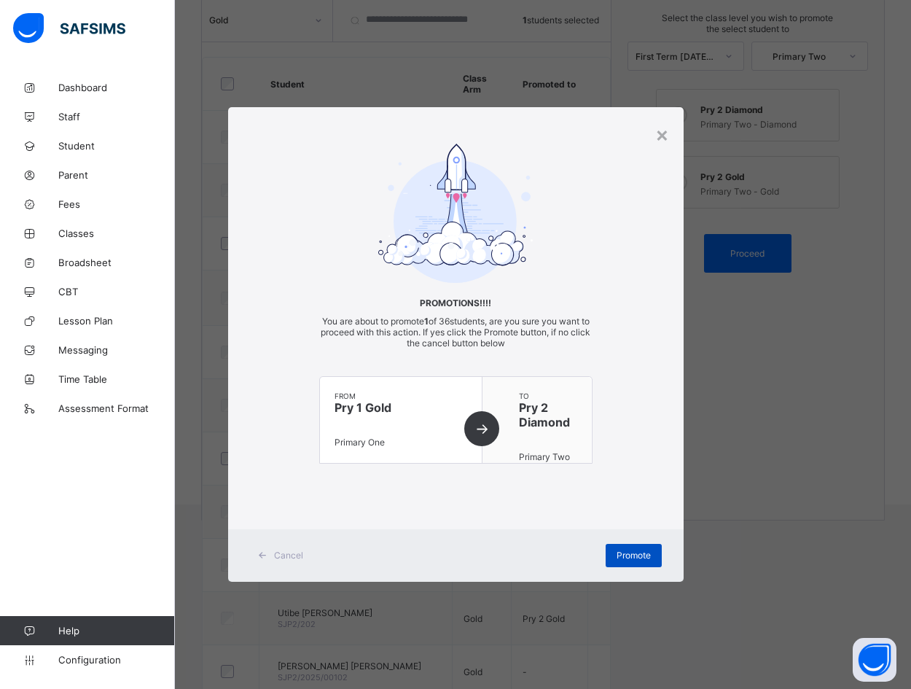
click at [619, 554] on span "Promote" at bounding box center [634, 554] width 34 height 11
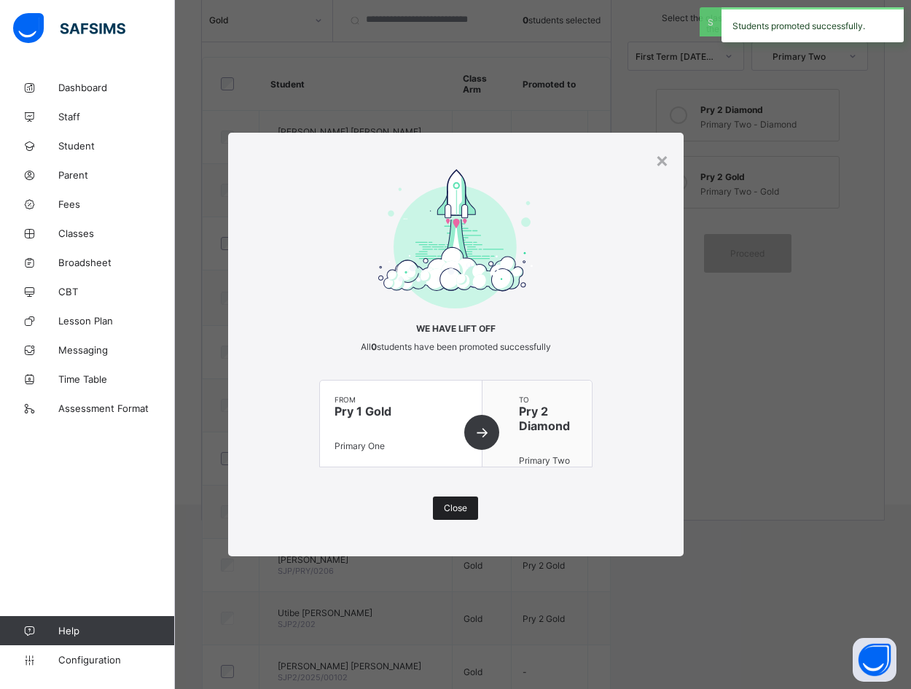
click at [464, 506] on span "Close" at bounding box center [455, 507] width 23 height 11
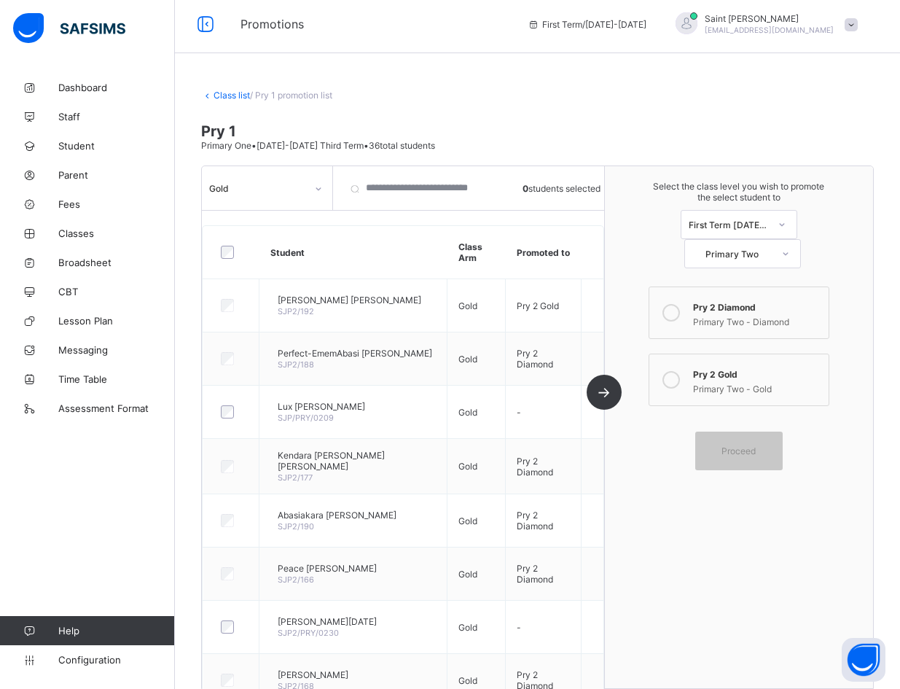
scroll to position [0, 0]
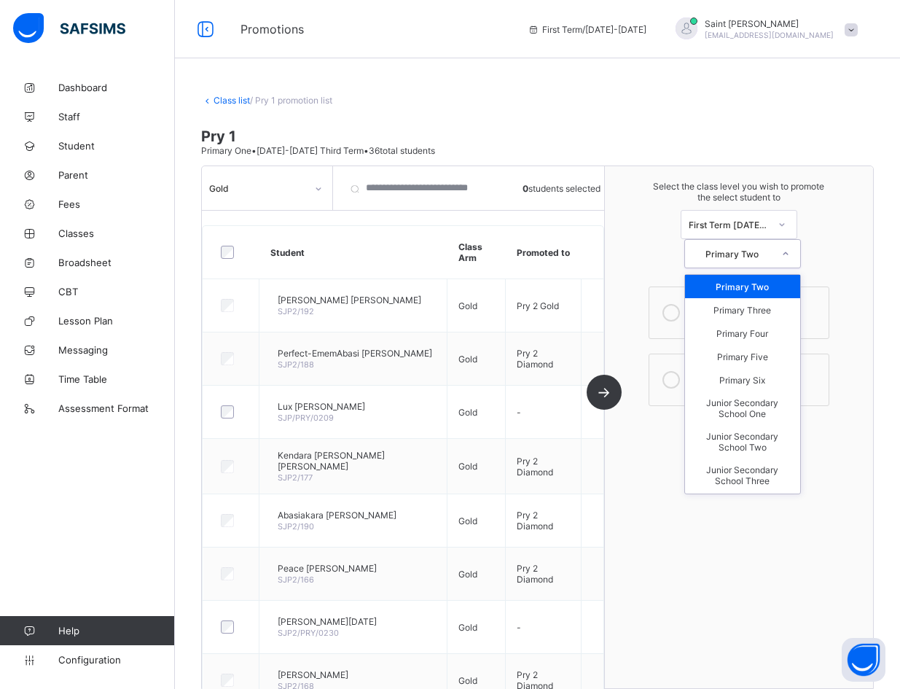
click at [619, 246] on icon at bounding box center [785, 253] width 9 height 15
click at [592, 232] on th at bounding box center [592, 252] width 23 height 53
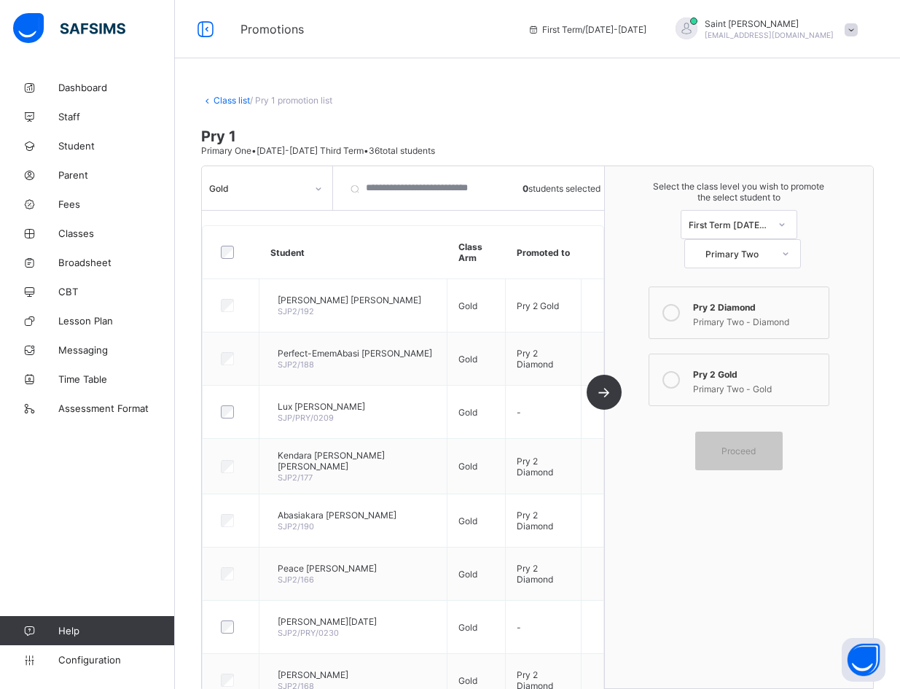
click at [231, 99] on link "Class list" at bounding box center [232, 100] width 36 height 11
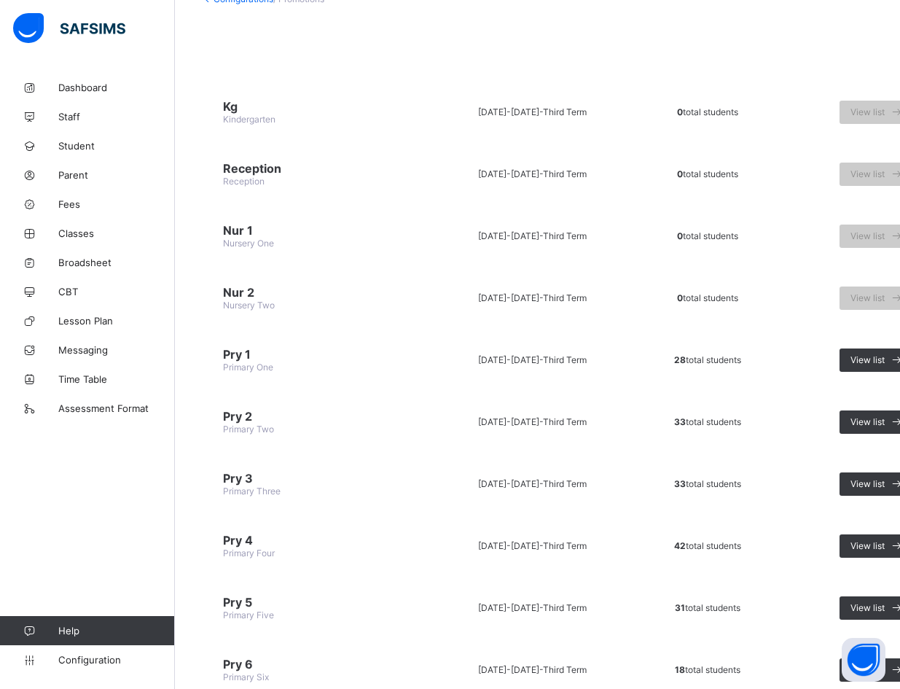
scroll to position [146, 0]
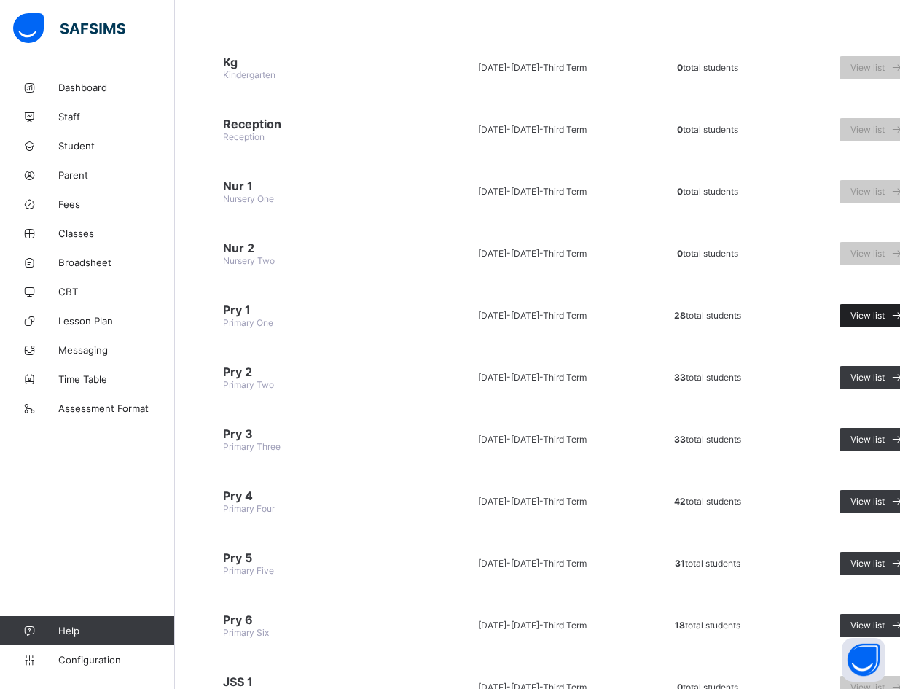
click at [619, 313] on span "View list" at bounding box center [867, 315] width 34 height 11
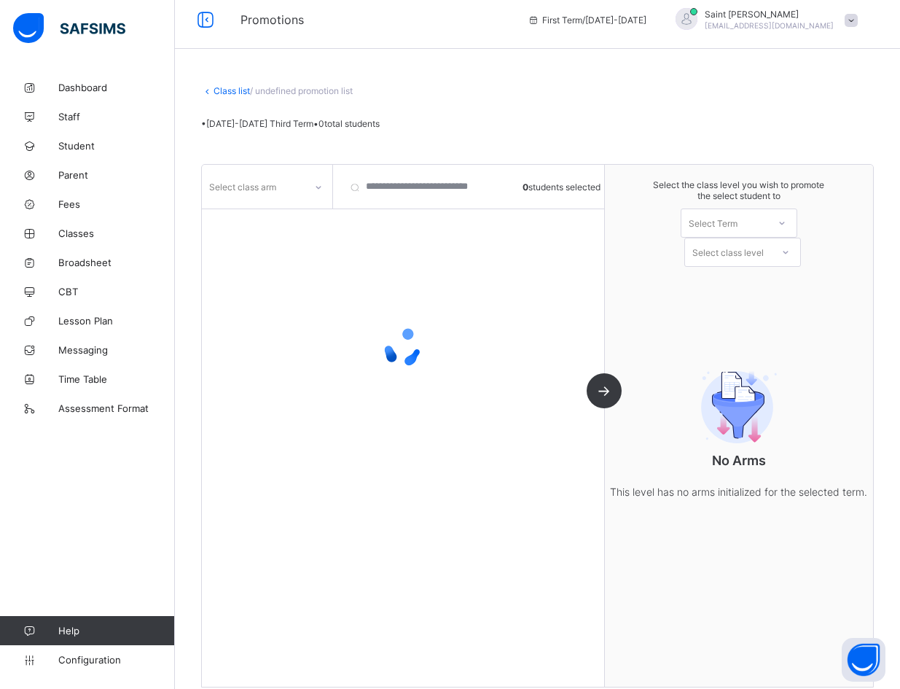
scroll to position [26, 0]
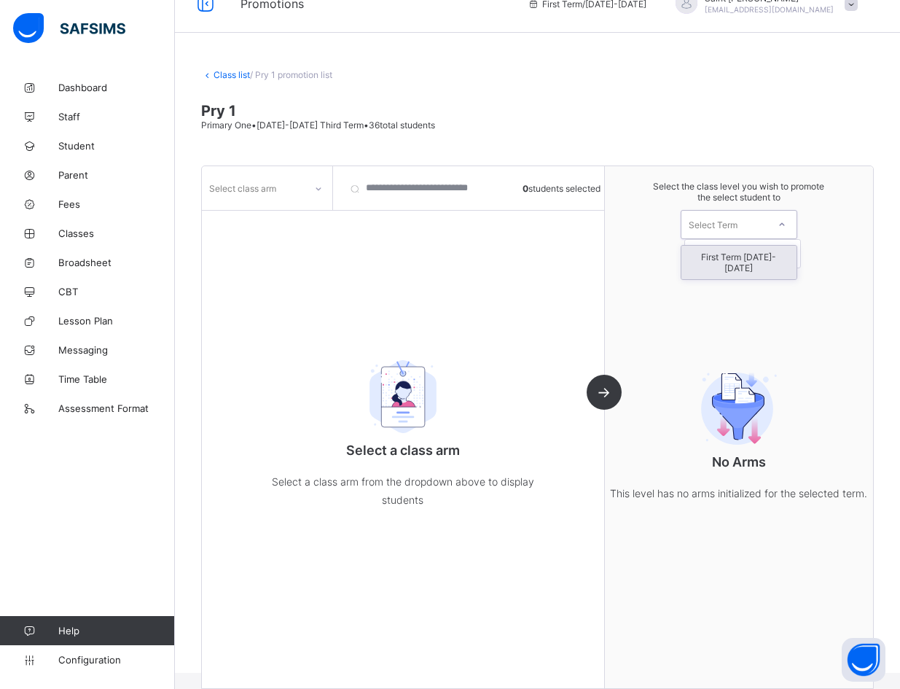
click at [619, 223] on icon at bounding box center [782, 224] width 9 height 15
click at [619, 254] on div "First Term [DATE]-[DATE]" at bounding box center [738, 263] width 115 height 34
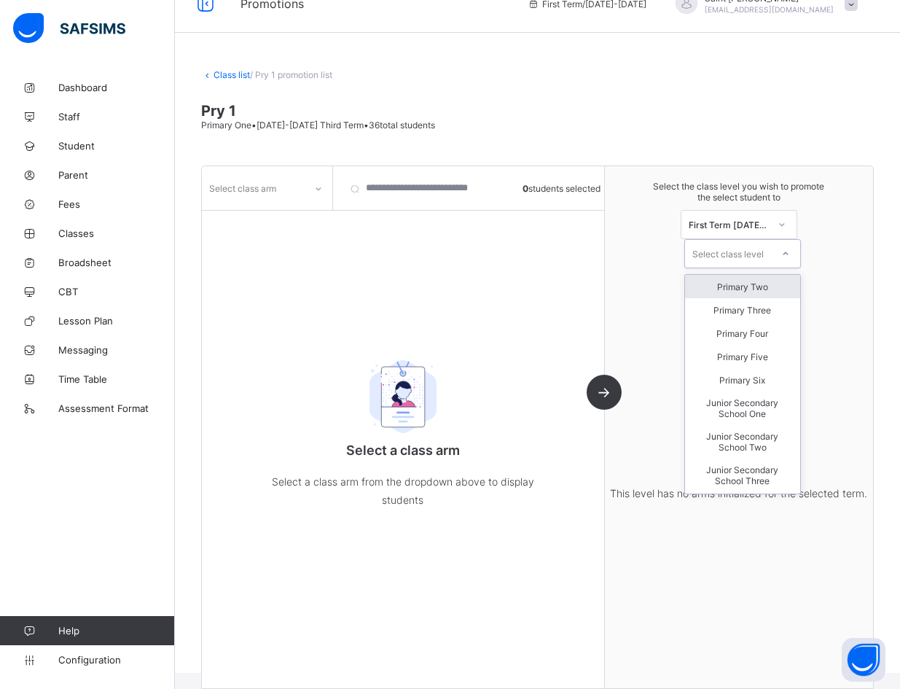
click at [619, 251] on icon at bounding box center [785, 252] width 5 height 3
click at [566, 263] on div "Select class arm 0 students selected Select a class arm Select a class arm from…" at bounding box center [403, 427] width 403 height 522
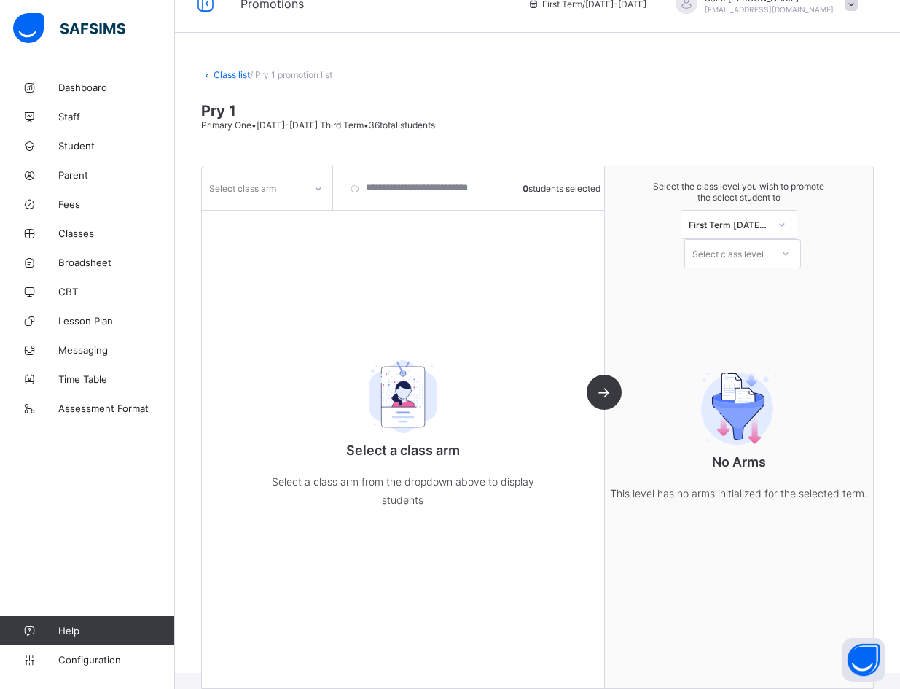
click at [288, 78] on span "/ Pry 1 promotion list" at bounding box center [291, 74] width 82 height 11
click at [273, 79] on span "/ Pry 1 promotion list" at bounding box center [291, 74] width 82 height 11
click at [275, 72] on span "/ Pry 1 promotion list" at bounding box center [291, 74] width 82 height 11
click at [240, 72] on link "Class list" at bounding box center [232, 74] width 36 height 11
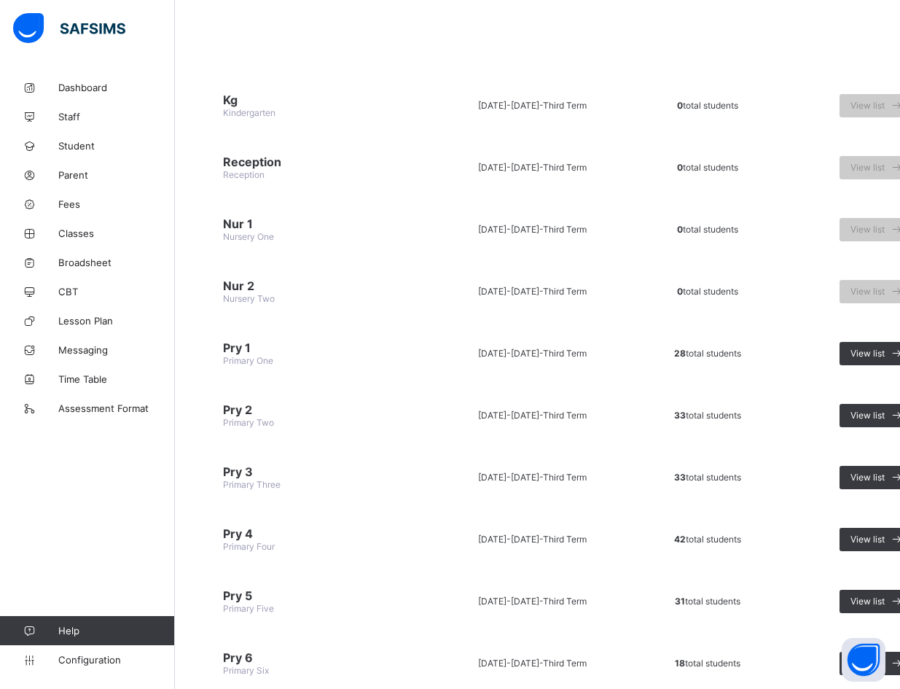
scroll to position [146, 0]
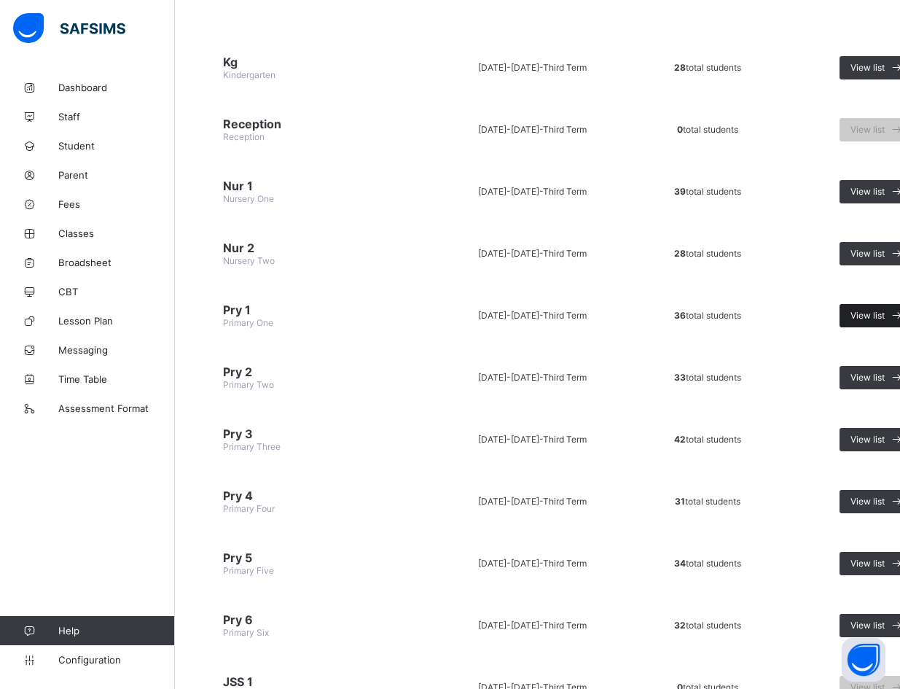
click at [619, 318] on span "View list" at bounding box center [867, 315] width 34 height 11
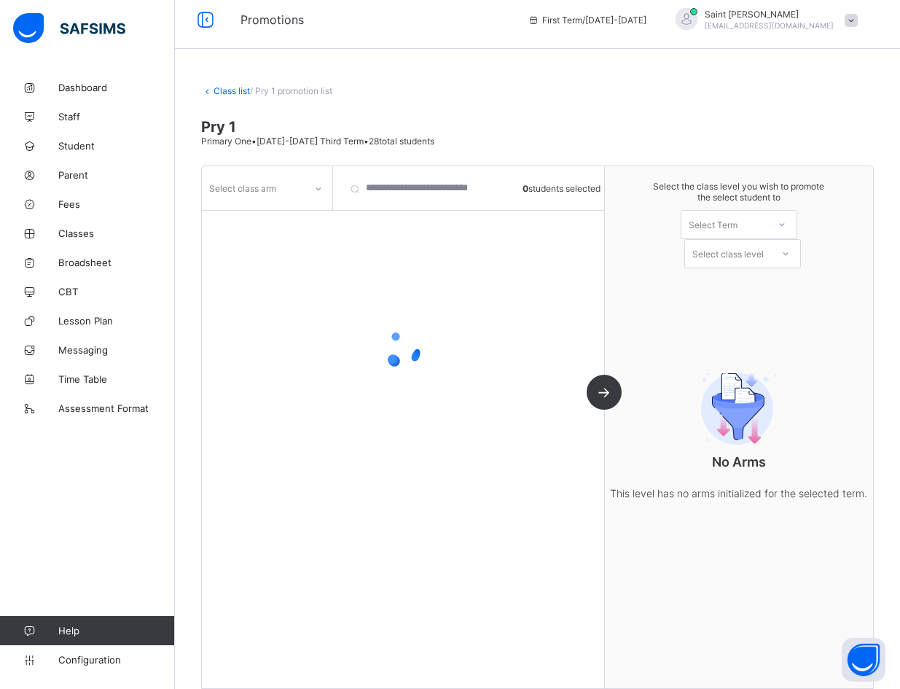
scroll to position [26, 0]
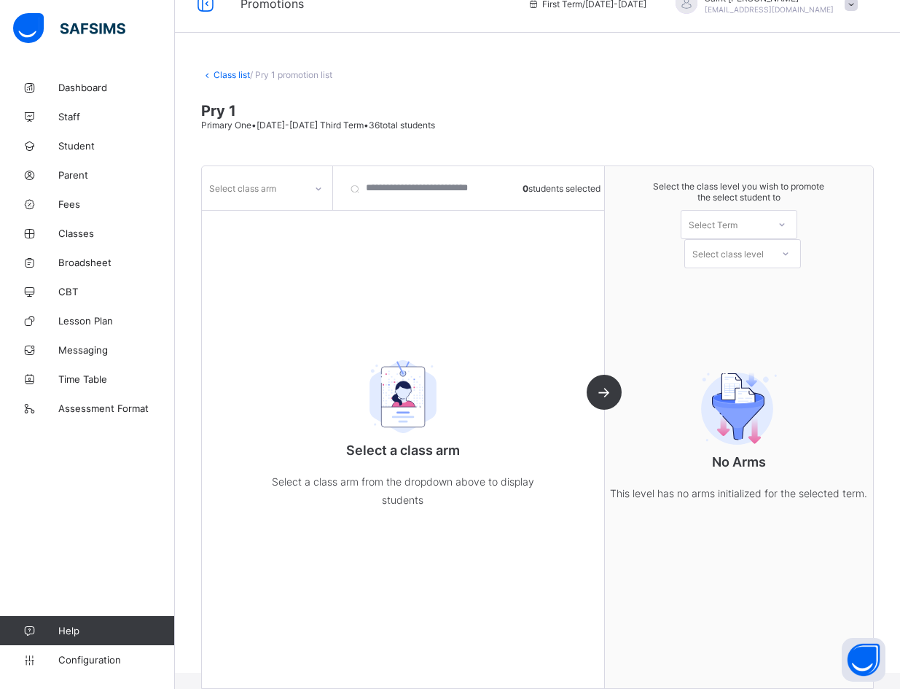
click at [240, 73] on link "Class list" at bounding box center [232, 74] width 36 height 11
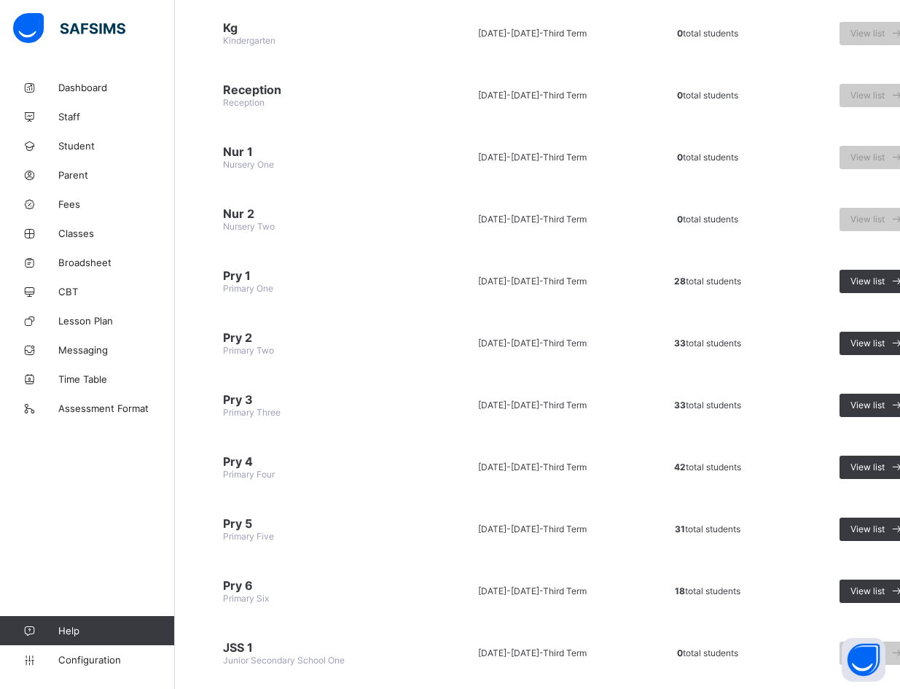
scroll to position [146, 0]
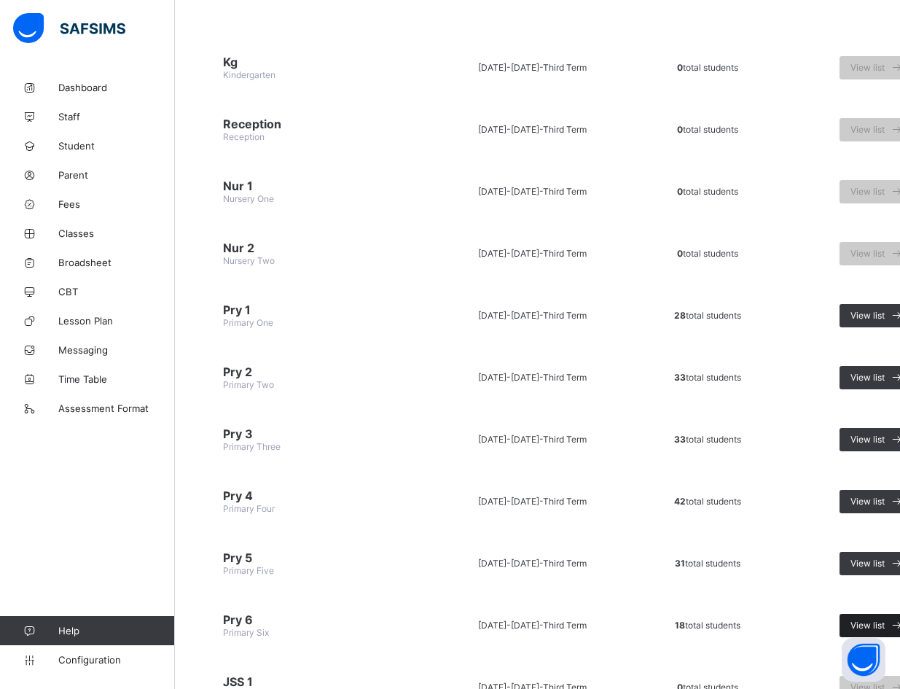
click at [619, 622] on span "View list" at bounding box center [867, 624] width 34 height 11
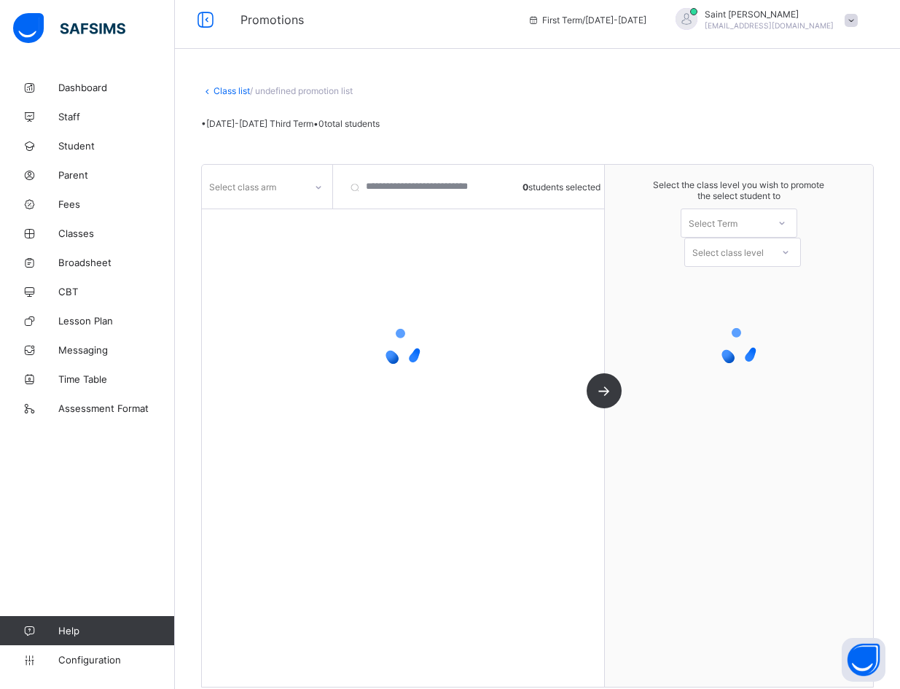
scroll to position [26, 0]
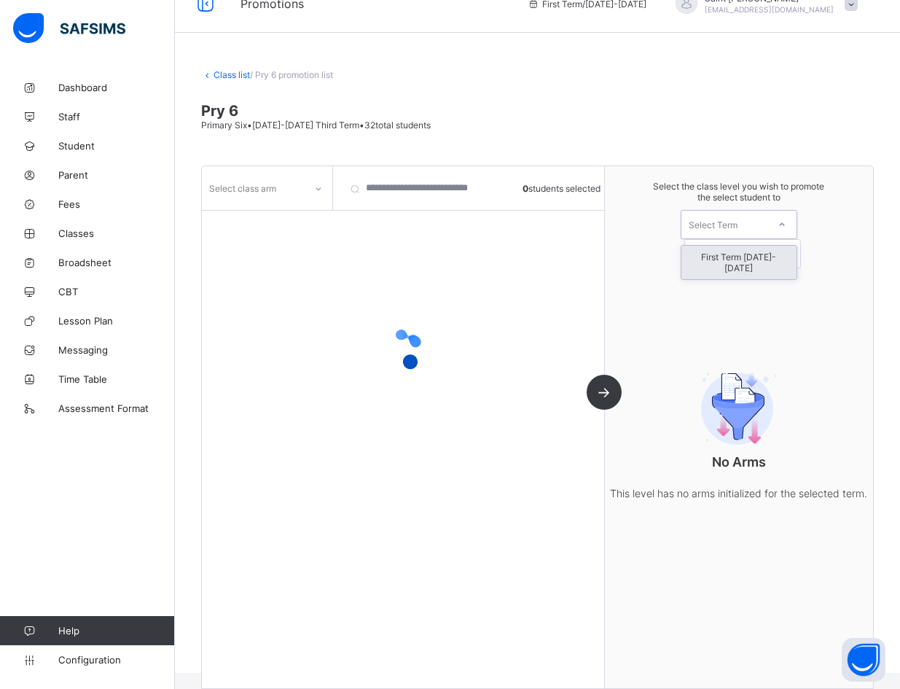
click at [619, 225] on icon at bounding box center [782, 224] width 9 height 15
click at [619, 257] on div "First Term [DATE]-[DATE]" at bounding box center [738, 263] width 115 height 34
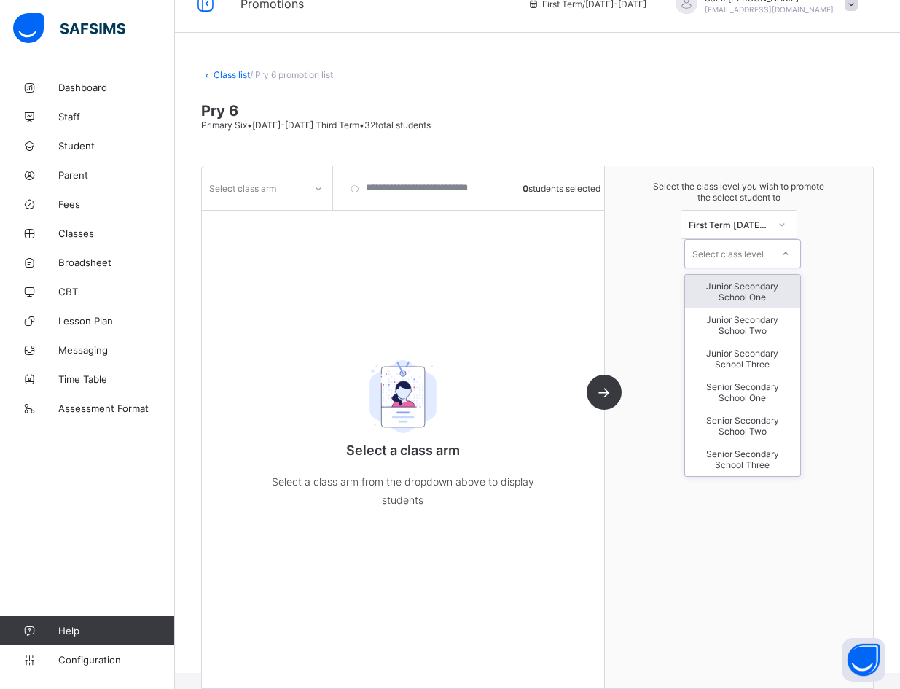
click at [619, 241] on div at bounding box center [785, 253] width 26 height 25
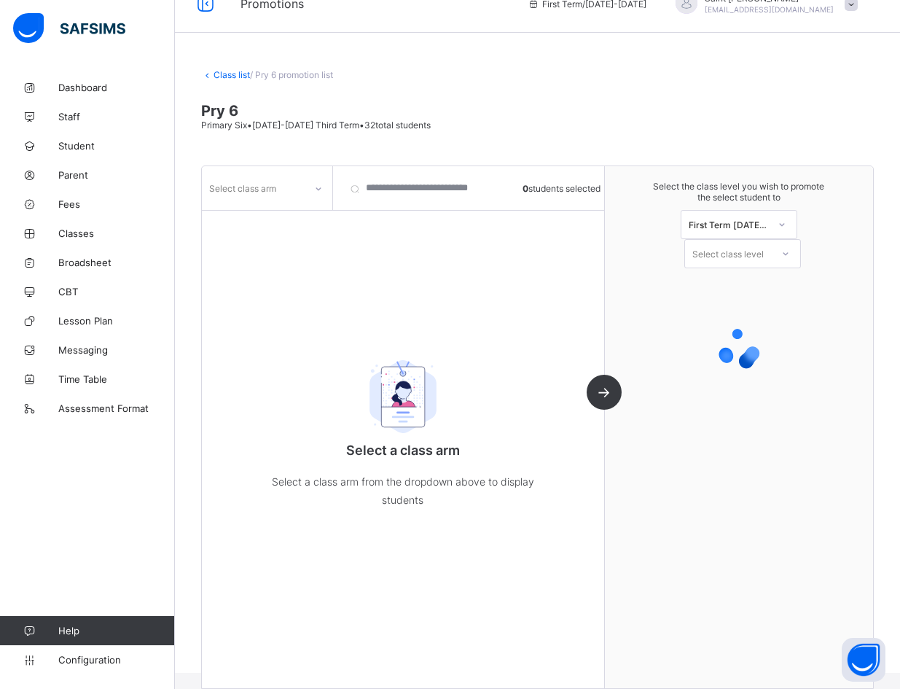
click at [544, 244] on div "Select class arm 0 students selected Select a class arm Select a class arm from…" at bounding box center [403, 427] width 403 height 522
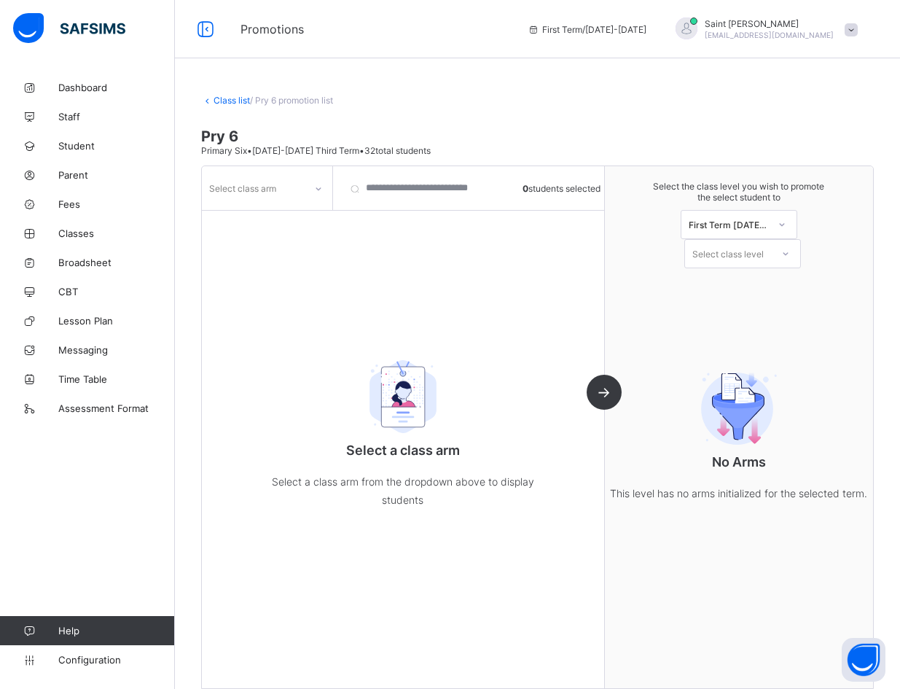
click at [241, 99] on link "Class list" at bounding box center [232, 100] width 36 height 11
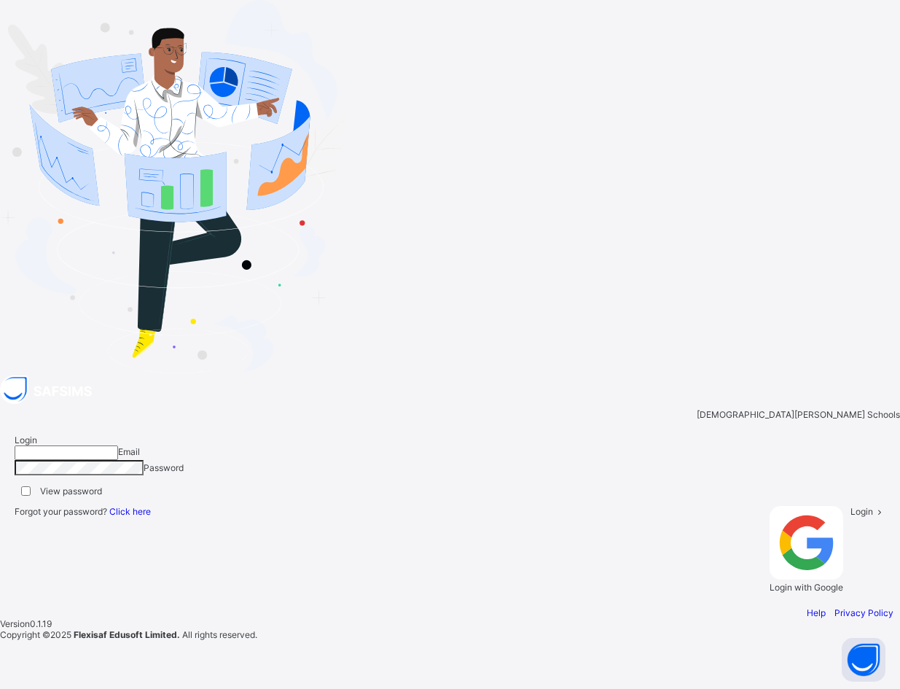
type input "**********"
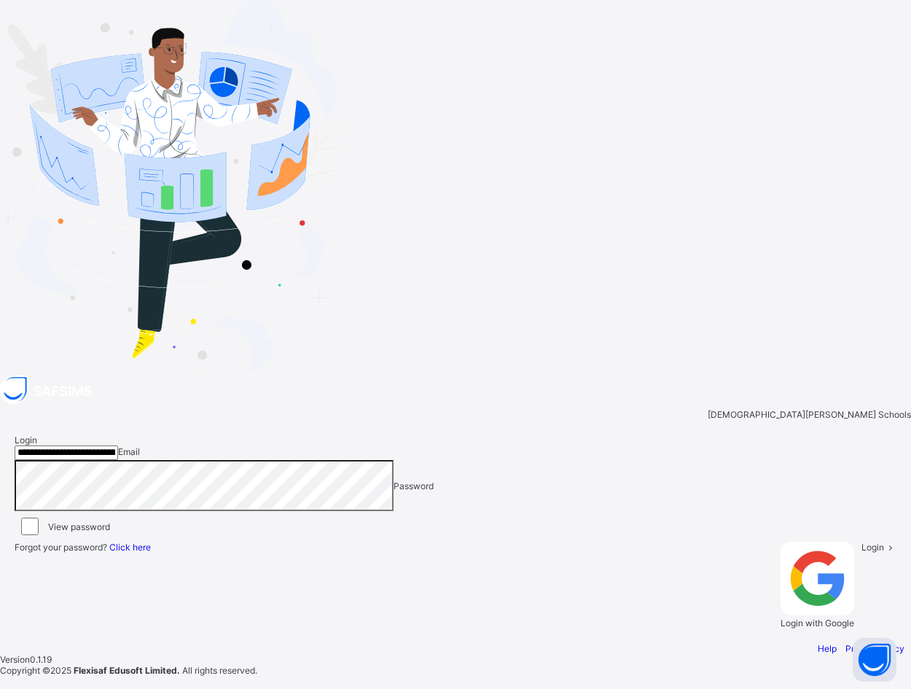
click at [619, 541] on span "Login" at bounding box center [872, 546] width 23 height 11
type input "**********"
drag, startPoint x: 509, startPoint y: 122, endPoint x: 511, endPoint y: 154, distance: 31.4
click at [509, 420] on div "**********" at bounding box center [455, 531] width 911 height 223
click at [619, 541] on div "Login" at bounding box center [878, 584] width 35 height 87
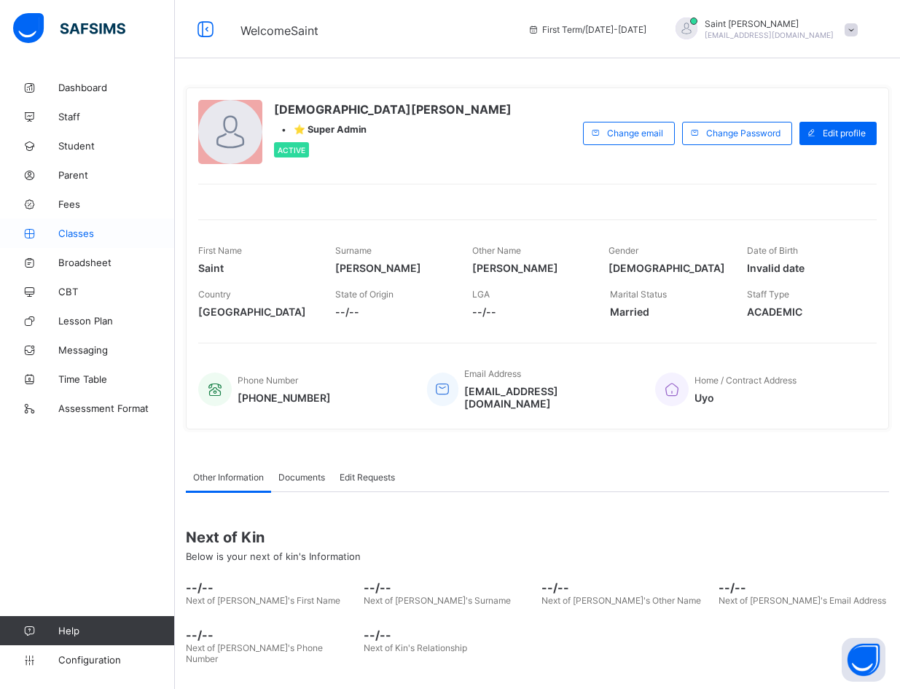
click at [84, 230] on span "Classes" at bounding box center [116, 233] width 117 height 12
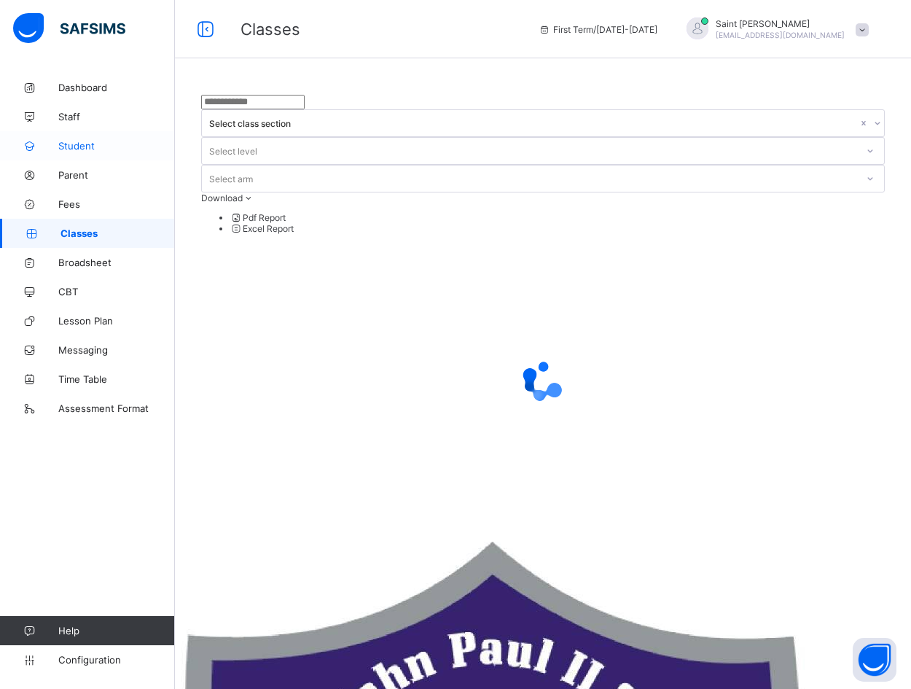
drag, startPoint x: 88, startPoint y: 148, endPoint x: 98, endPoint y: 144, distance: 10.8
click at [89, 148] on span "Student" at bounding box center [116, 146] width 117 height 12
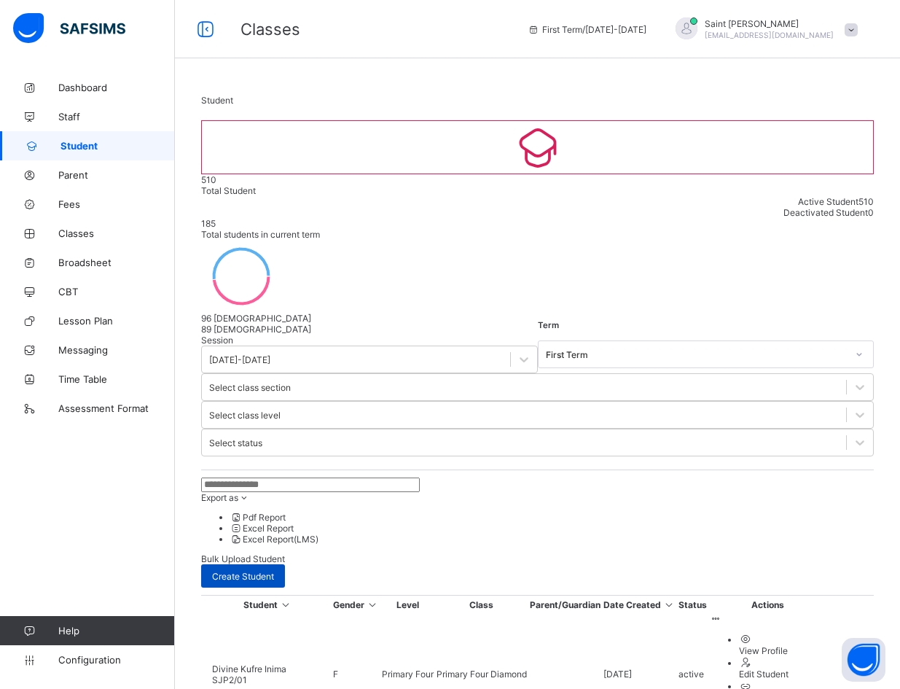
click at [274, 571] on span "Create Student" at bounding box center [243, 576] width 62 height 11
select select "**"
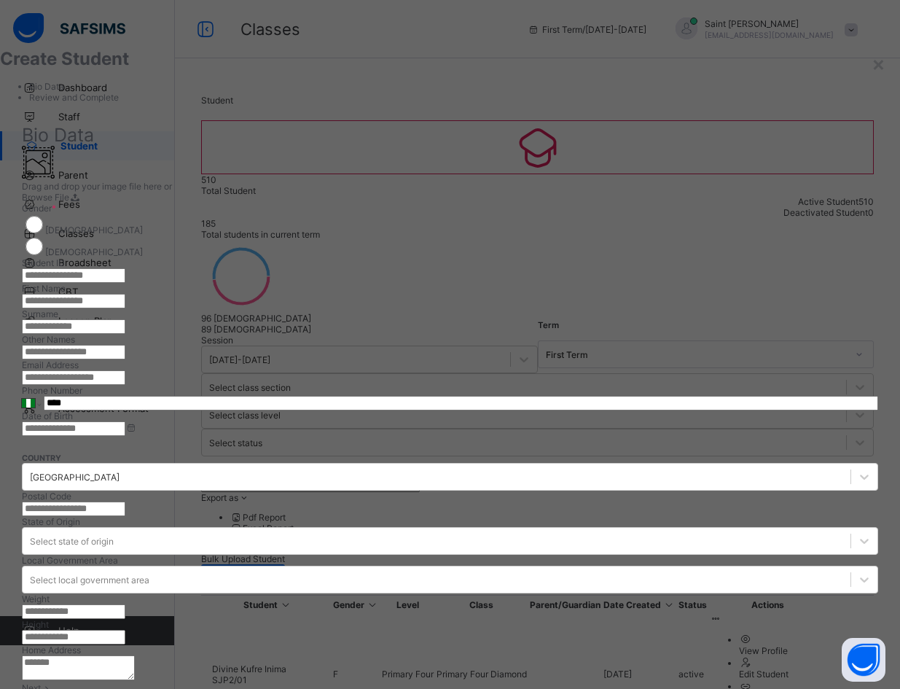
click at [125, 271] on input "text" at bounding box center [73, 275] width 103 height 15
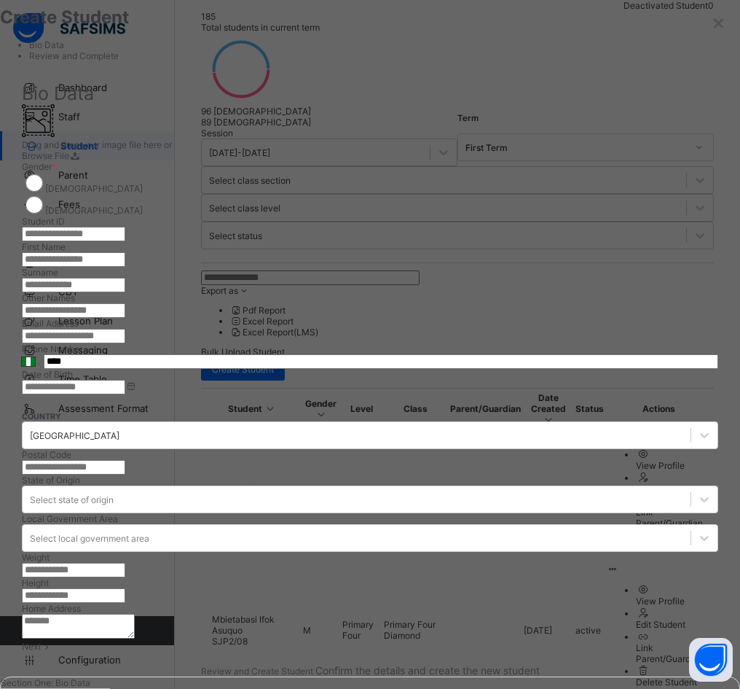
scroll to position [73, 0]
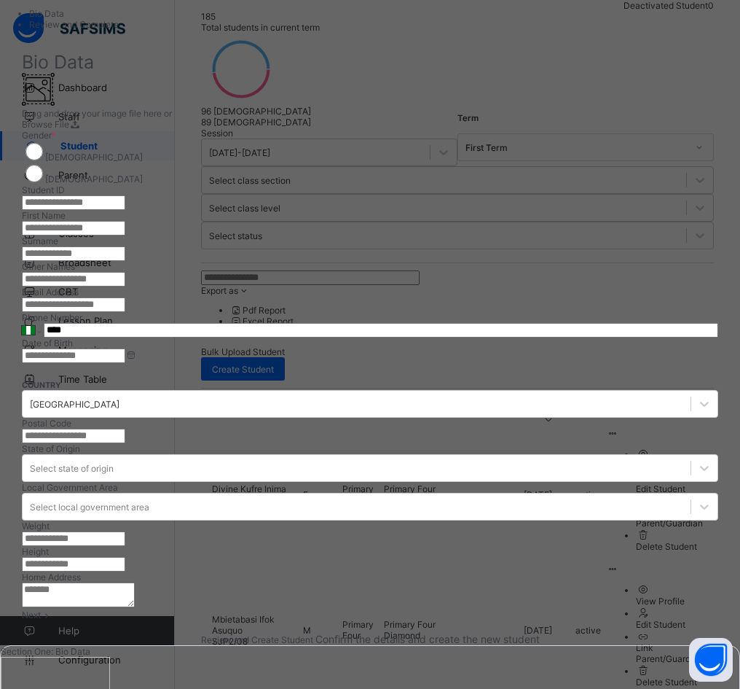
drag, startPoint x: 322, startPoint y: 473, endPoint x: 254, endPoint y: 461, distance: 68.9
click at [181, 463] on div "**********" at bounding box center [370, 617] width 740 height 1218
click at [311, 130] on div "Drag and drop your image file here or Browse File" at bounding box center [370, 101] width 697 height 57
click at [125, 202] on input "text" at bounding box center [73, 202] width 103 height 15
type input "**********"
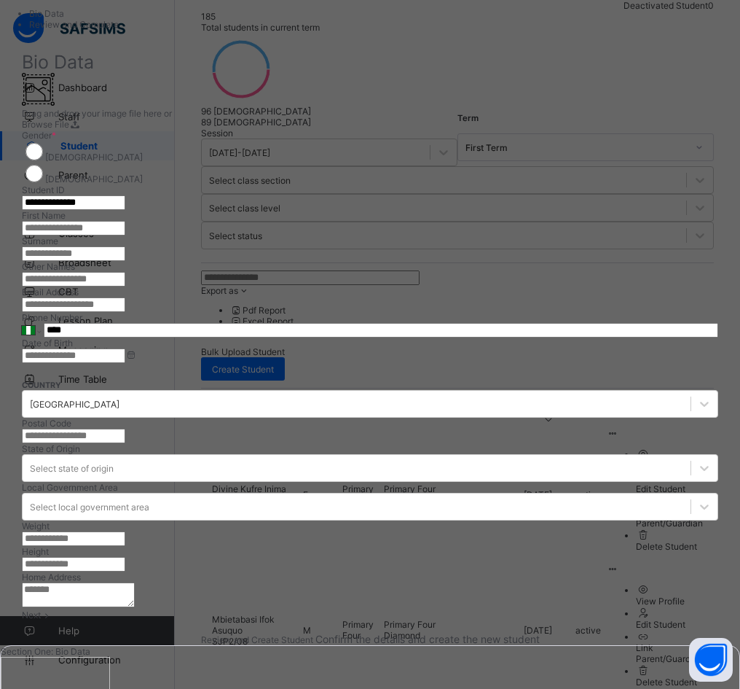
click at [125, 235] on input "text" at bounding box center [73, 228] width 103 height 15
paste input "*****"
click at [125, 235] on input "*****" at bounding box center [73, 228] width 103 height 15
paste input "*****"
drag, startPoint x: 481, startPoint y: 264, endPoint x: 450, endPoint y: 265, distance: 30.6
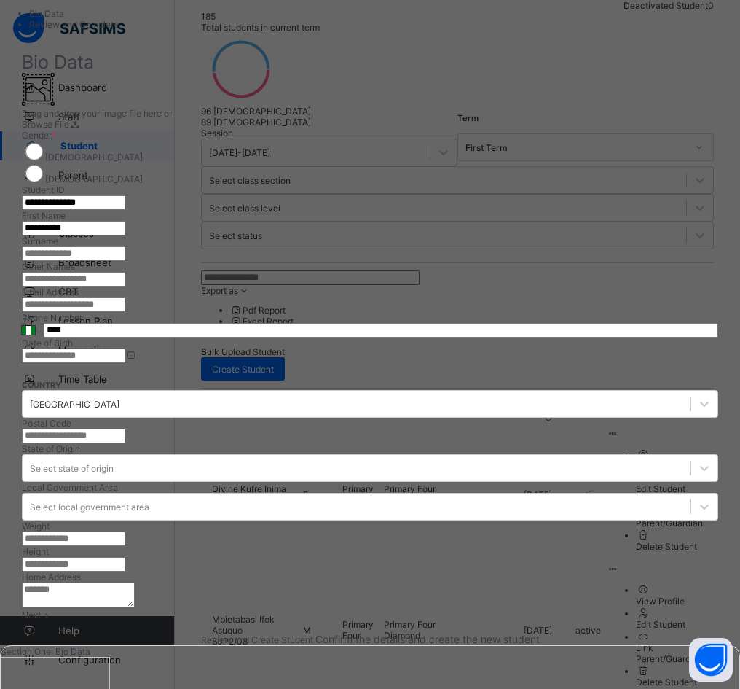
click at [125, 235] on input "**********" at bounding box center [73, 228] width 103 height 15
type input "*****"
click at [125, 286] on input "text" at bounding box center [73, 279] width 103 height 15
paste input "*****"
type input "*****"
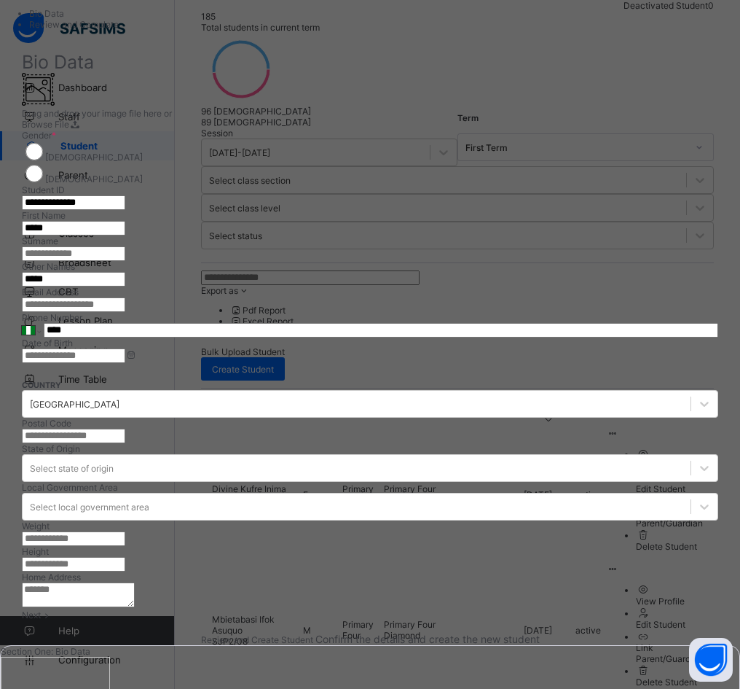
click at [125, 261] on input "text" at bounding box center [73, 253] width 103 height 15
paste input "***"
type input "***"
click at [125, 363] on input at bounding box center [73, 355] width 103 height 15
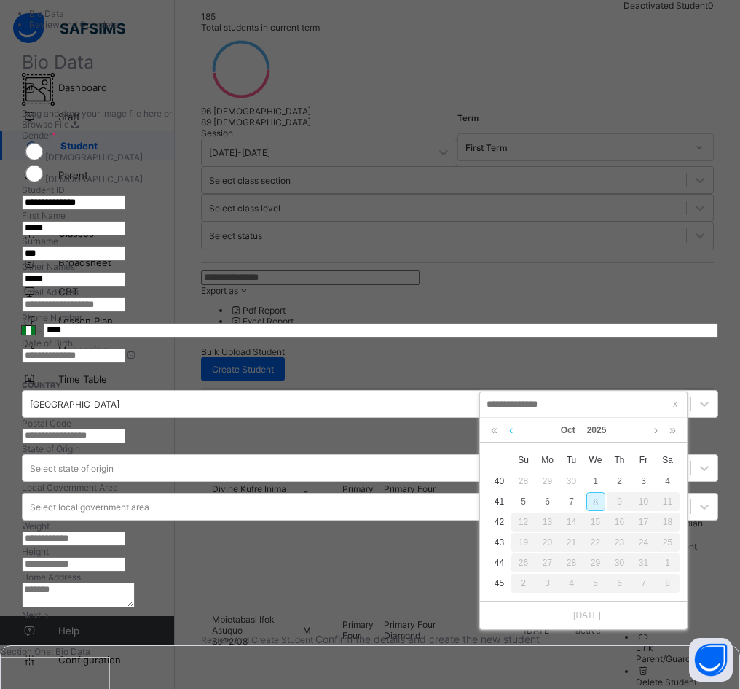
click at [514, 430] on link at bounding box center [511, 430] width 11 height 25
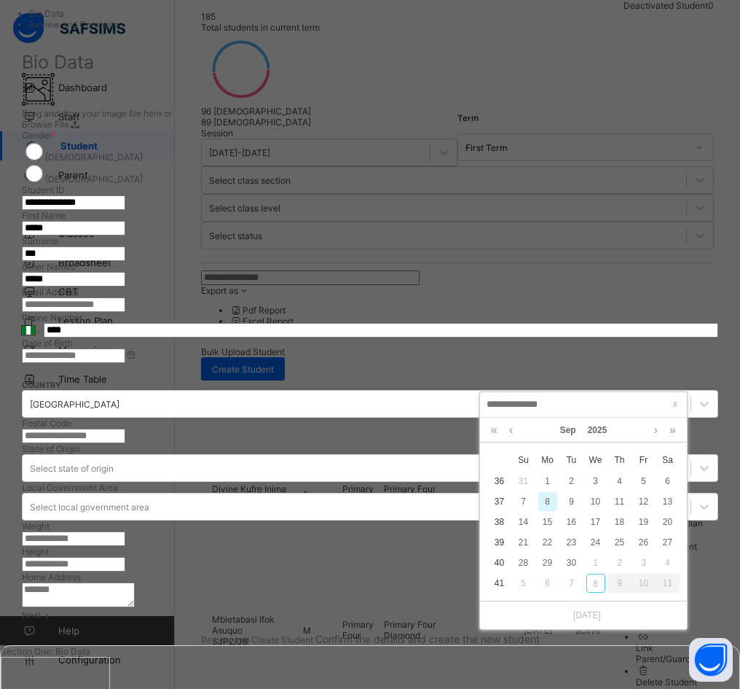
click at [519, 409] on input at bounding box center [584, 404] width 198 height 16
click at [605, 430] on link "2025" at bounding box center [597, 430] width 31 height 25
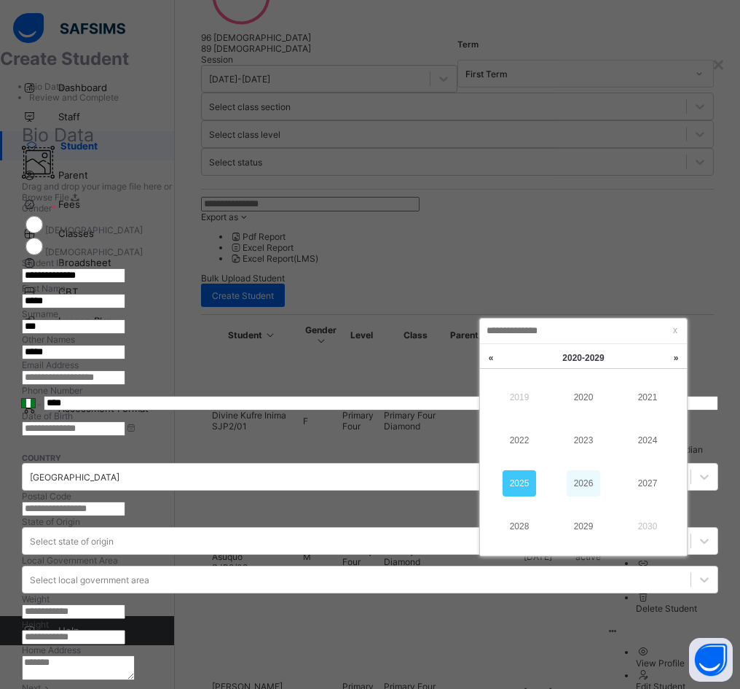
scroll to position [280, 0]
click at [492, 358] on link at bounding box center [491, 359] width 22 height 28
click at [524, 528] on link "2018" at bounding box center [520, 527] width 34 height 26
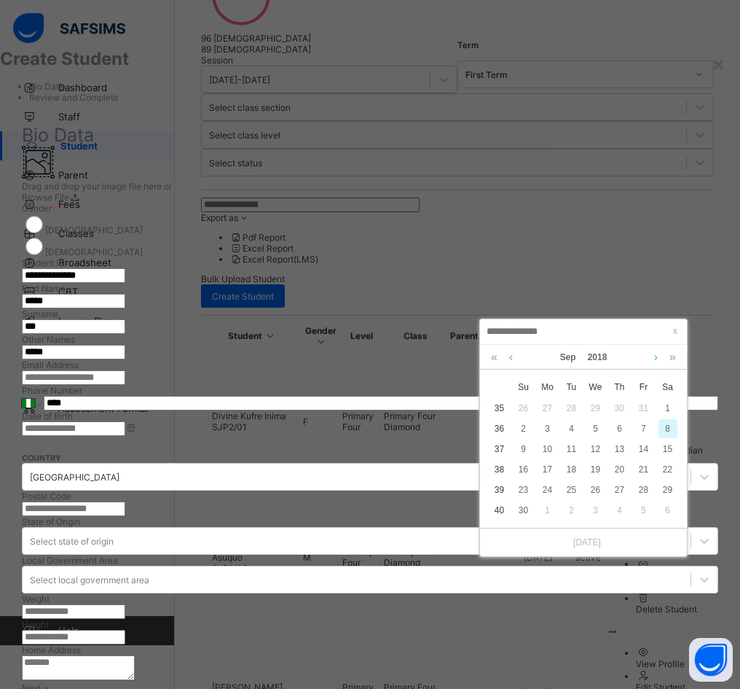
click at [619, 356] on link at bounding box center [656, 357] width 11 height 25
click at [619, 450] on div "15" at bounding box center [620, 448] width 19 height 19
type input "**********"
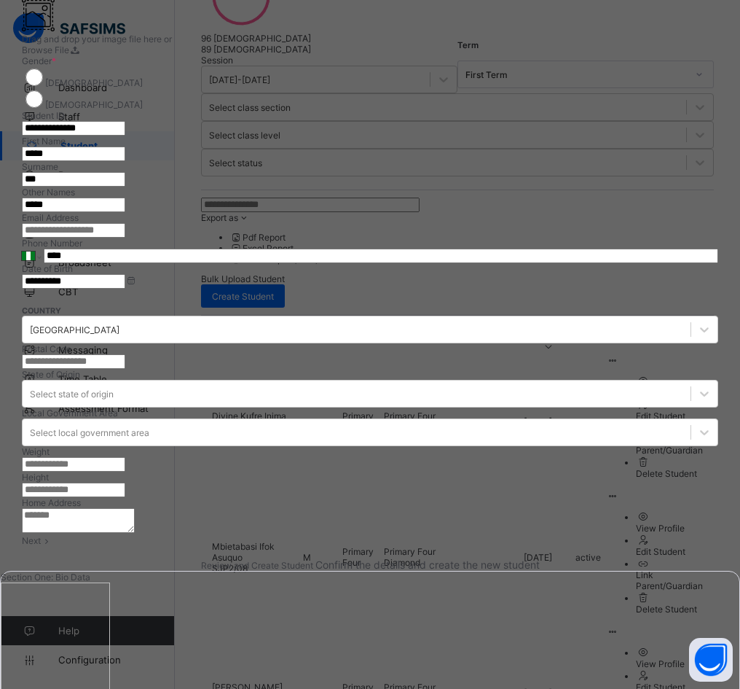
scroll to position [219, 0]
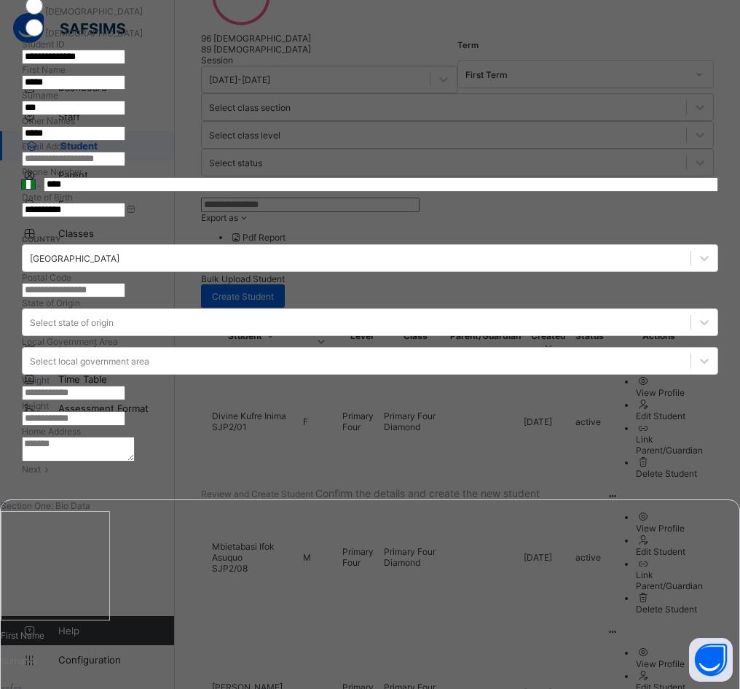
click at [135, 461] on textarea at bounding box center [78, 449] width 113 height 25
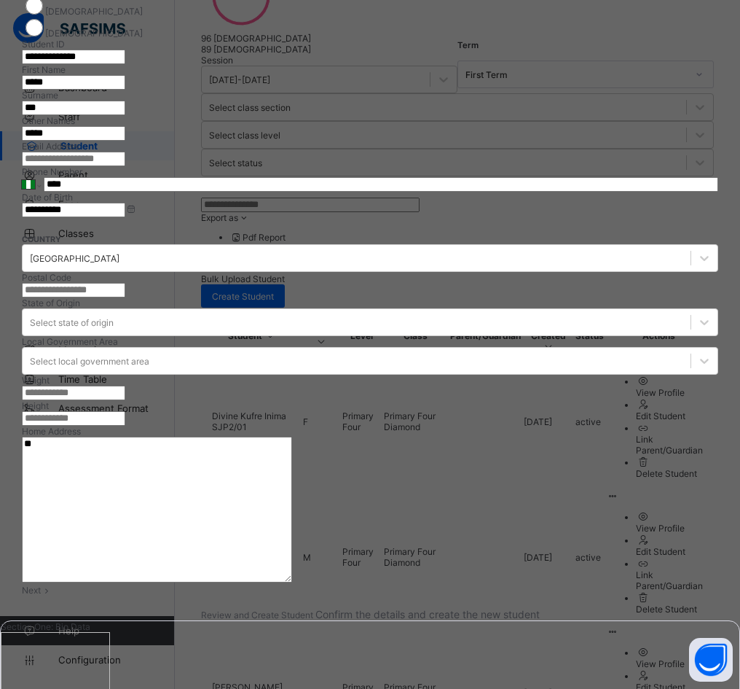
type textarea "*"
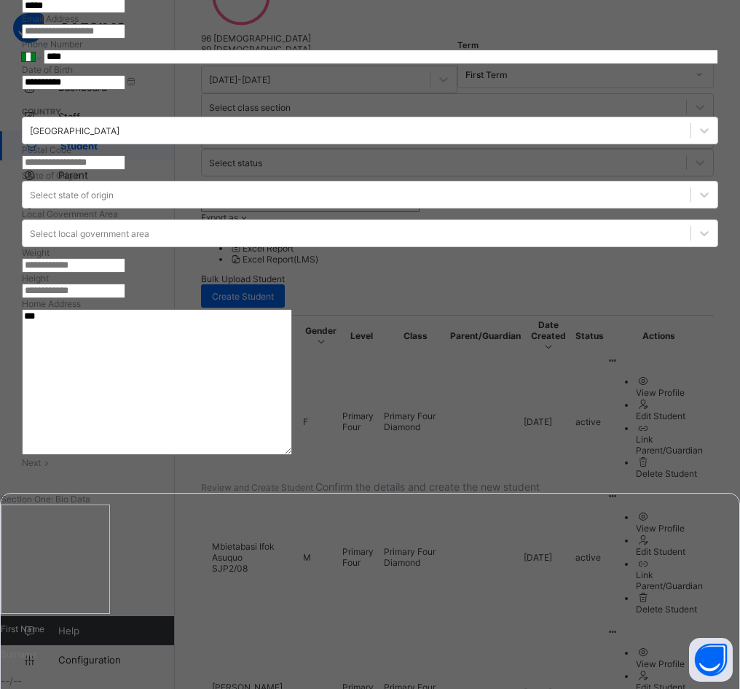
scroll to position [411, 0]
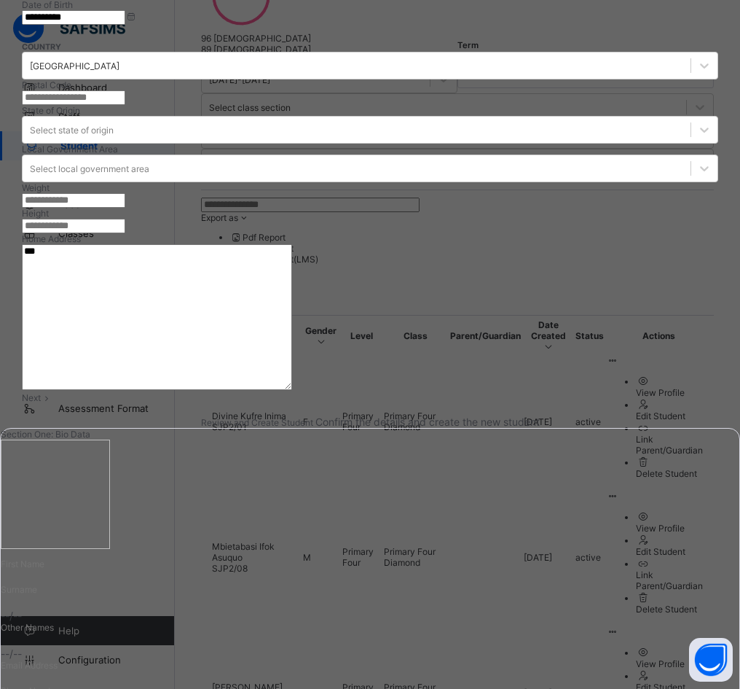
type textarea "***"
click at [41, 403] on span "Next" at bounding box center [31, 397] width 19 height 11
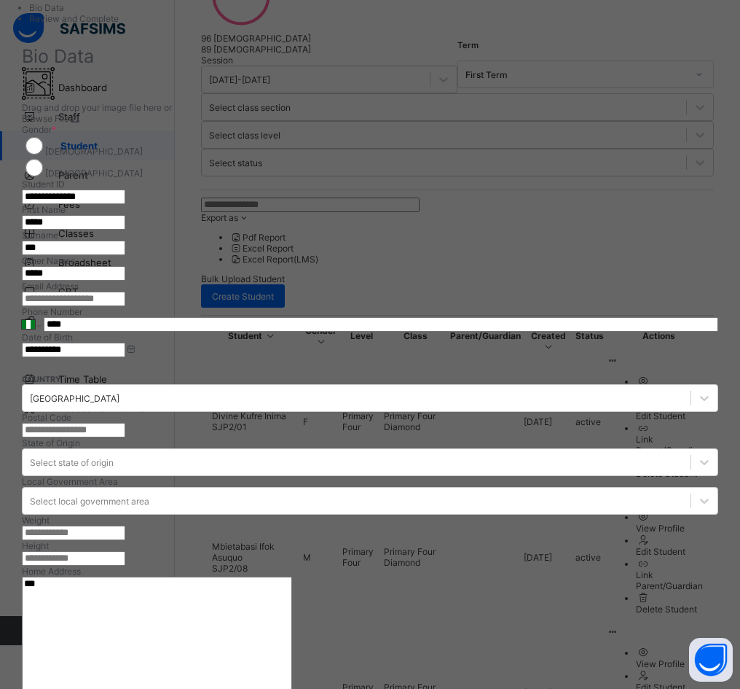
scroll to position [47, 0]
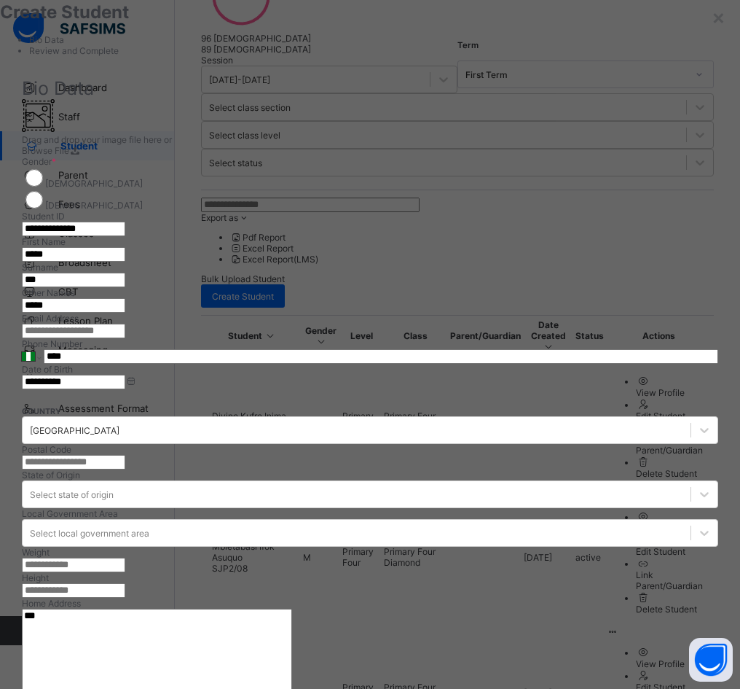
click at [125, 222] on input "**********" at bounding box center [73, 229] width 103 height 15
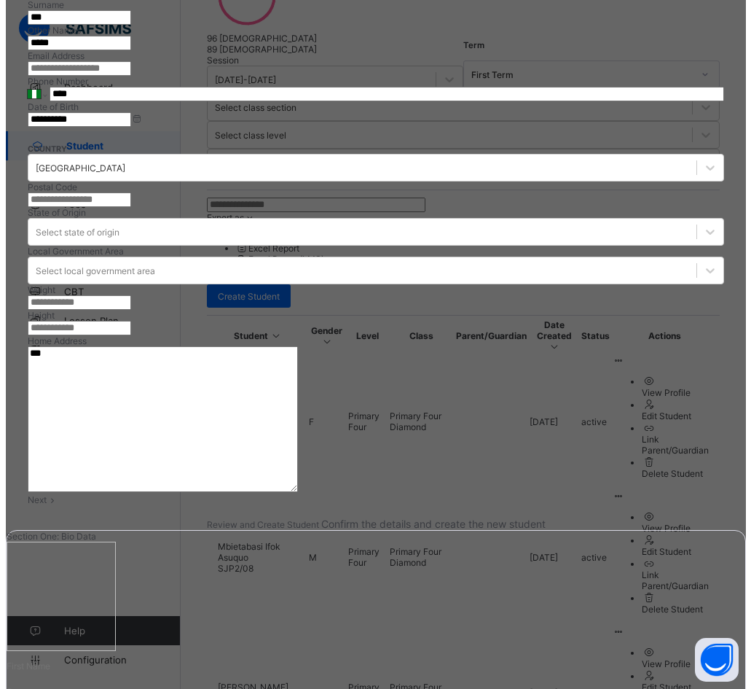
scroll to position [411, 0]
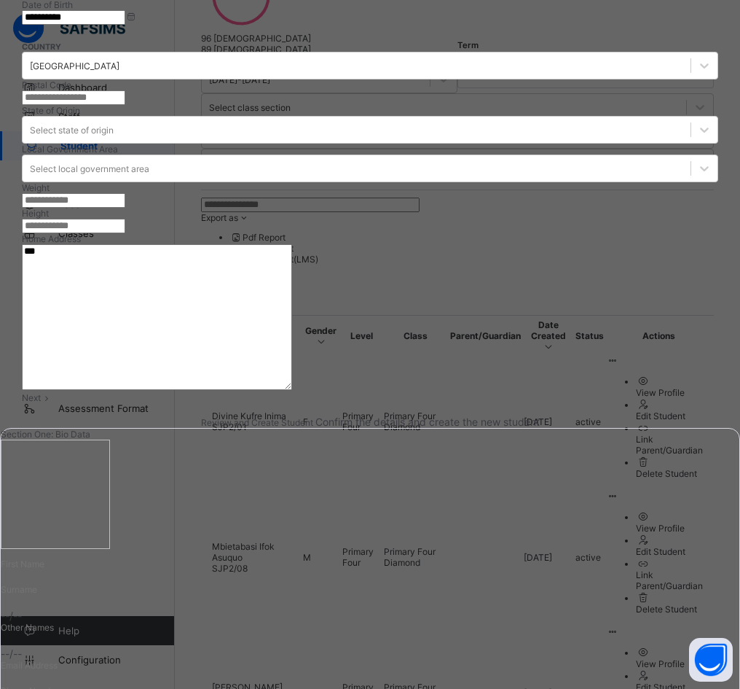
type input "**********"
click at [53, 403] on span at bounding box center [47, 397] width 12 height 11
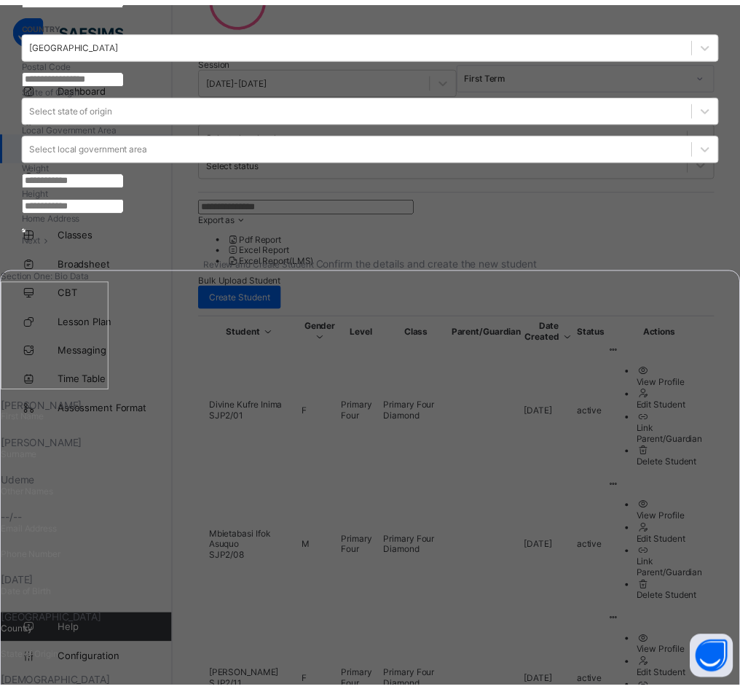
scroll to position [75, 0]
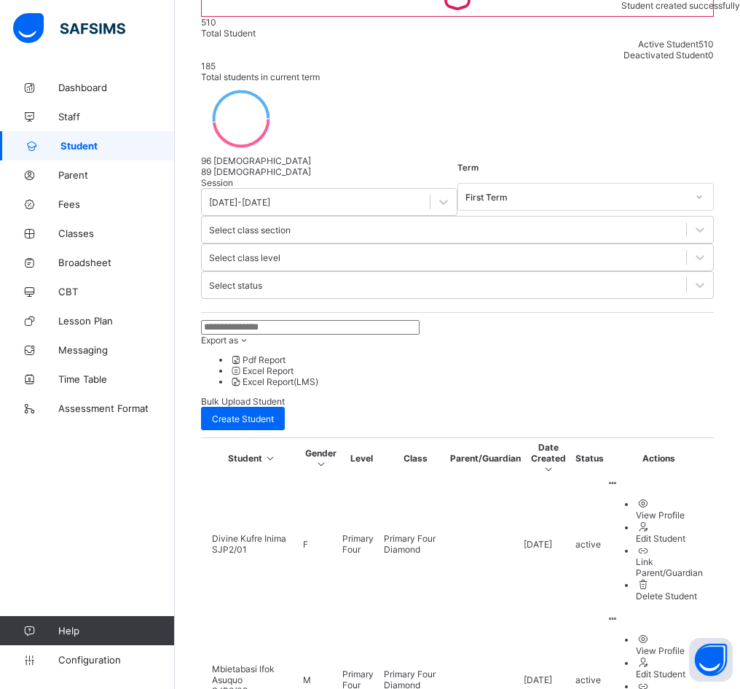
scroll to position [0, 0]
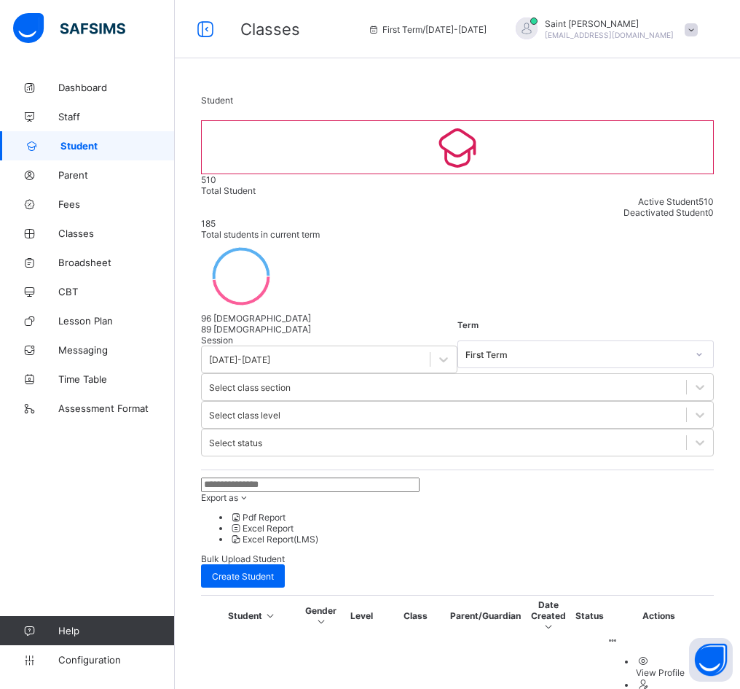
click at [274, 571] on span "Create Student" at bounding box center [243, 576] width 62 height 11
select select "**"
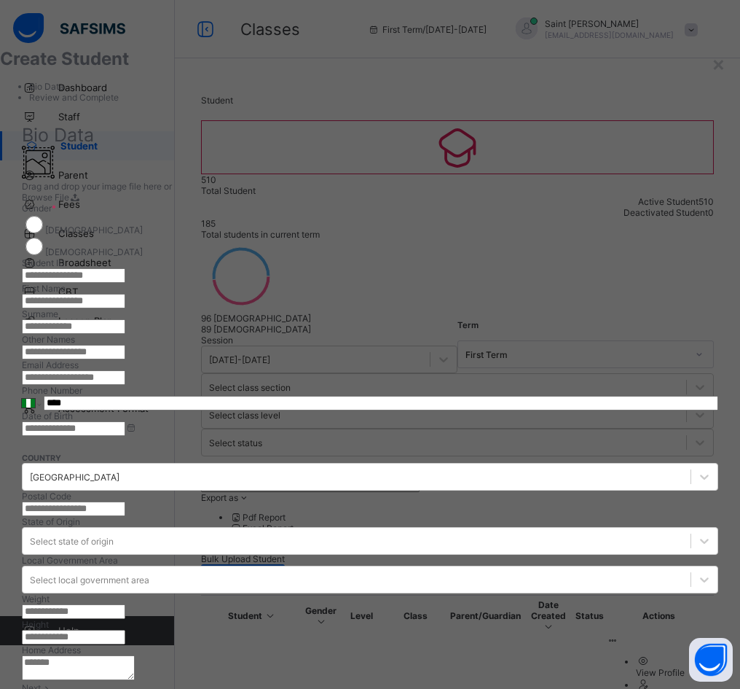
click at [125, 272] on input "text" at bounding box center [73, 275] width 103 height 15
type input "*"
type input "**********"
click at [125, 308] on input "text" at bounding box center [73, 301] width 103 height 15
paste input "*******"
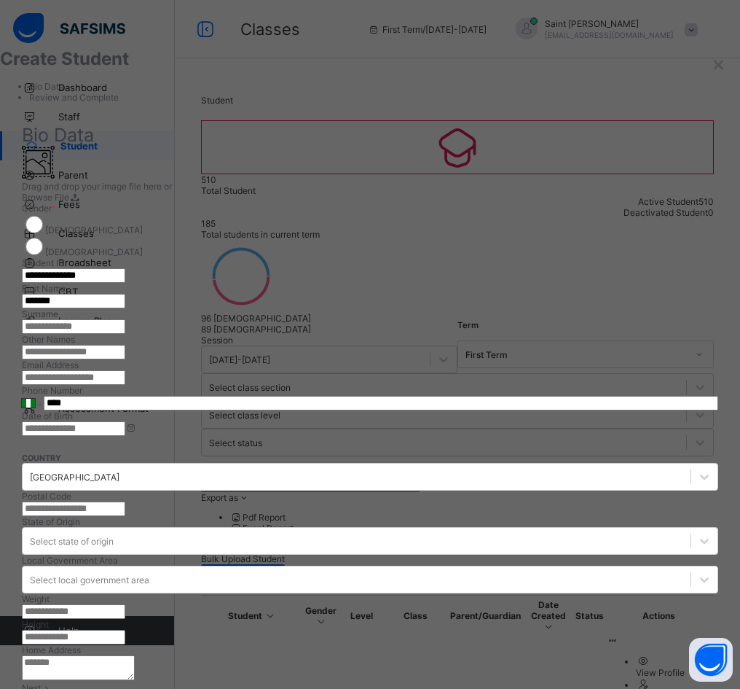
type input "*******"
click at [125, 359] on input "text" at bounding box center [73, 352] width 103 height 15
paste input "*******"
type input "*******"
click at [125, 334] on input "text" at bounding box center [73, 326] width 103 height 15
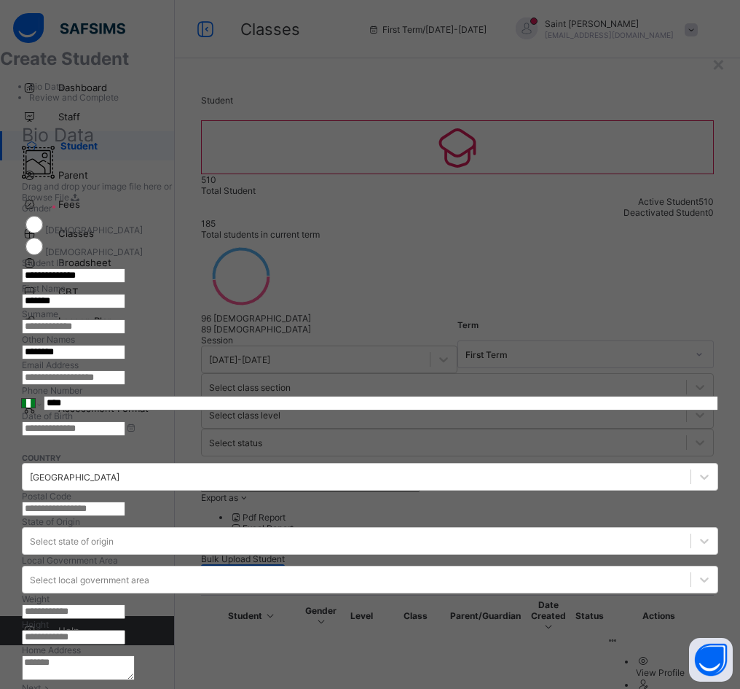
paste input "********"
type input "********"
click at [125, 436] on input at bounding box center [73, 428] width 103 height 15
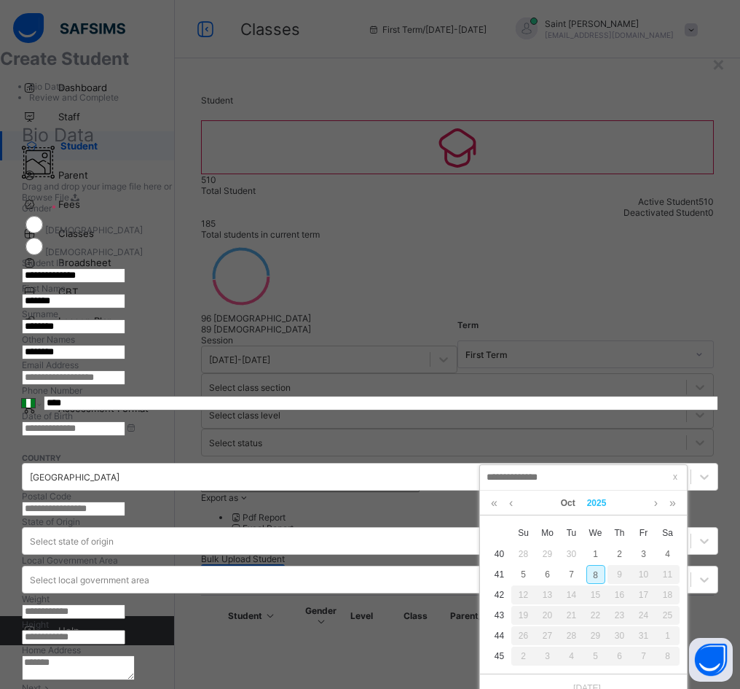
click at [599, 499] on link "2025" at bounding box center [597, 502] width 31 height 25
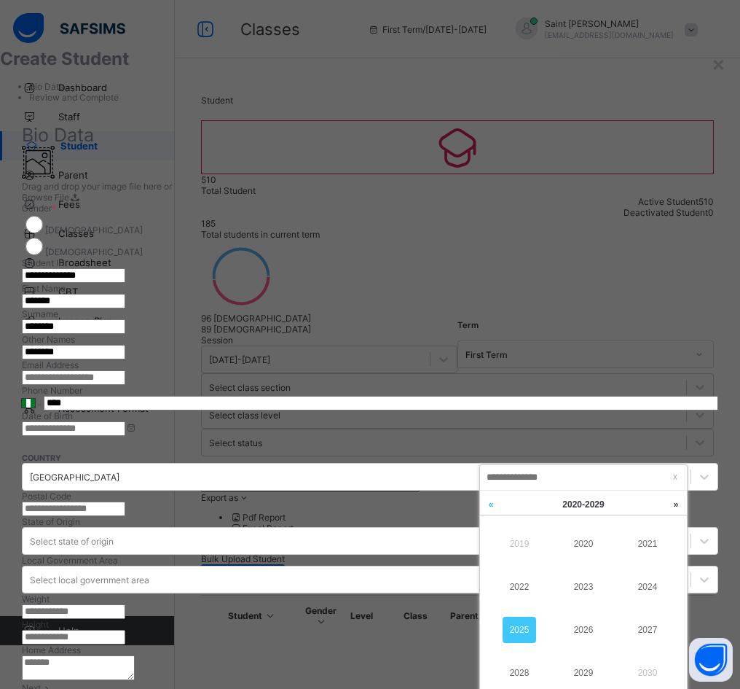
click at [495, 504] on link at bounding box center [491, 504] width 22 height 28
click at [590, 669] on link "2019" at bounding box center [584, 673] width 34 height 26
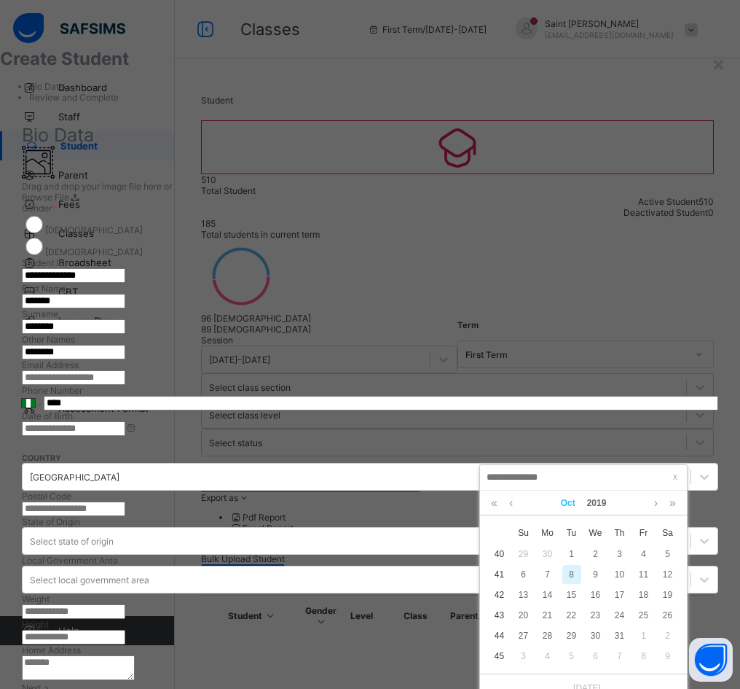
click at [569, 503] on link "Oct" at bounding box center [568, 502] width 26 height 25
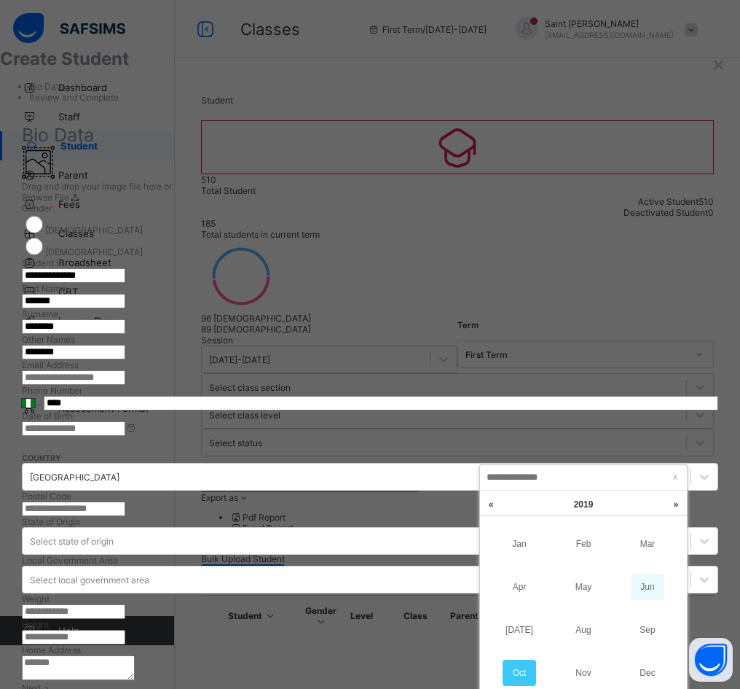
click at [619, 590] on link "Jun" at bounding box center [648, 587] width 34 height 26
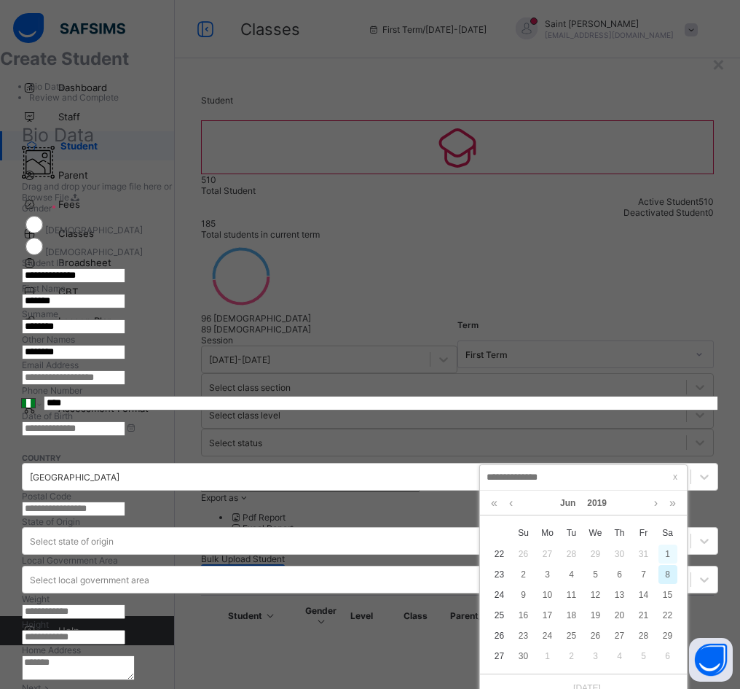
click at [619, 554] on div "1" at bounding box center [668, 553] width 19 height 19
type input "**********"
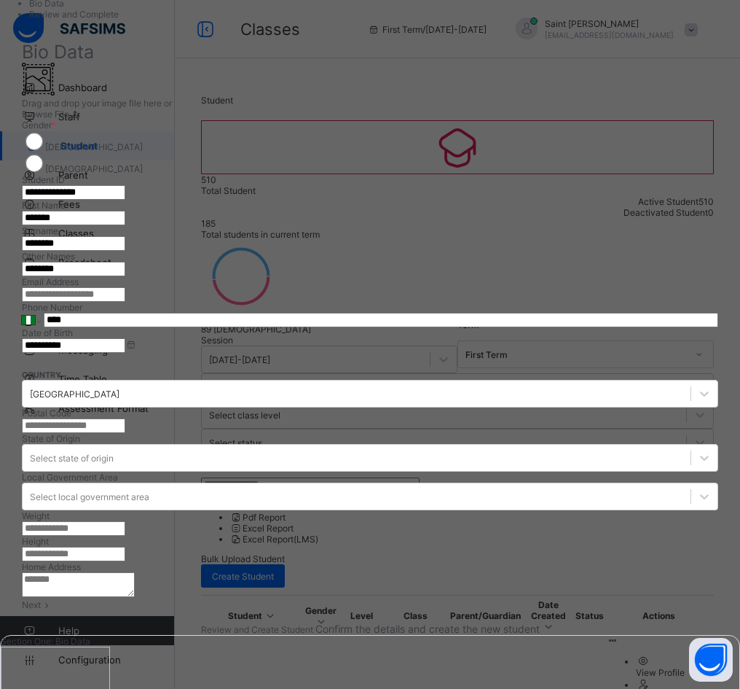
scroll to position [364, 0]
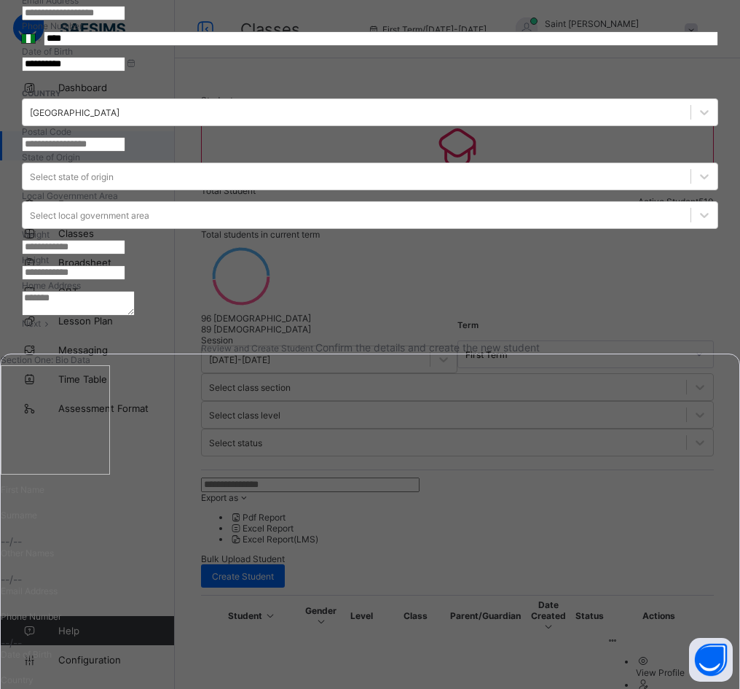
click at [41, 329] on span "Next" at bounding box center [31, 323] width 19 height 11
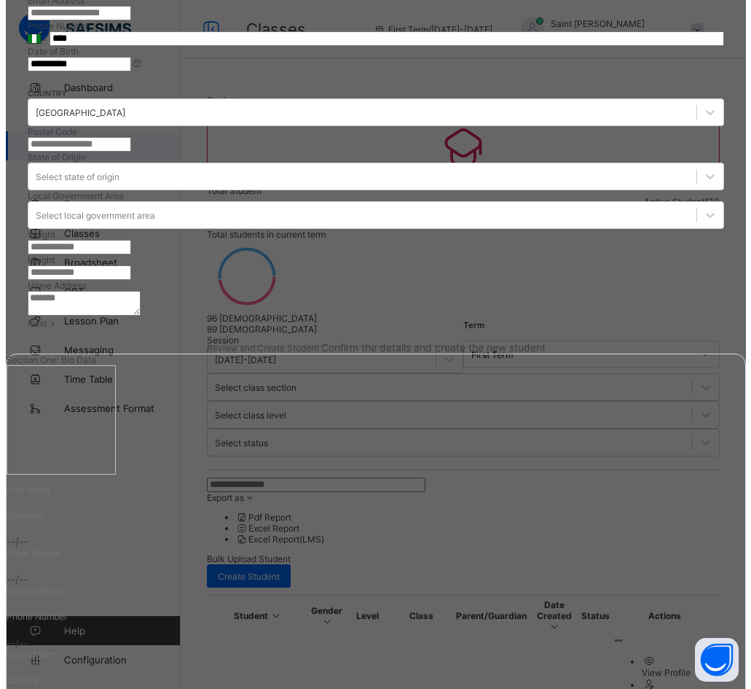
scroll to position [75, 0]
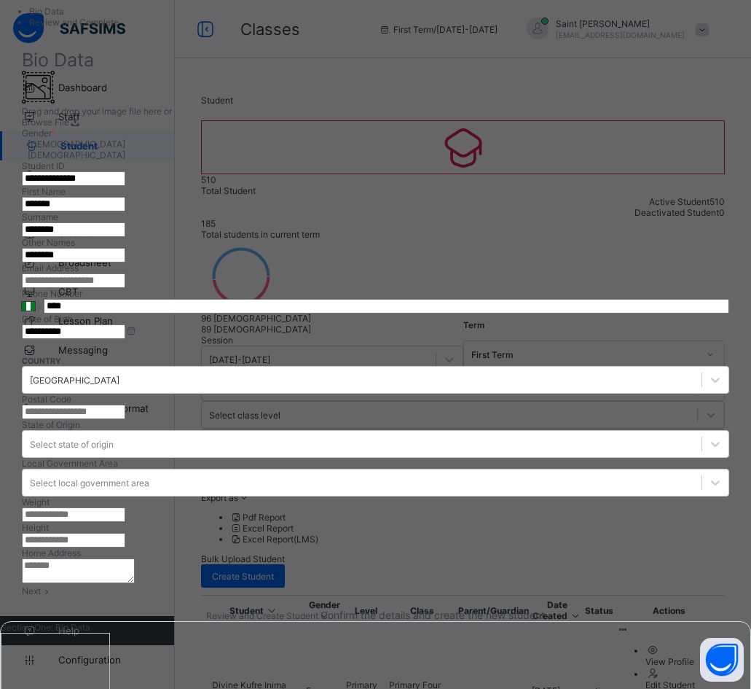
select select "**"
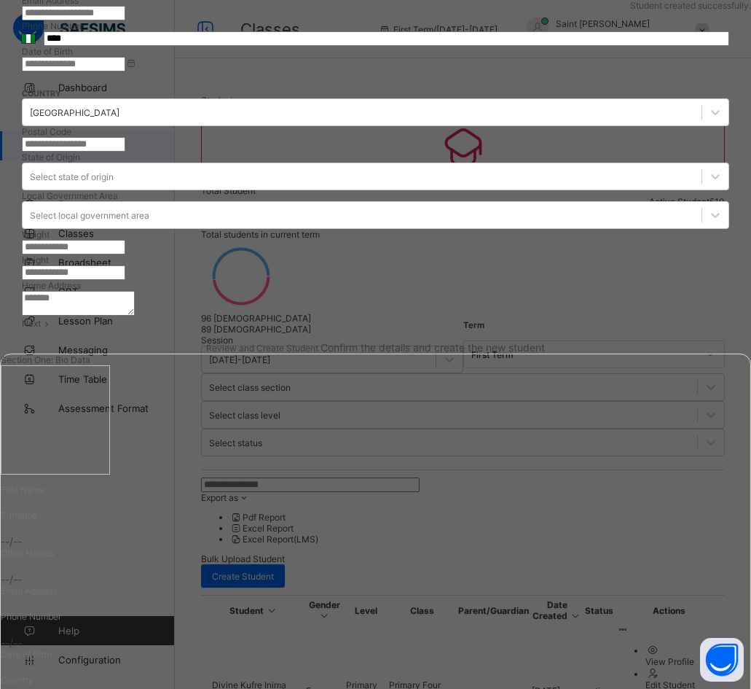
scroll to position [0, 0]
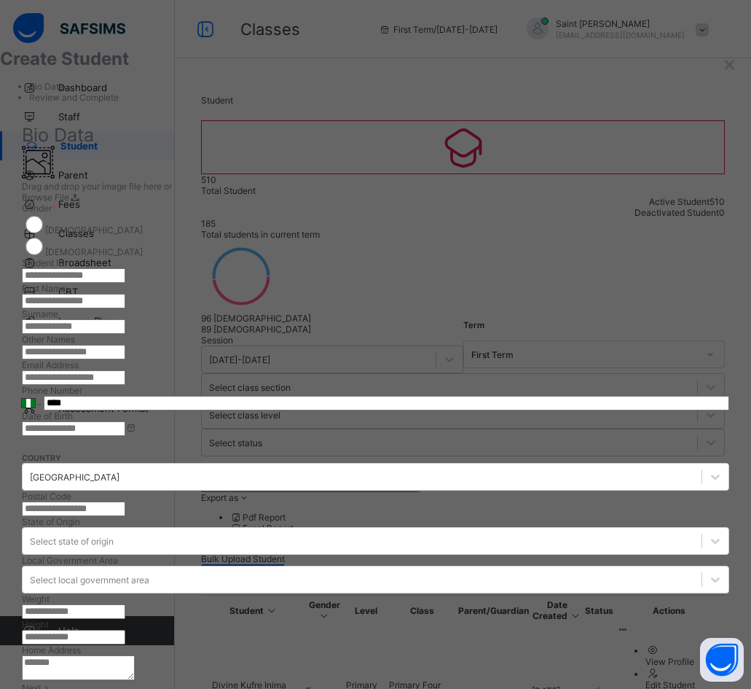
click at [125, 308] on input "text" at bounding box center [73, 301] width 103 height 15
paste input "********"
type input "********"
click at [125, 268] on input "text" at bounding box center [73, 275] width 103 height 15
type input "**********"
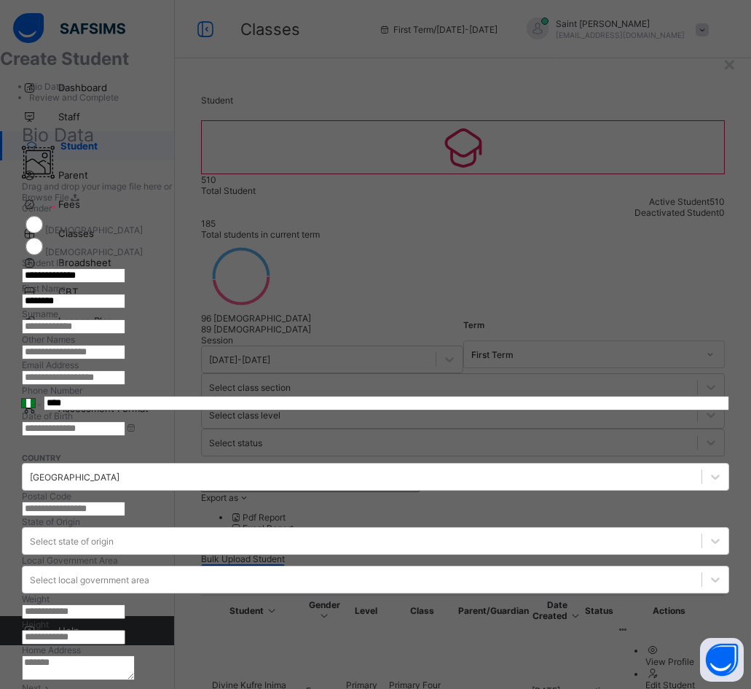
click at [125, 334] on input "text" at bounding box center [73, 326] width 103 height 15
paste input "*******"
type input "*******"
click at [125, 359] on input "text" at bounding box center [73, 352] width 103 height 15
paste input "********"
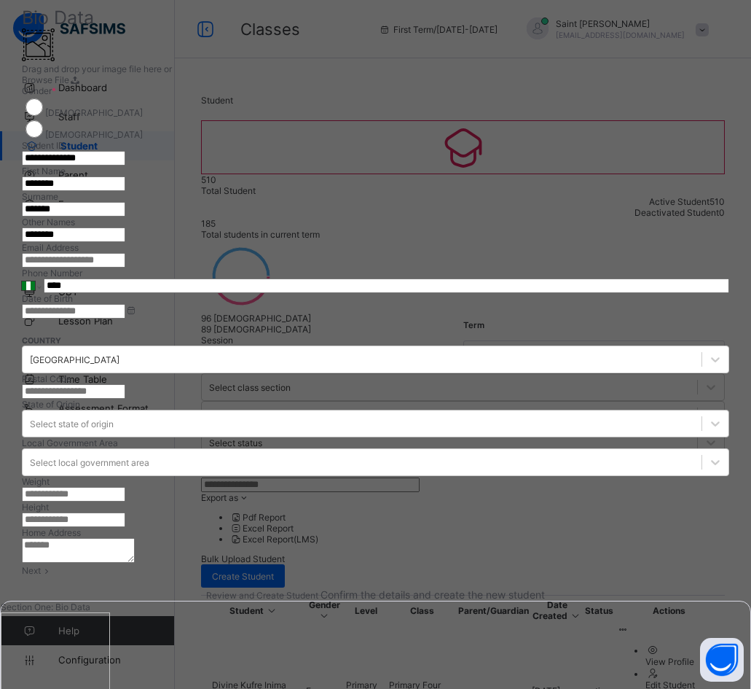
scroll to position [146, 0]
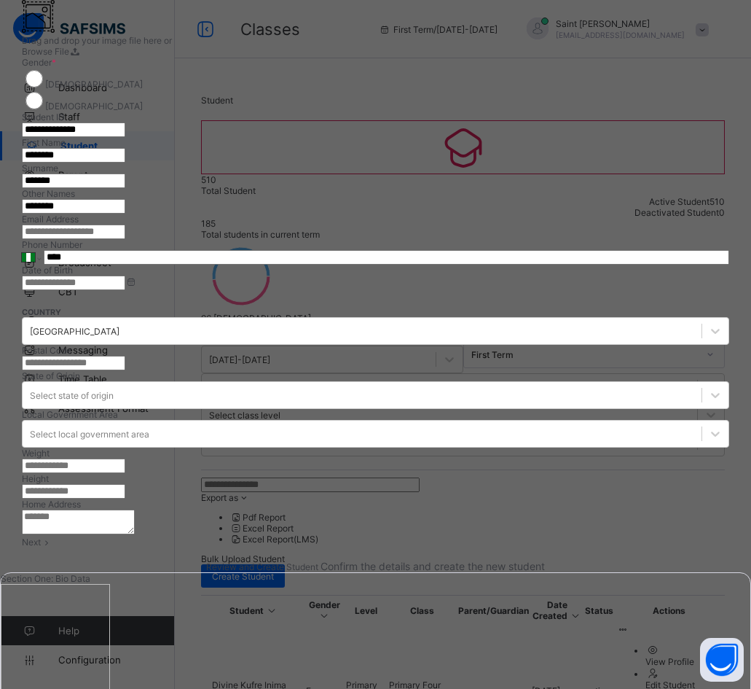
type input "********"
click at [582, 290] on div "Date of Birth" at bounding box center [376, 278] width 708 height 26
click at [125, 290] on input at bounding box center [73, 282] width 103 height 15
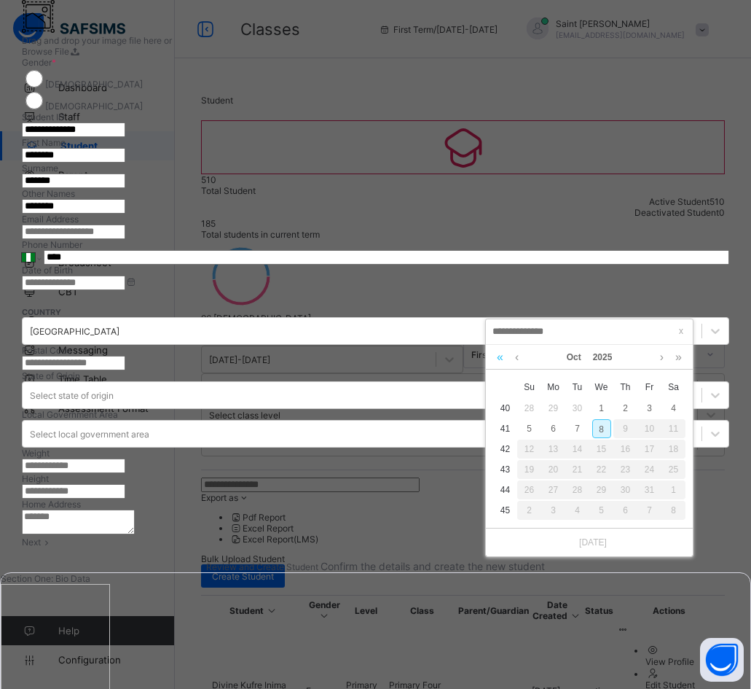
click at [500, 356] on link at bounding box center [500, 357] width 14 height 25
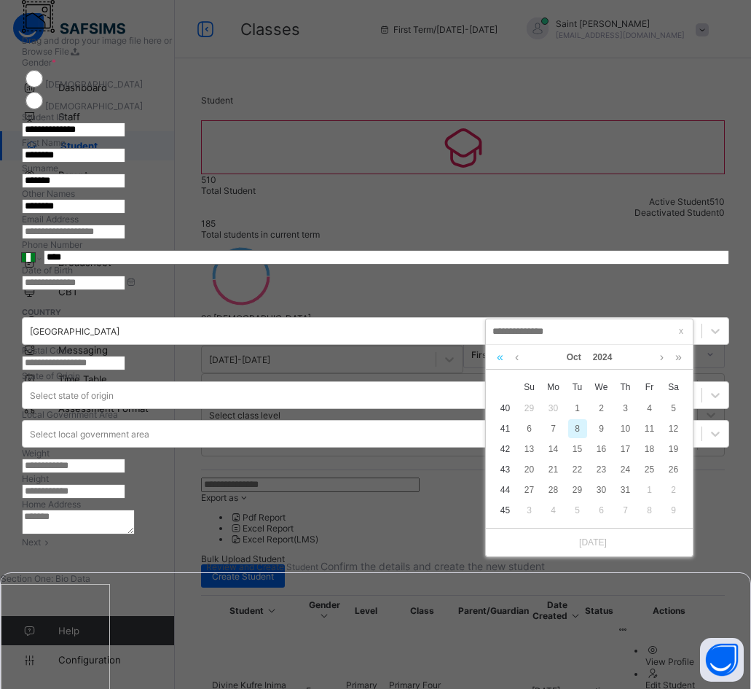
click at [500, 356] on link at bounding box center [500, 357] width 14 height 25
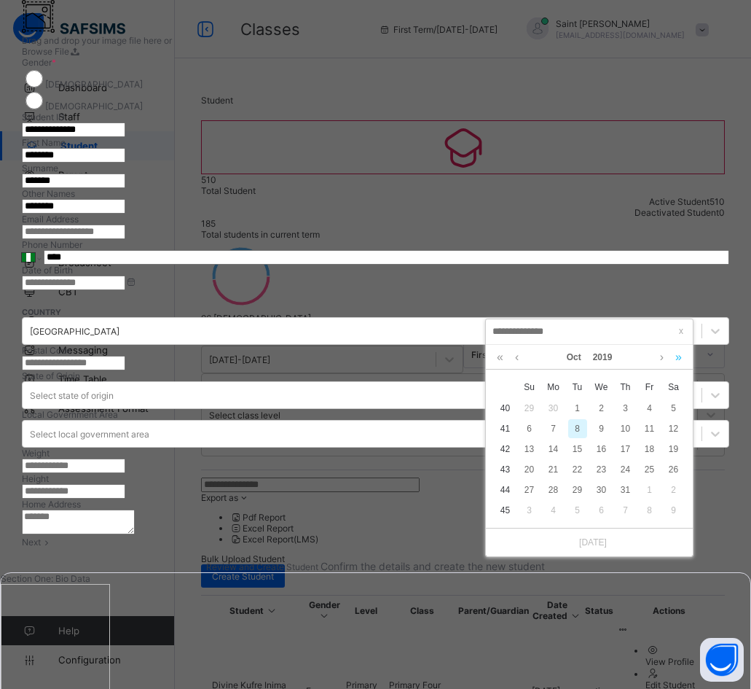
click at [619, 358] on link at bounding box center [679, 357] width 14 height 25
click at [574, 356] on link "Oct" at bounding box center [574, 357] width 26 height 25
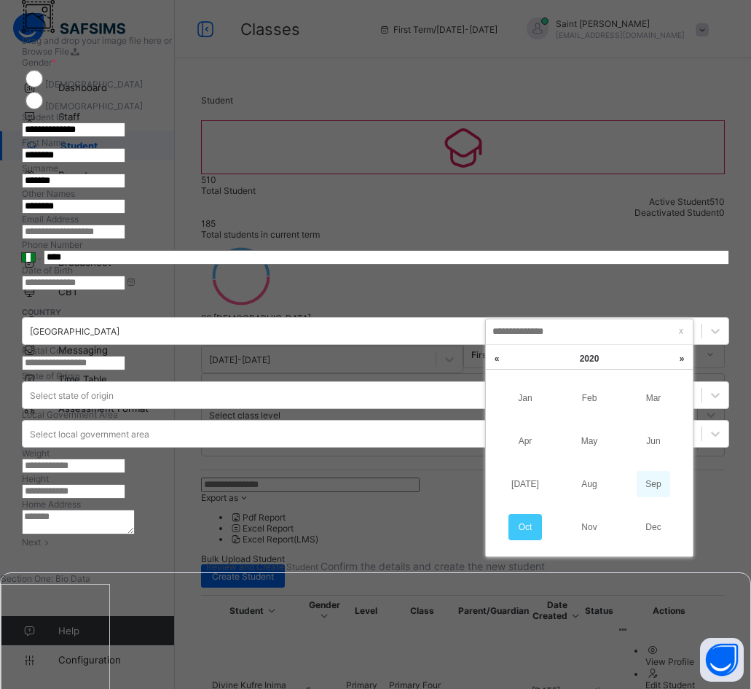
click at [619, 484] on link "Sep" at bounding box center [654, 484] width 34 height 26
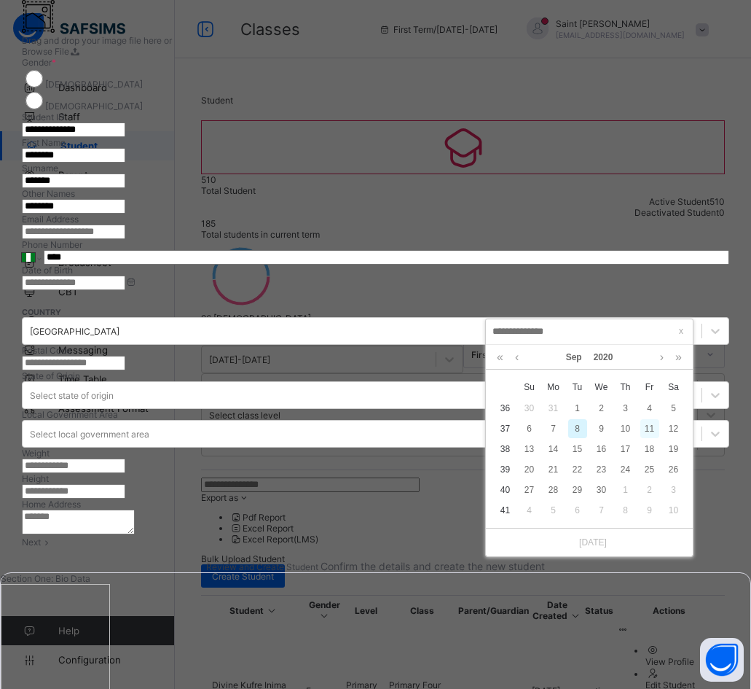
click at [619, 427] on div "11" at bounding box center [650, 428] width 19 height 19
type input "**********"
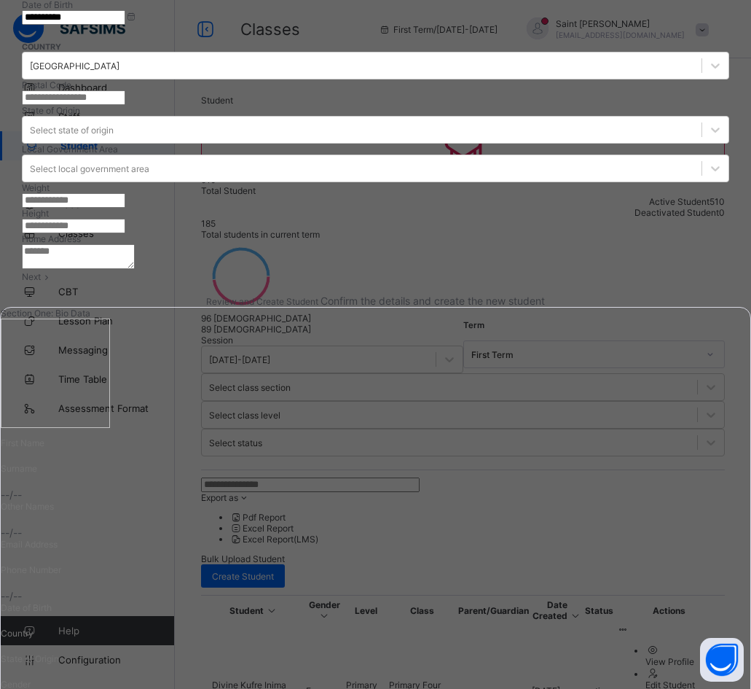
click at [41, 282] on span "Next" at bounding box center [31, 276] width 19 height 11
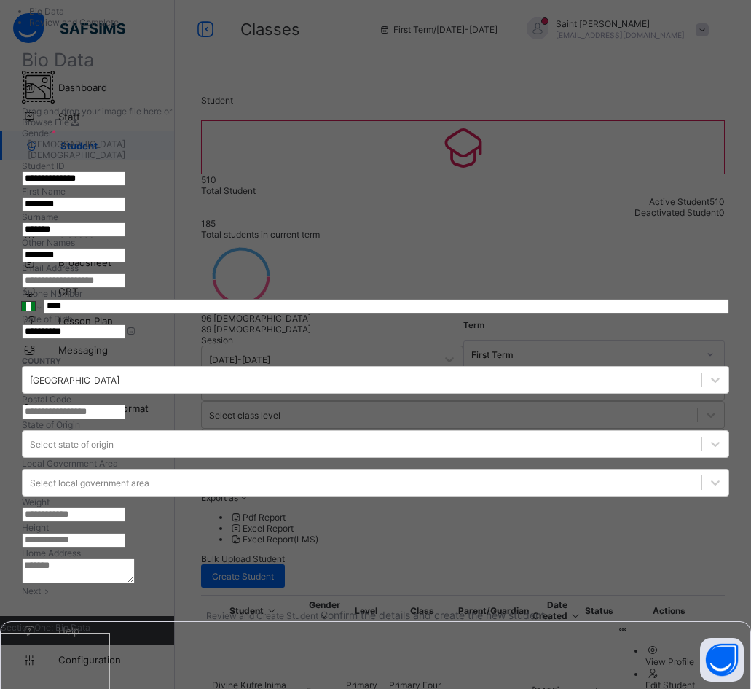
select select "**"
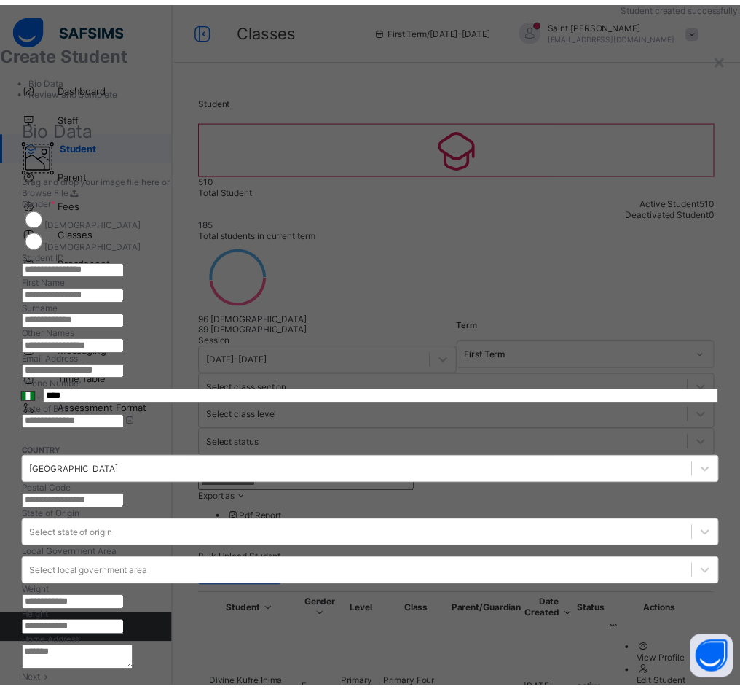
scroll to position [0, 0]
